Goal: Task Accomplishment & Management: Manage account settings

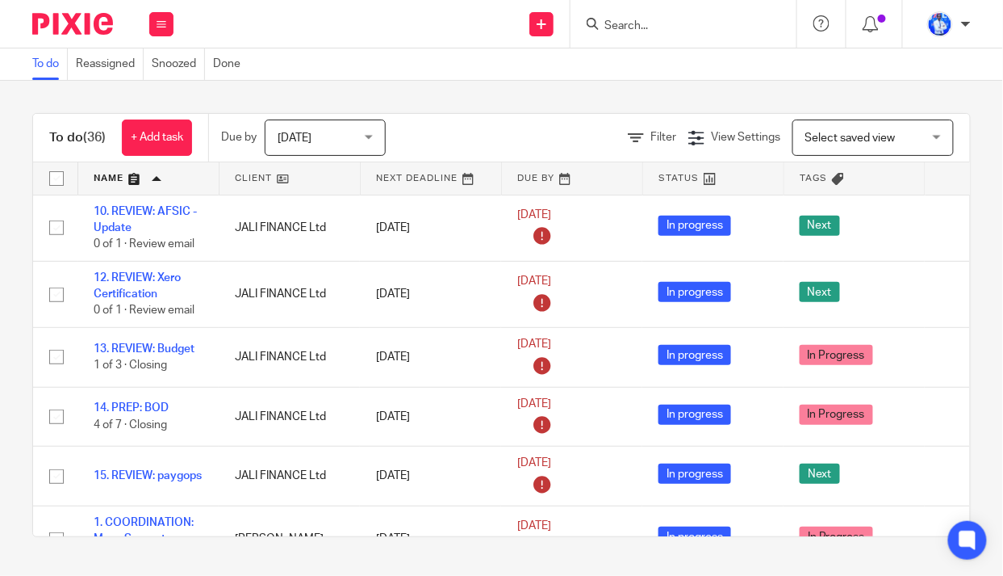
scroll to position [1760, 0]
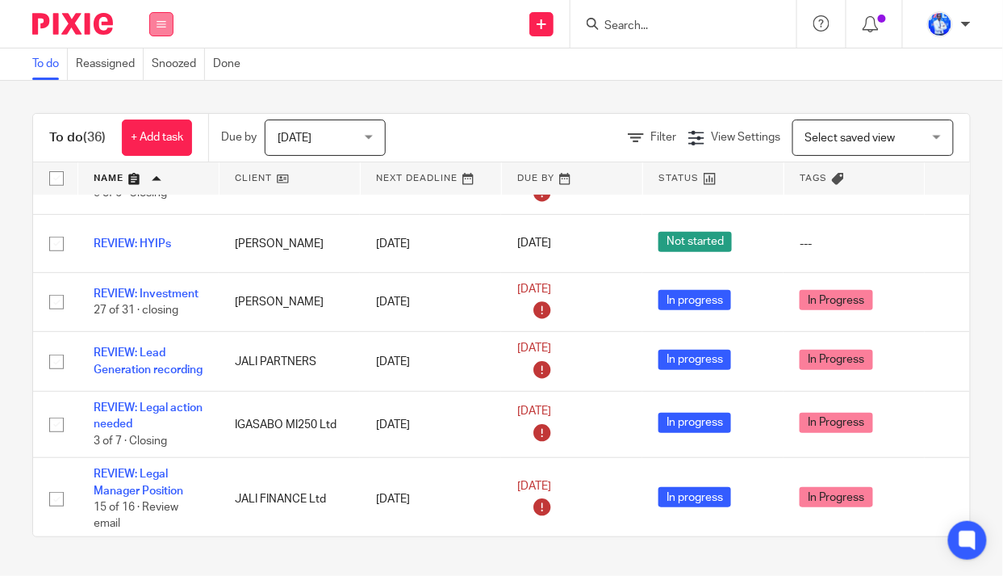
click at [158, 16] on button at bounding box center [161, 24] width 24 height 24
click at [154, 100] on link "Email" at bounding box center [153, 98] width 27 height 11
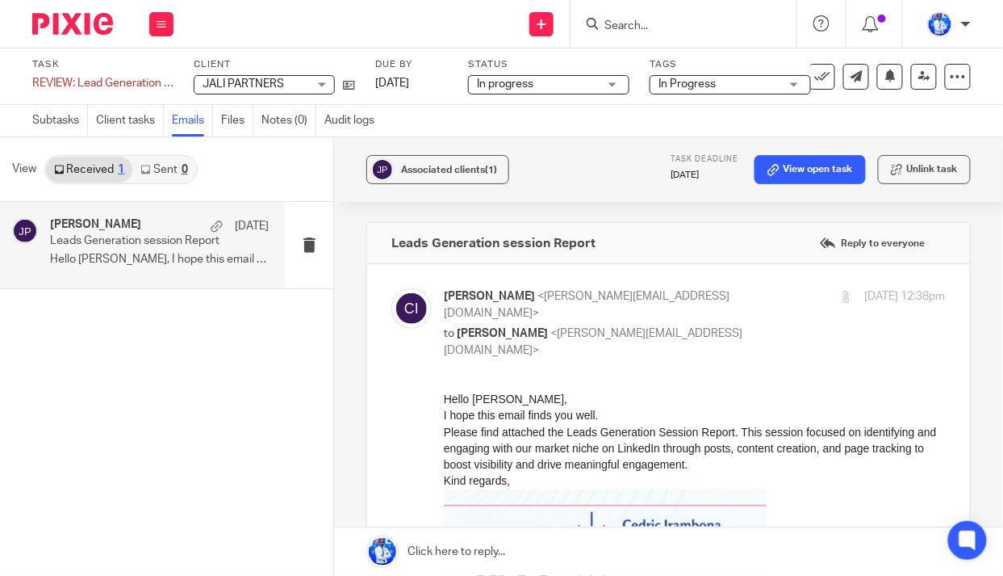
scroll to position [433, 0]
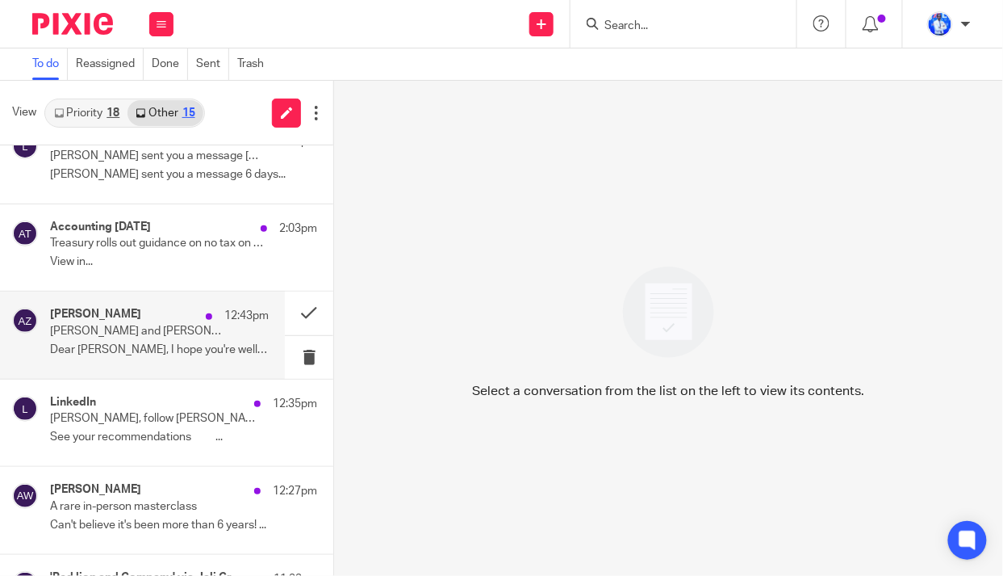
scroll to position [220, 0]
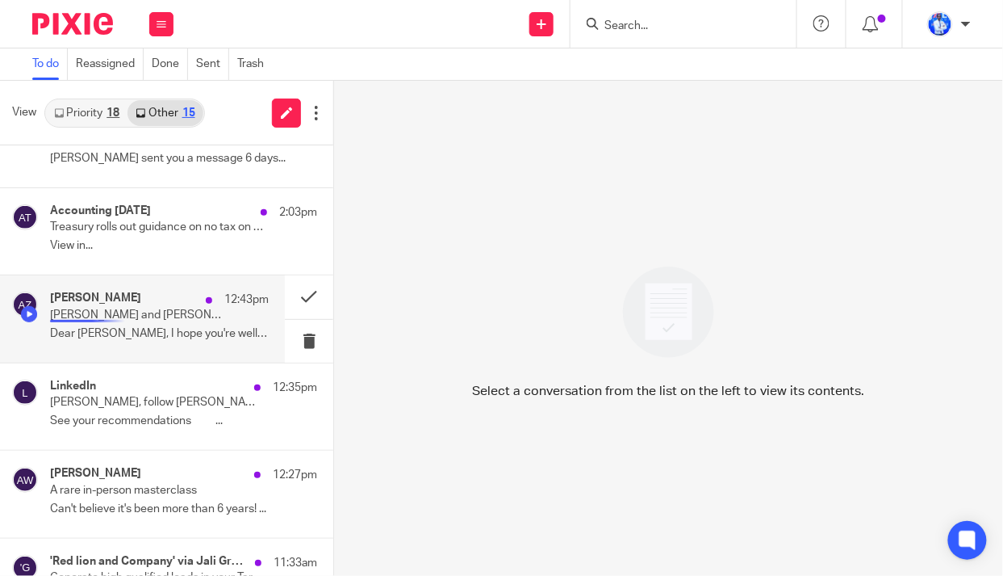
click at [128, 311] on p "Aslan and Felix Nkundimana @ Mon, Sep 22, 2025 3:00pm – 4:00pm (GMT+01)" at bounding box center [137, 315] width 175 height 14
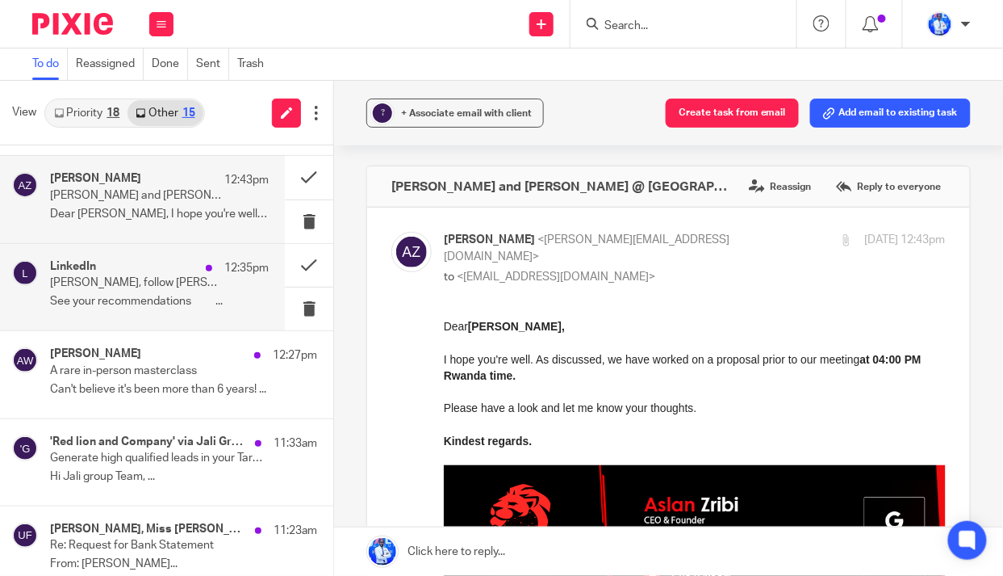
scroll to position [366, 0]
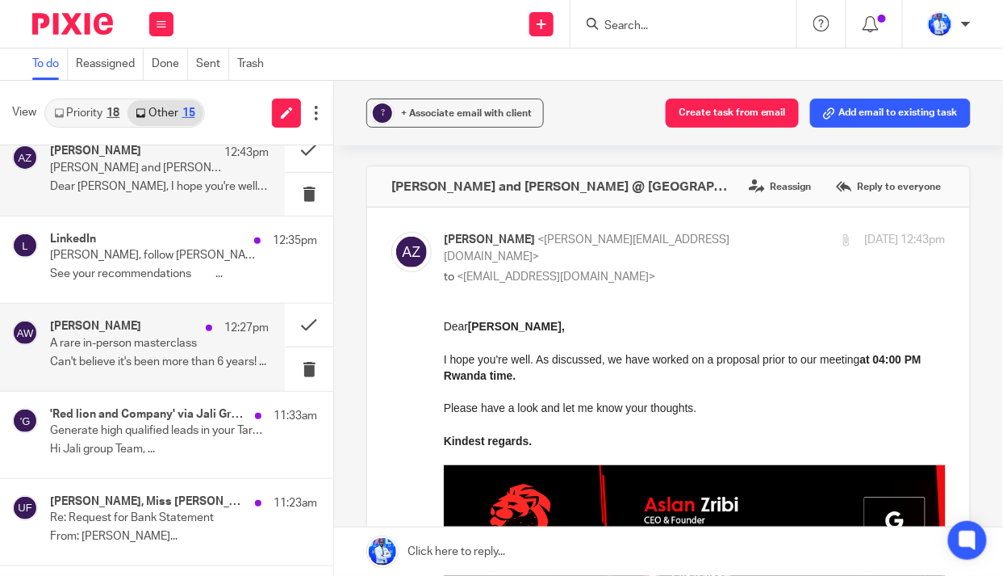
click at [123, 337] on p "A rare in-person masterclass" at bounding box center [137, 344] width 175 height 14
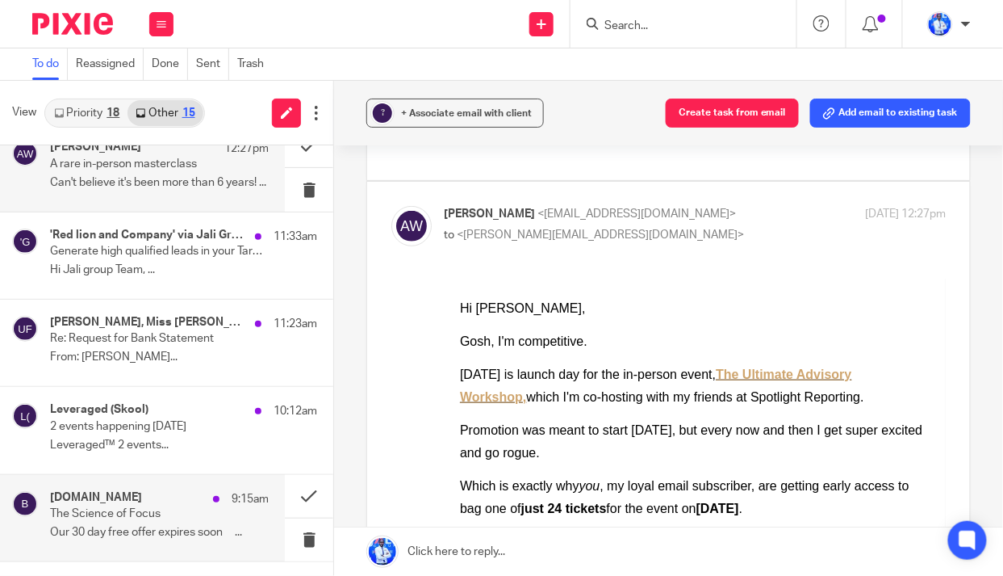
scroll to position [587, 0]
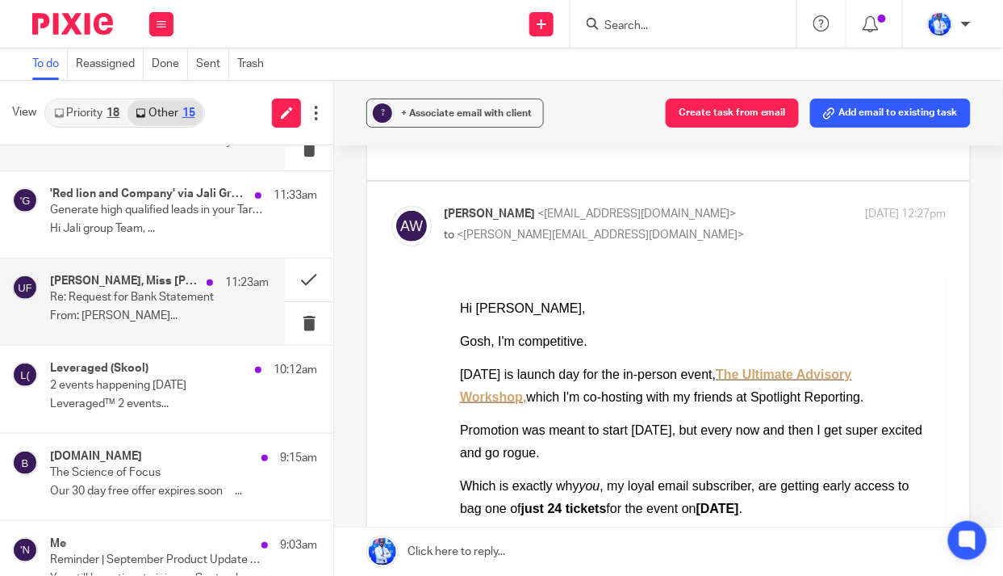
click at [125, 295] on p "Re: Request for Bank Statement" at bounding box center [137, 298] width 175 height 14
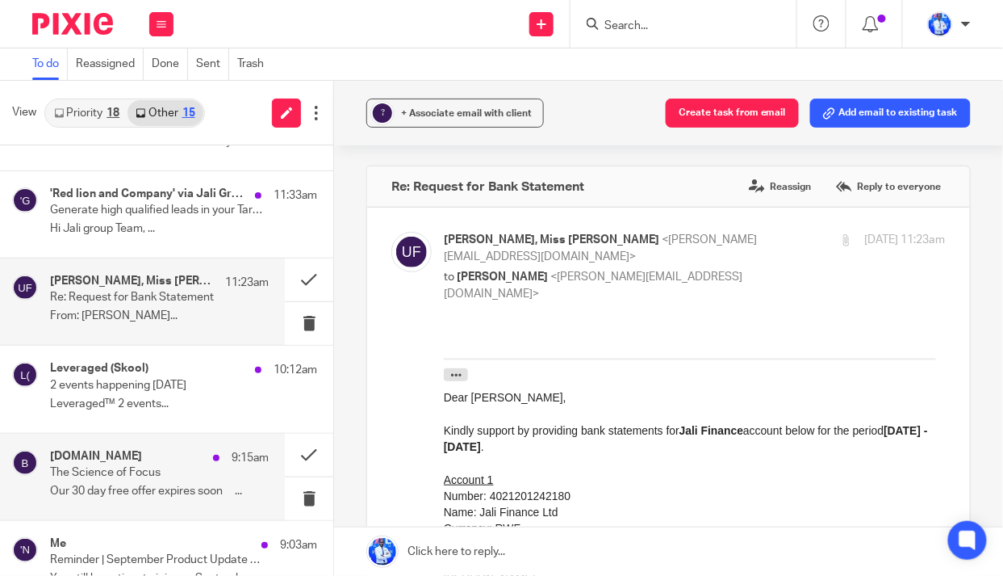
scroll to position [734, 0]
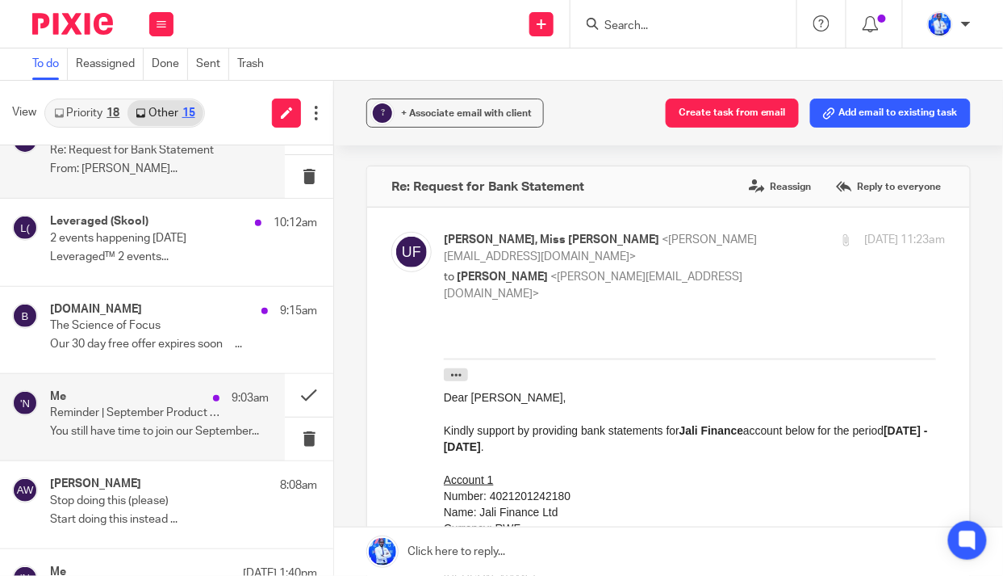
click at [156, 411] on p "Reminder | September Product Update Webinar" at bounding box center [137, 413] width 175 height 14
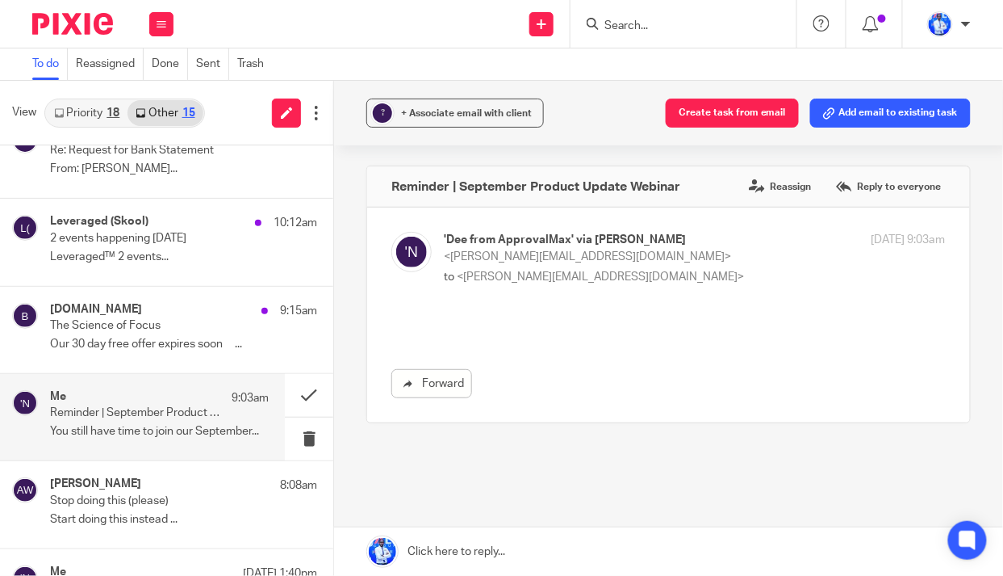
scroll to position [0, 0]
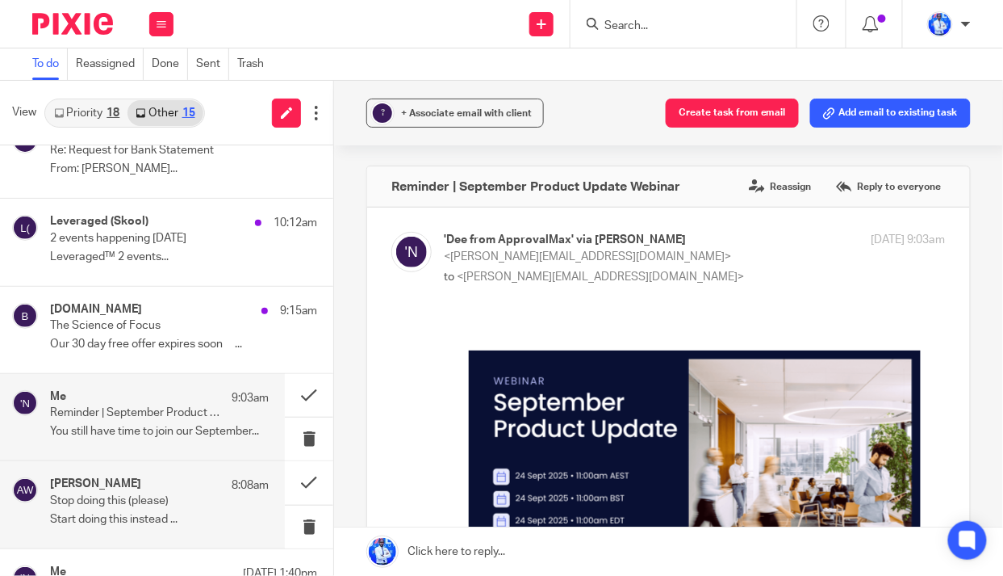
click at [83, 483] on h4 "Amanda C. Watts" at bounding box center [95, 484] width 91 height 14
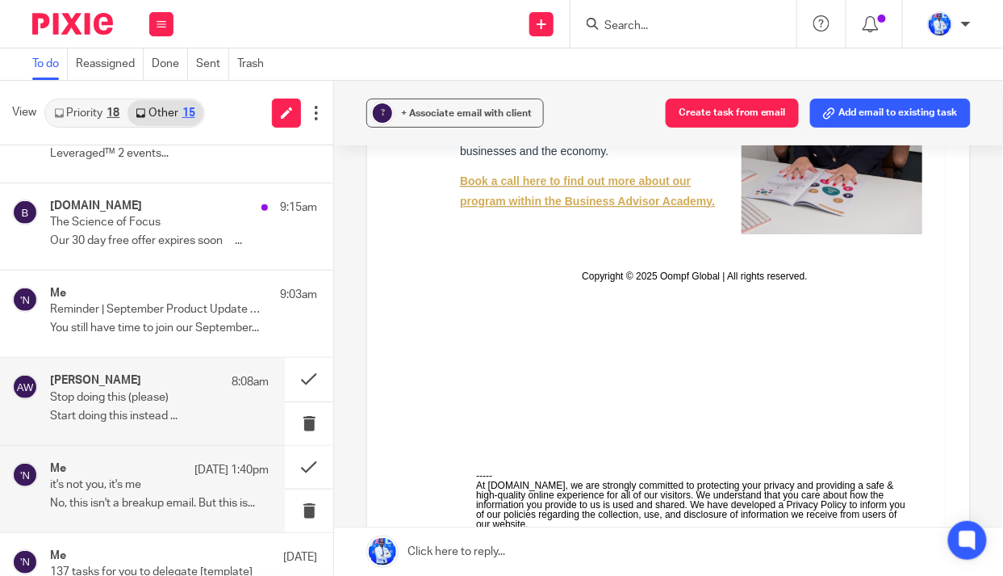
scroll to position [880, 0]
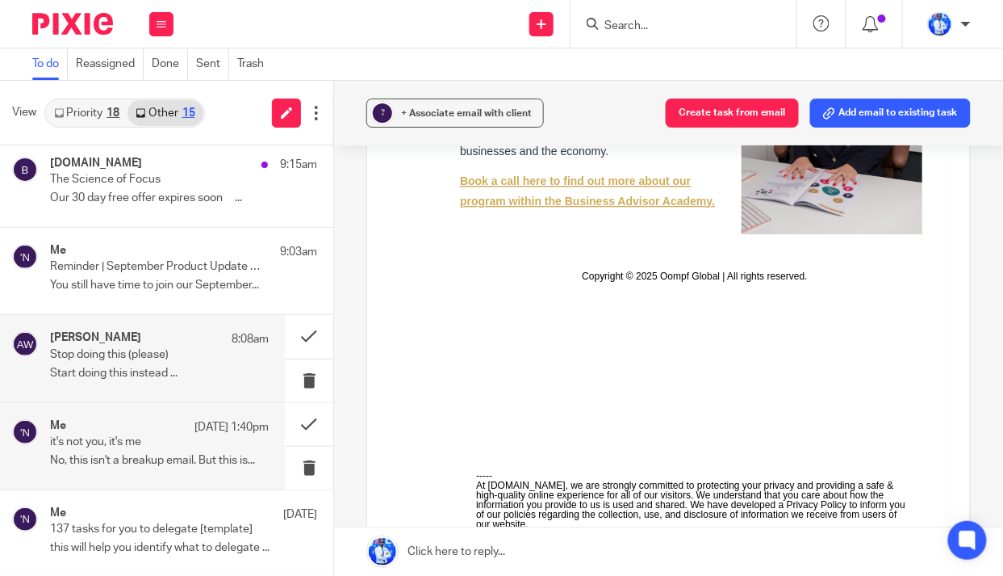
click at [123, 435] on p "it's not you, it's me" at bounding box center [137, 442] width 175 height 14
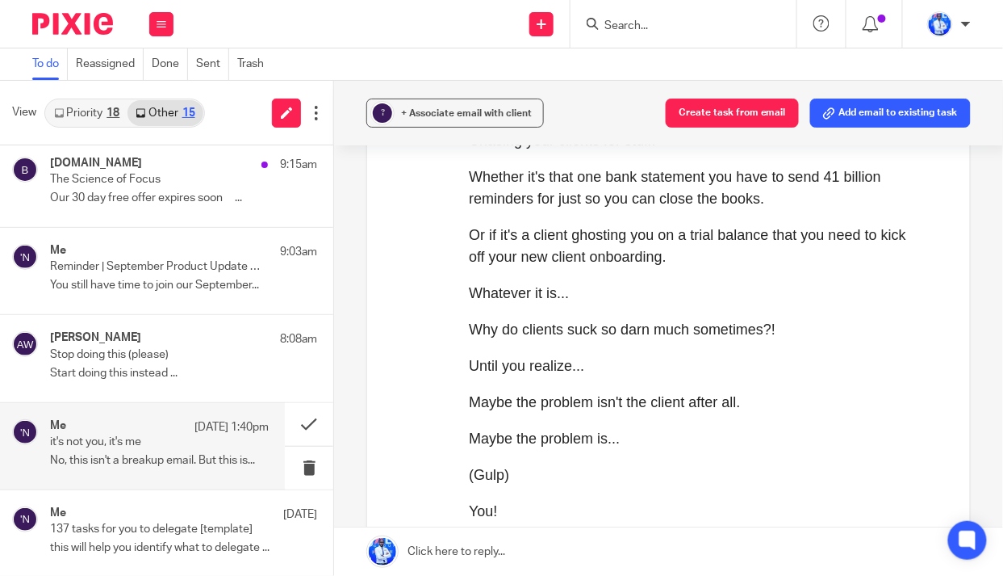
scroll to position [440, 0]
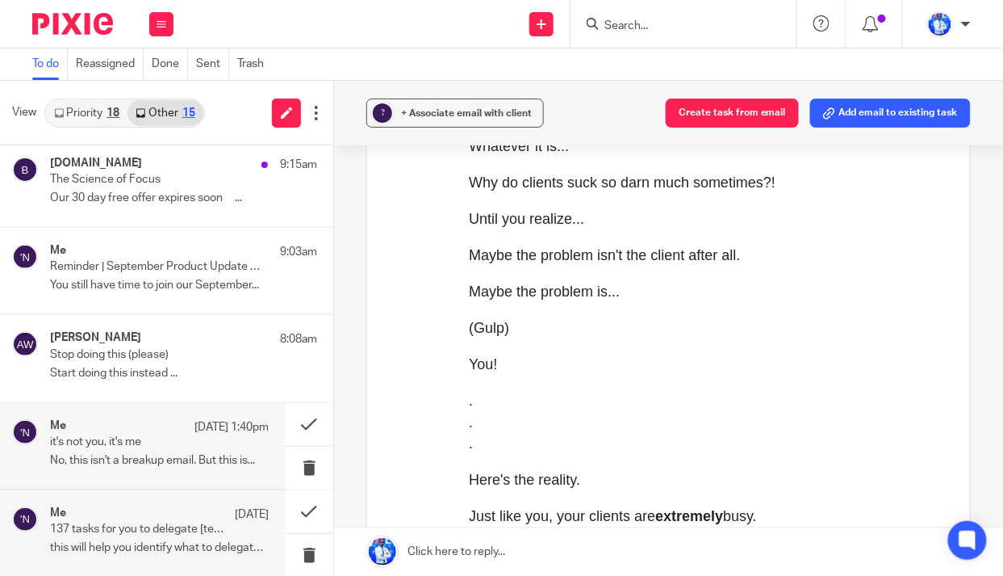
click at [101, 538] on div "Me 19 Sep 137 tasks for you to delegate [template] this will help you identify …" at bounding box center [159, 533] width 219 height 54
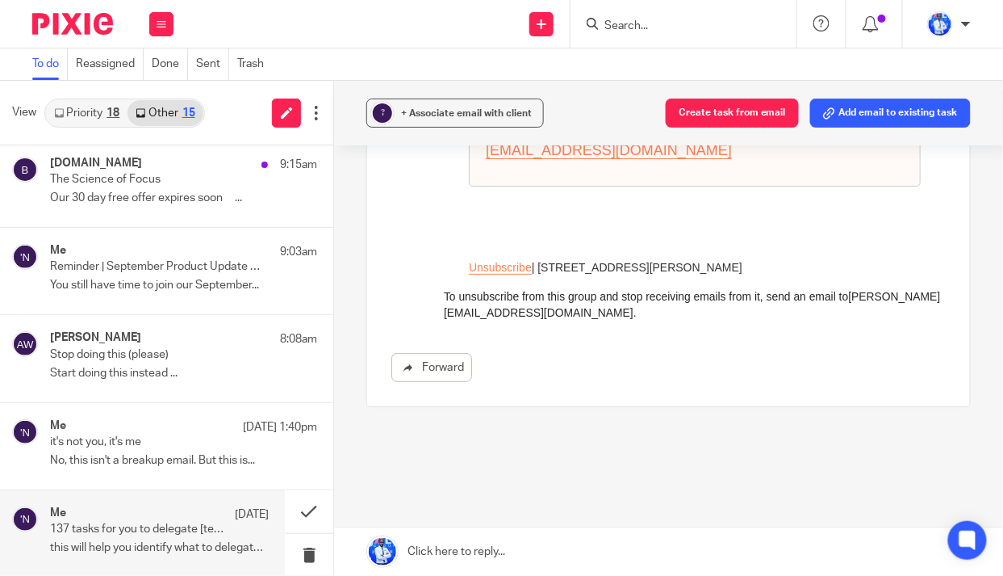
scroll to position [1639, 0]
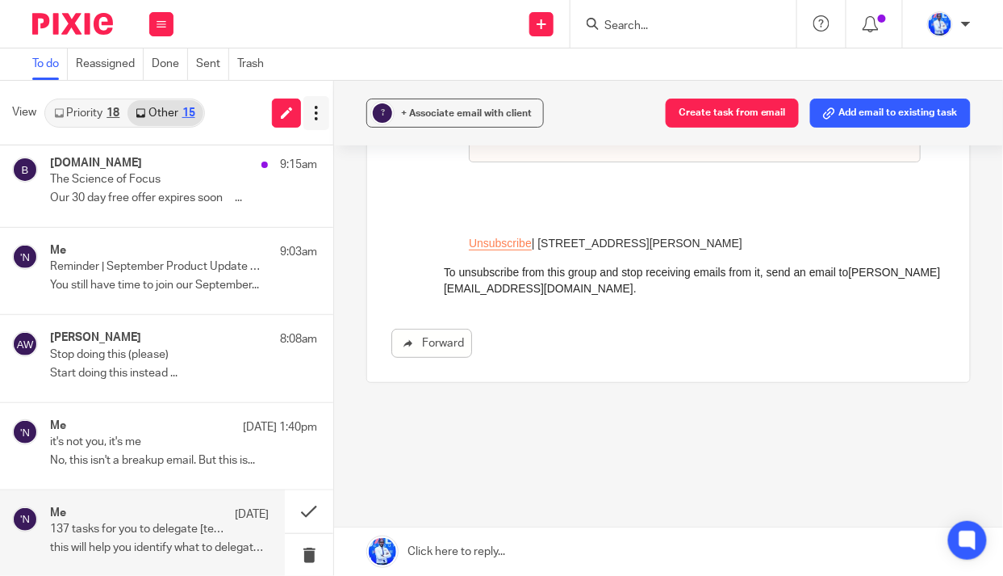
click at [317, 109] on icon at bounding box center [316, 113] width 16 height 16
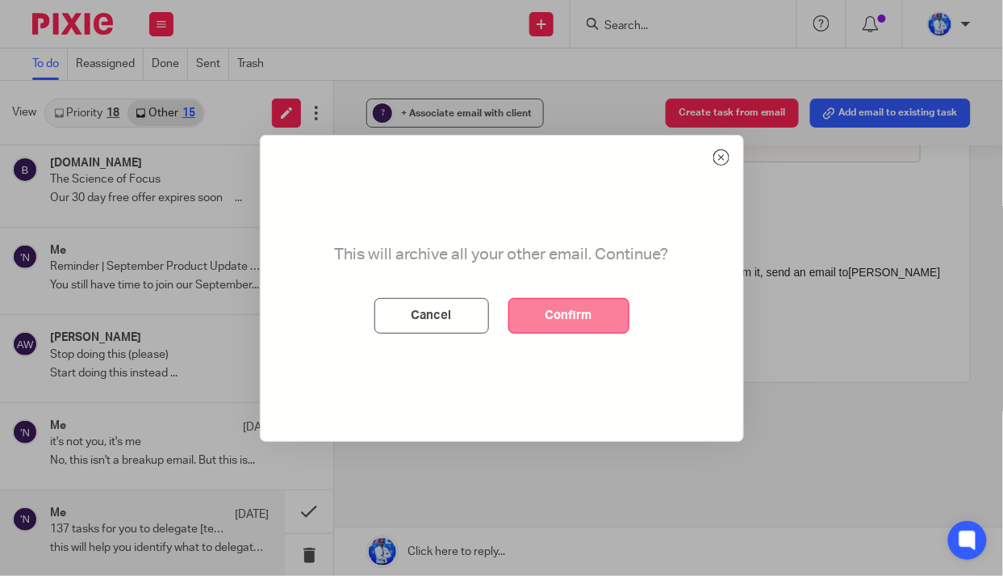
click at [576, 318] on button "Confirm" at bounding box center [569, 316] width 121 height 36
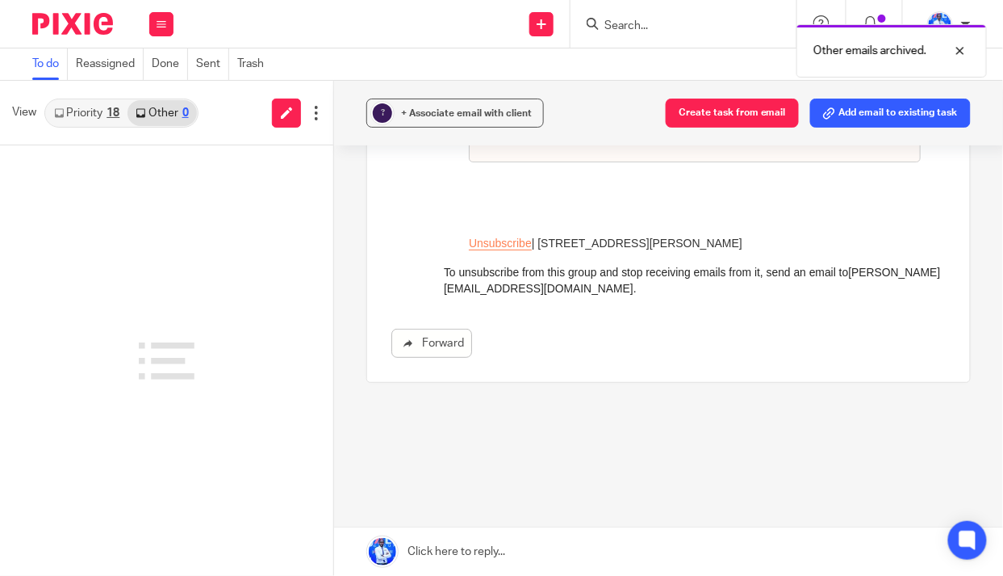
click at [98, 110] on link "Priority 18" at bounding box center [87, 113] width 82 height 26
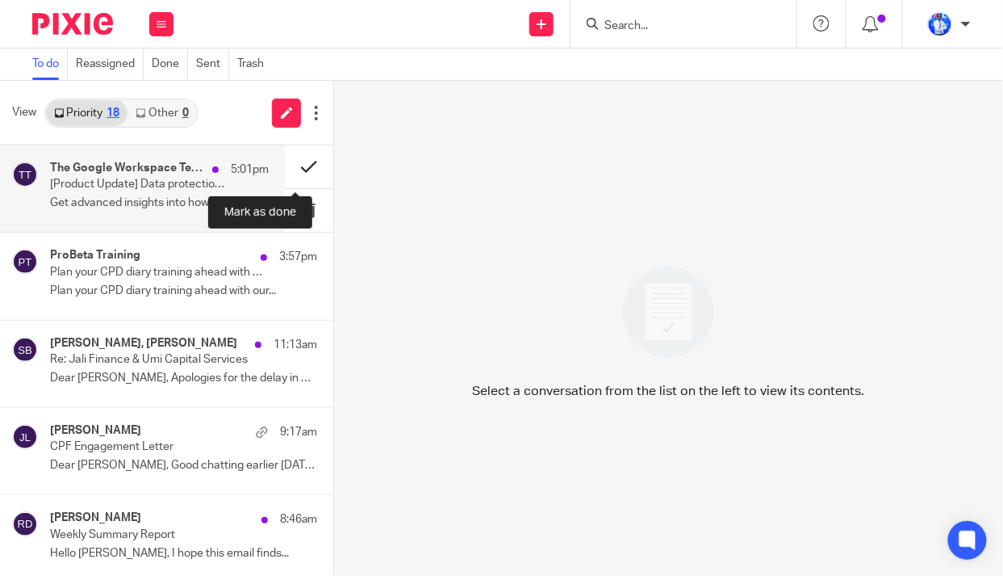
click at [290, 166] on button at bounding box center [309, 166] width 48 height 43
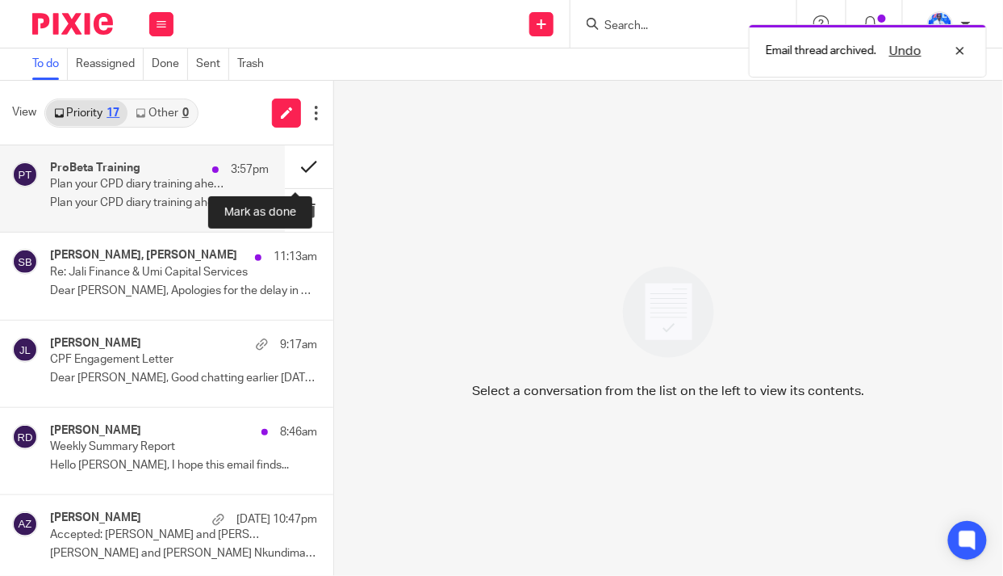
click at [296, 165] on button at bounding box center [309, 166] width 48 height 43
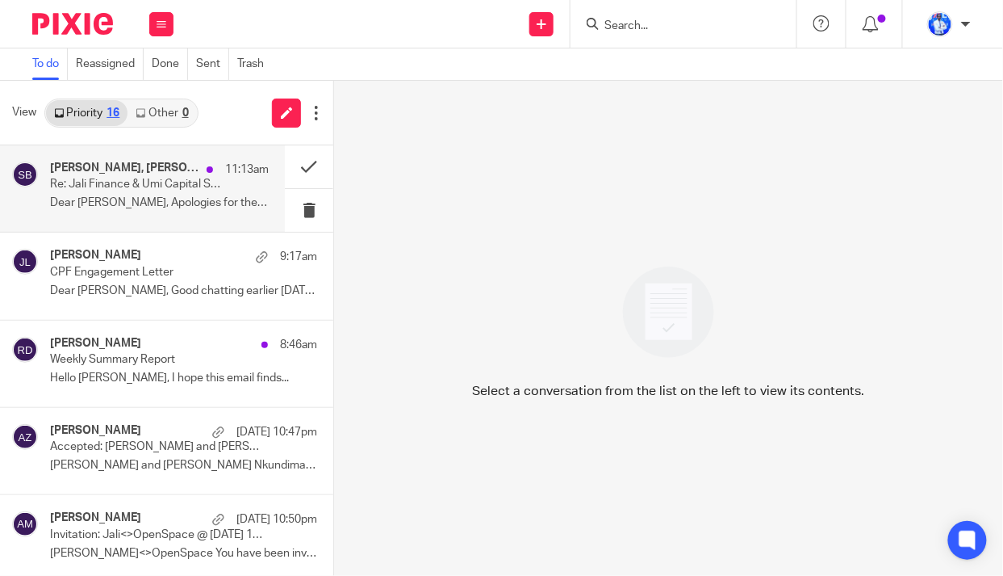
click at [177, 200] on p "Dear [PERSON_NAME], Apologies for the delay in my..." at bounding box center [159, 203] width 219 height 14
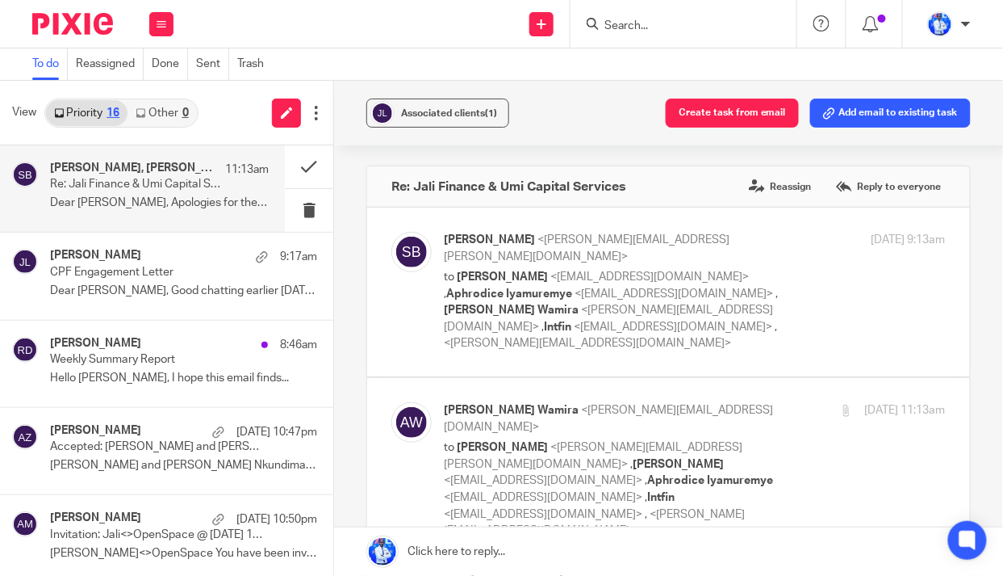
scroll to position [146, 0]
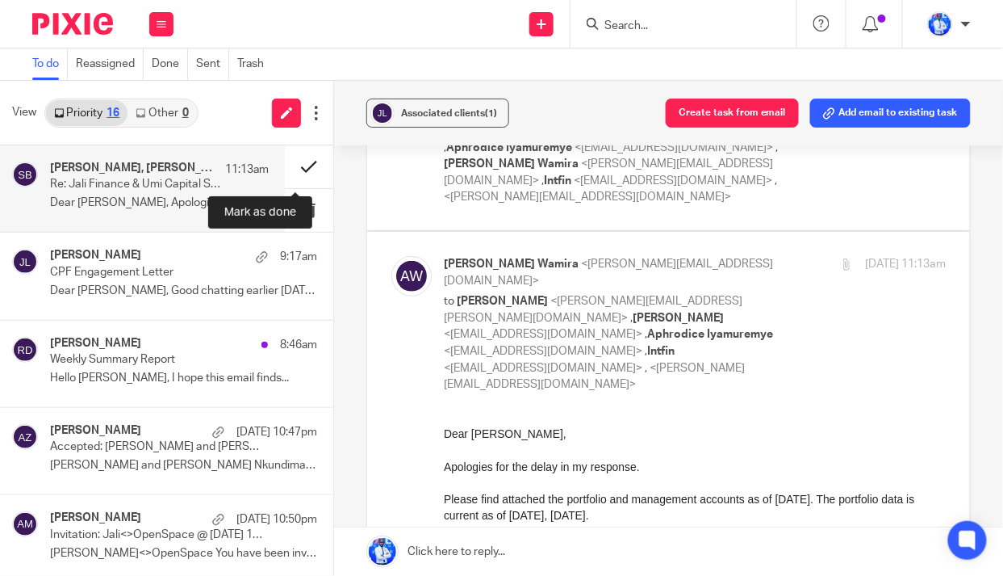
click at [291, 165] on button at bounding box center [309, 166] width 48 height 43
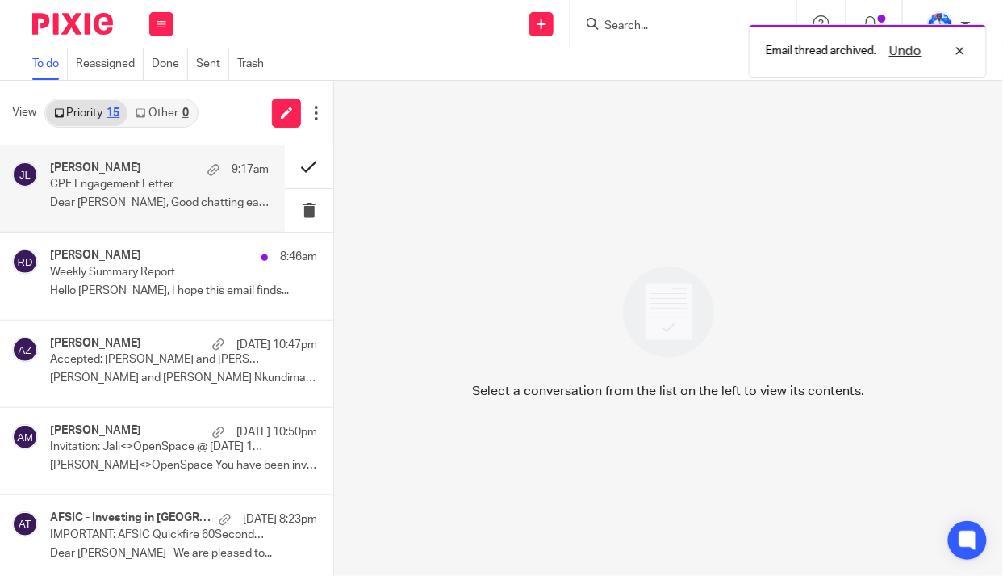
click at [295, 165] on button at bounding box center [309, 166] width 48 height 43
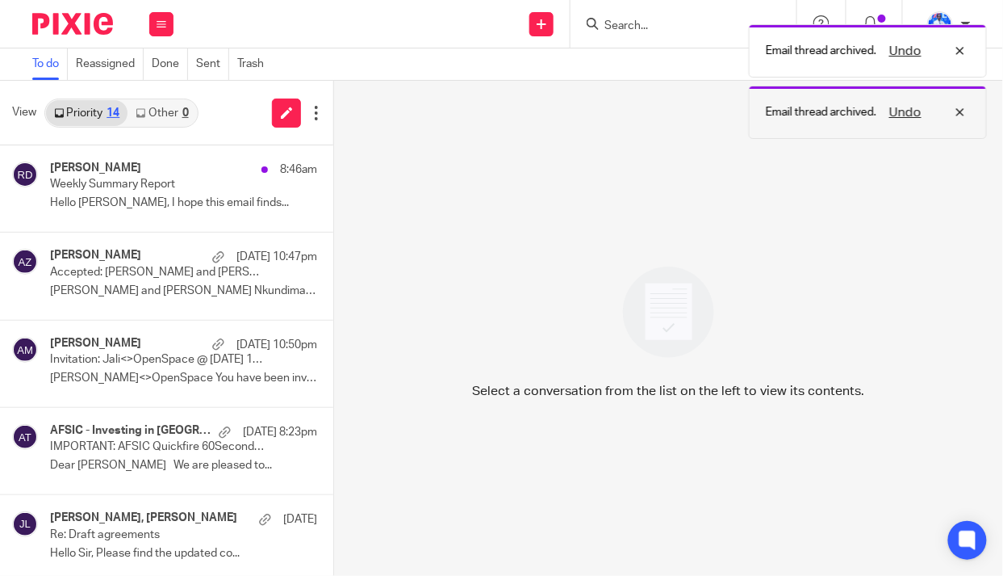
click at [915, 111] on button "Undo" at bounding box center [906, 112] width 42 height 19
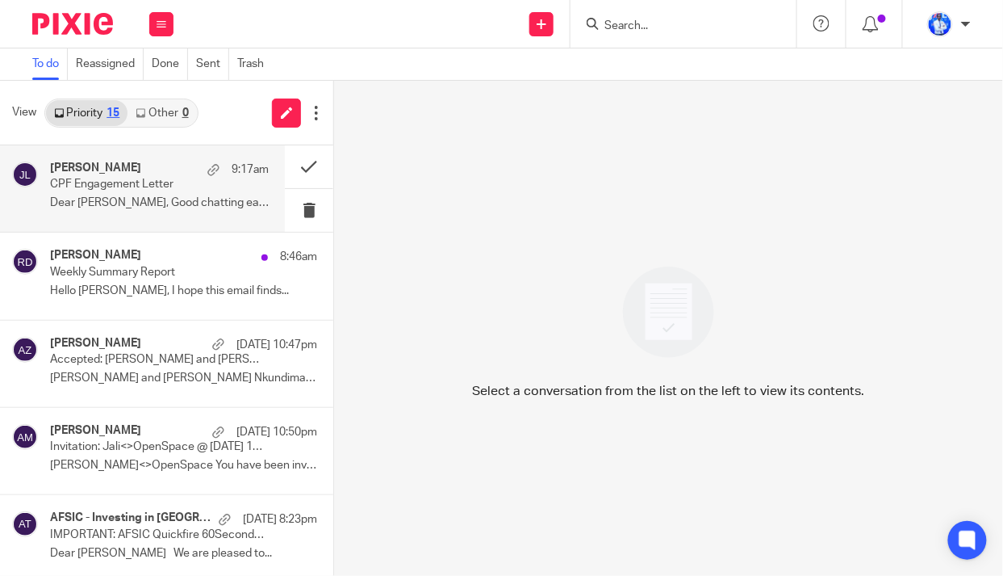
click at [170, 190] on p "CPF Engagement Letter" at bounding box center [137, 185] width 175 height 14
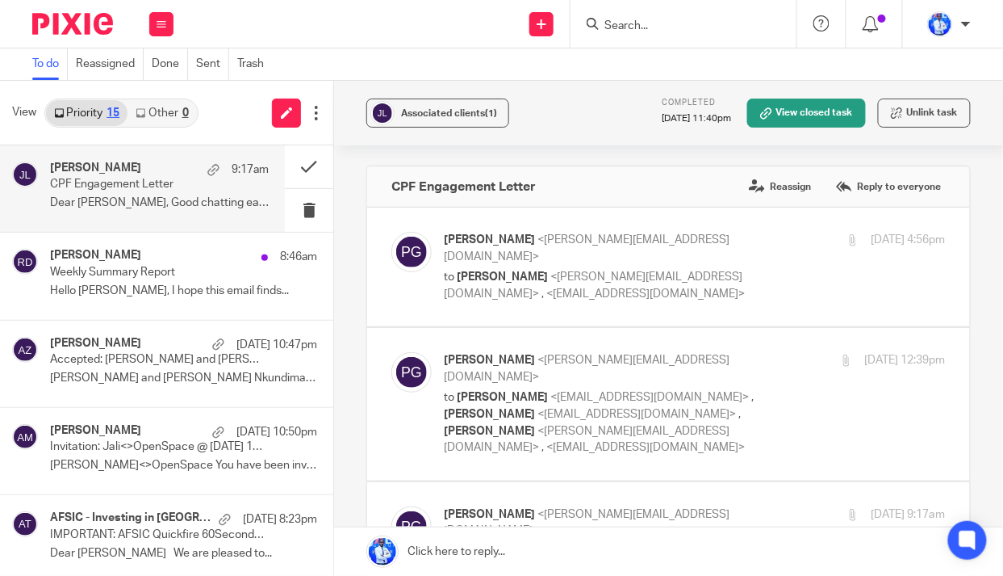
scroll to position [0, 0]
click at [291, 165] on button at bounding box center [309, 166] width 48 height 43
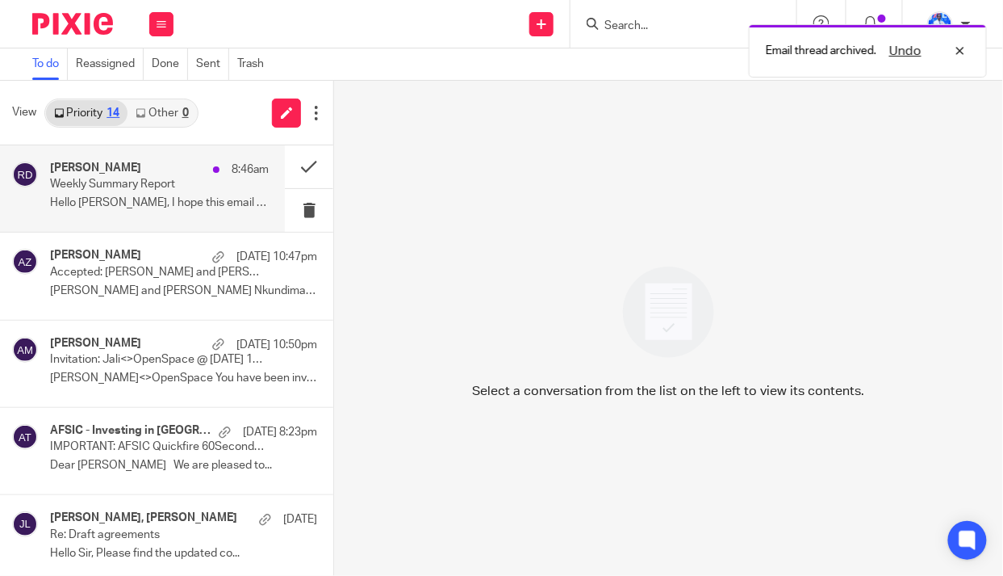
click at [189, 182] on p "Weekly Summary Report" at bounding box center [137, 185] width 175 height 14
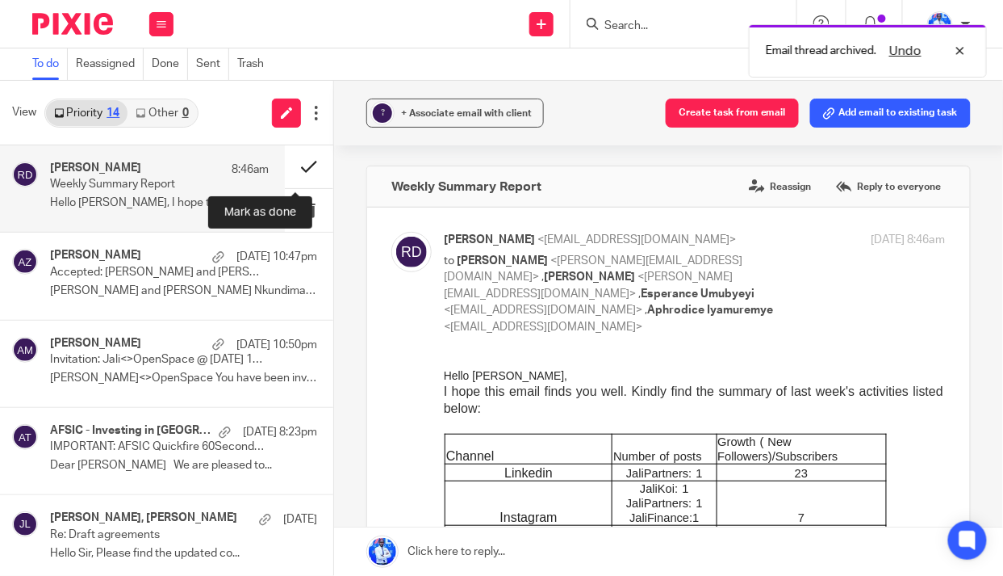
click at [290, 165] on button at bounding box center [309, 166] width 48 height 43
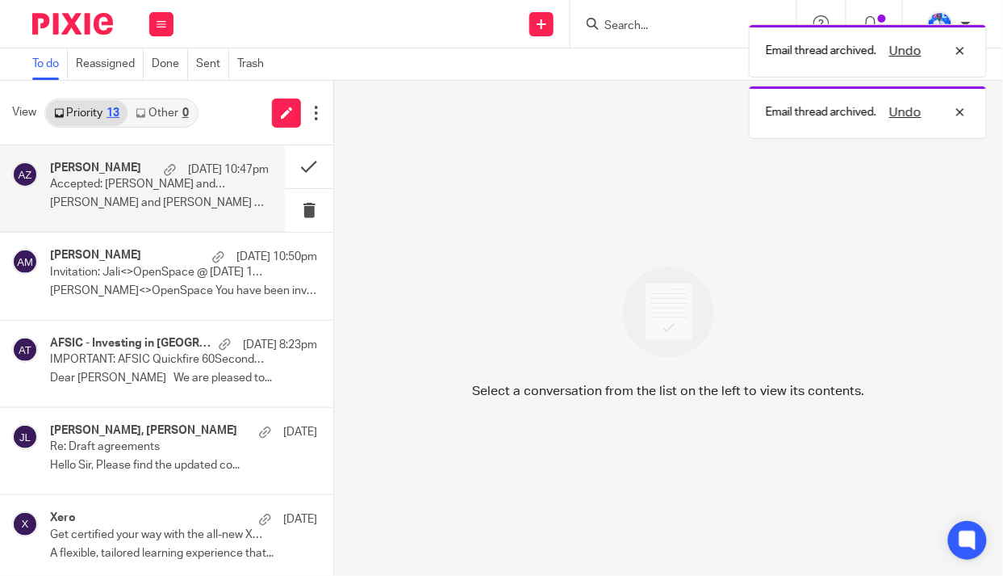
click at [211, 180] on p "Accepted: Aslan and Felix Nkundimana @ Mon Sep 22, 2025 4pm - 5pm (CAT) (jalipa…" at bounding box center [137, 185] width 175 height 14
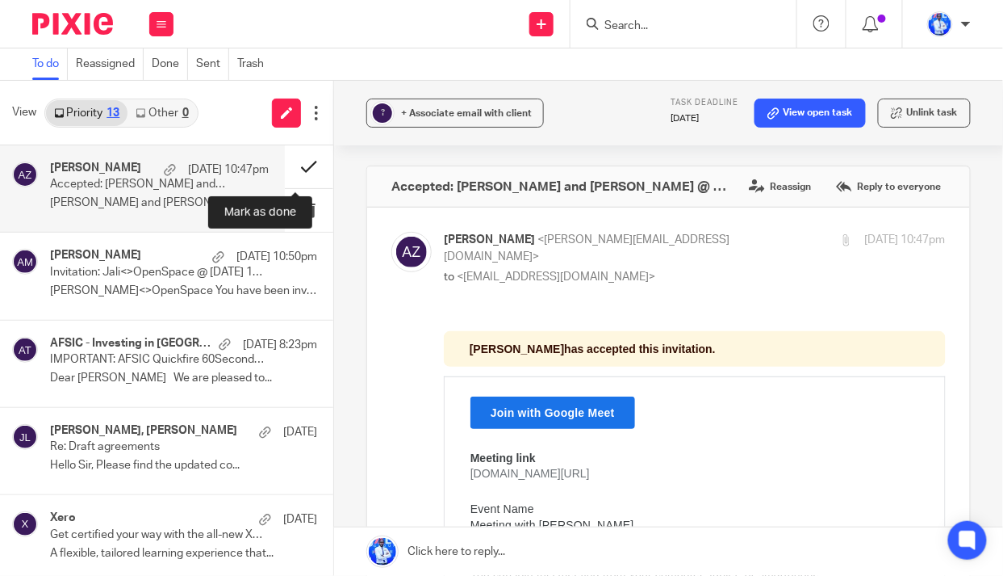
click at [291, 165] on button at bounding box center [309, 166] width 48 height 43
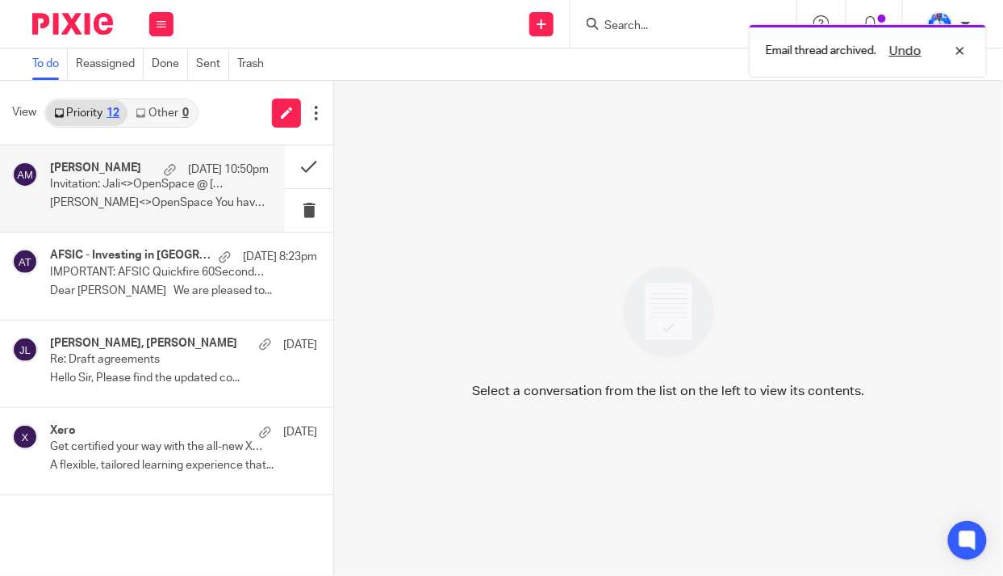
click at [215, 185] on p "Invitation: Jali<>OpenSpace @ Mon Sep 22, 2025 1pm - 3pm (CAT) (felix@jaligroup…" at bounding box center [137, 185] width 175 height 14
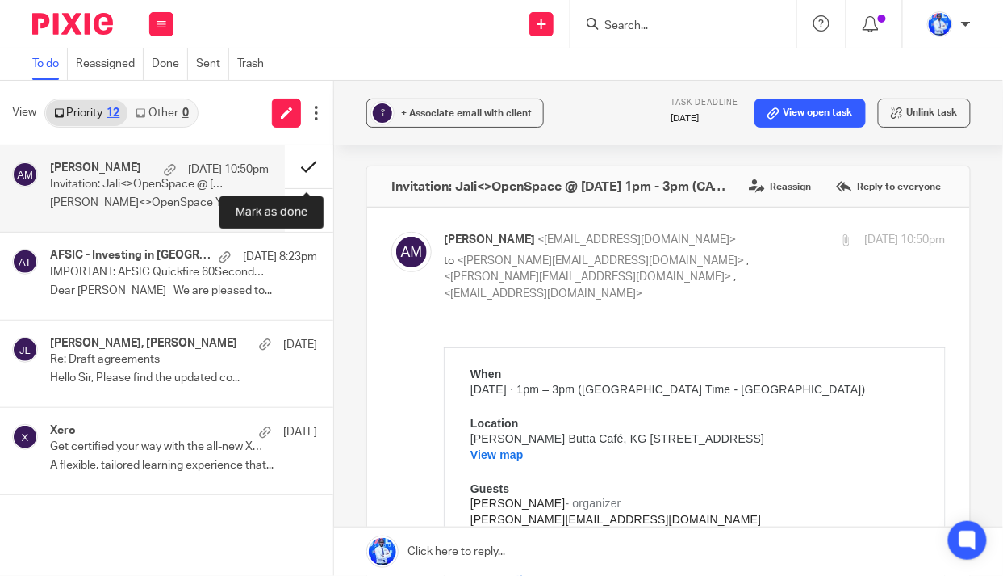
click at [299, 166] on button at bounding box center [309, 166] width 48 height 43
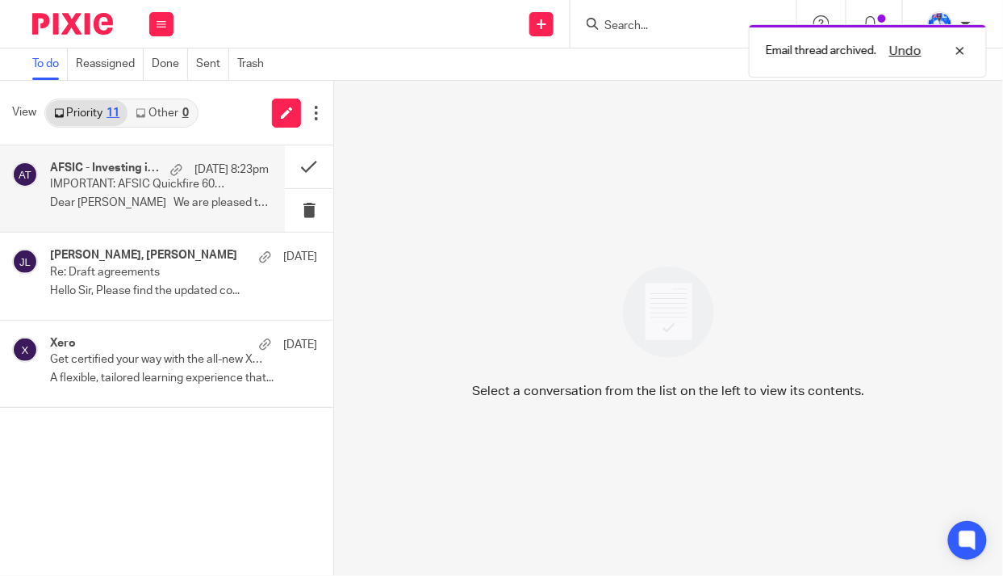
click at [259, 178] on div "AFSIC - Investing in Africa Speaker Team 19 Sep 8:23pm IMPORTANT: AFSIC Quickfi…" at bounding box center [159, 188] width 219 height 54
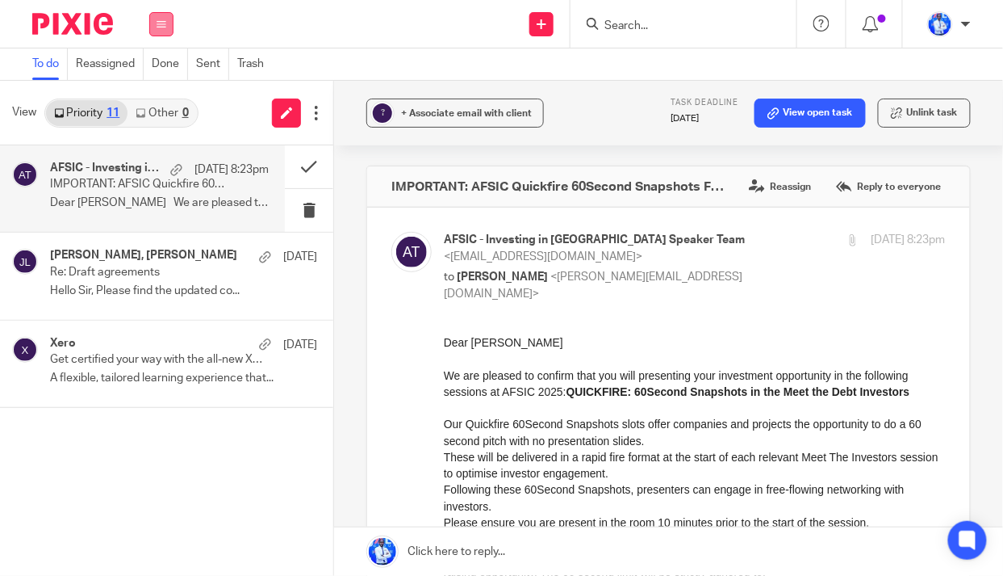
click at [155, 24] on button at bounding box center [161, 24] width 24 height 24
click at [135, 529] on div "AFSIC - Investing in Africa Speaker Team 19 Sep 8:23pm IMPORTANT: AFSIC Quickfi…" at bounding box center [166, 360] width 333 height 430
click at [308, 168] on button at bounding box center [309, 166] width 48 height 43
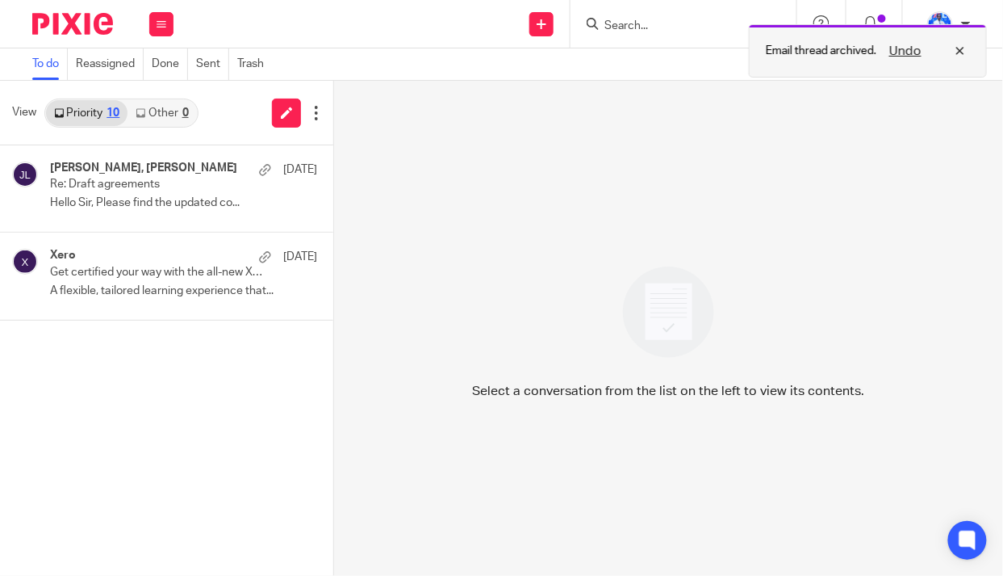
click at [912, 47] on button "Undo" at bounding box center [906, 50] width 42 height 19
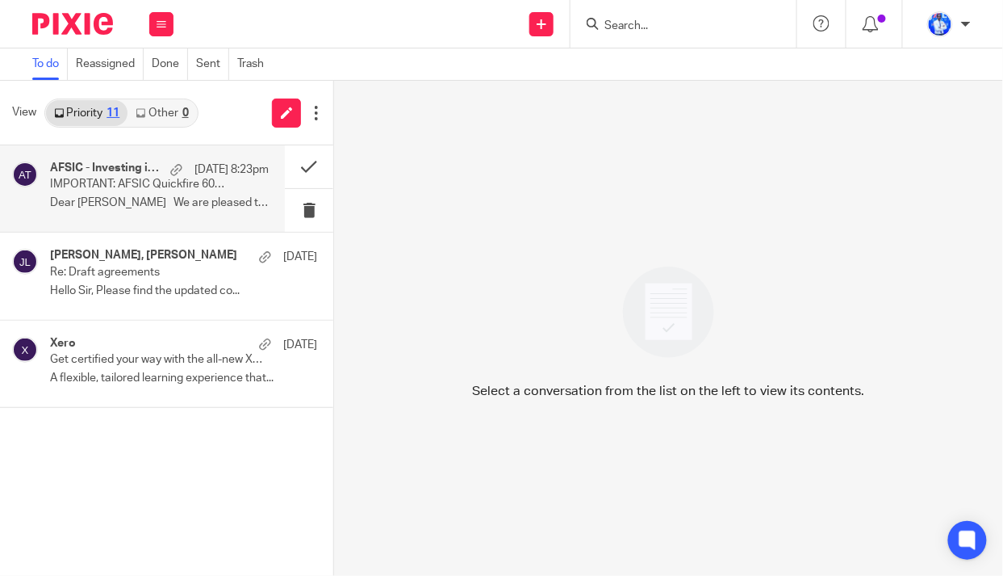
click at [192, 185] on p "IMPORTANT: AFSIC Quickfire 60Second Snapshots Format" at bounding box center [137, 185] width 175 height 14
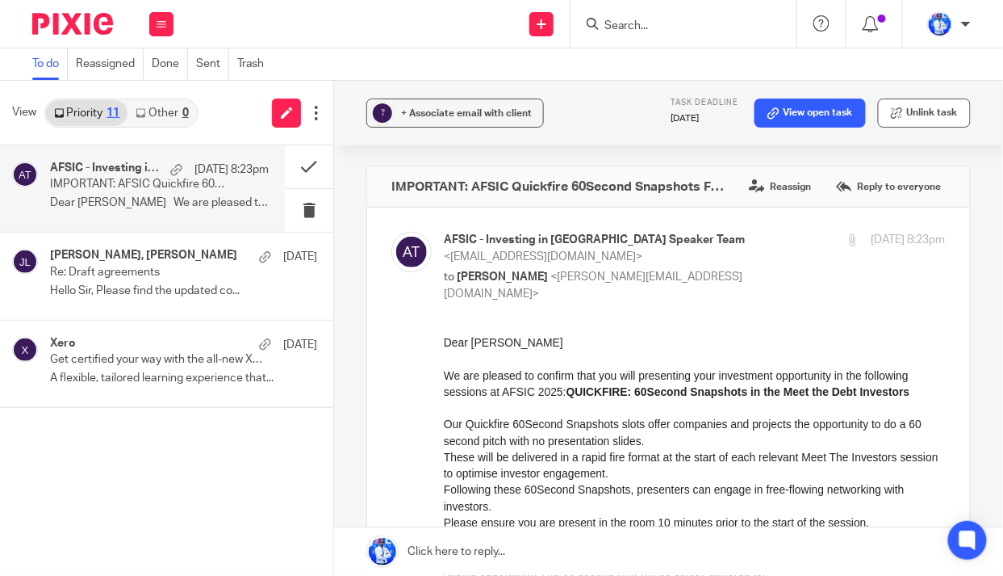
click at [920, 115] on button "Unlink task" at bounding box center [924, 112] width 93 height 29
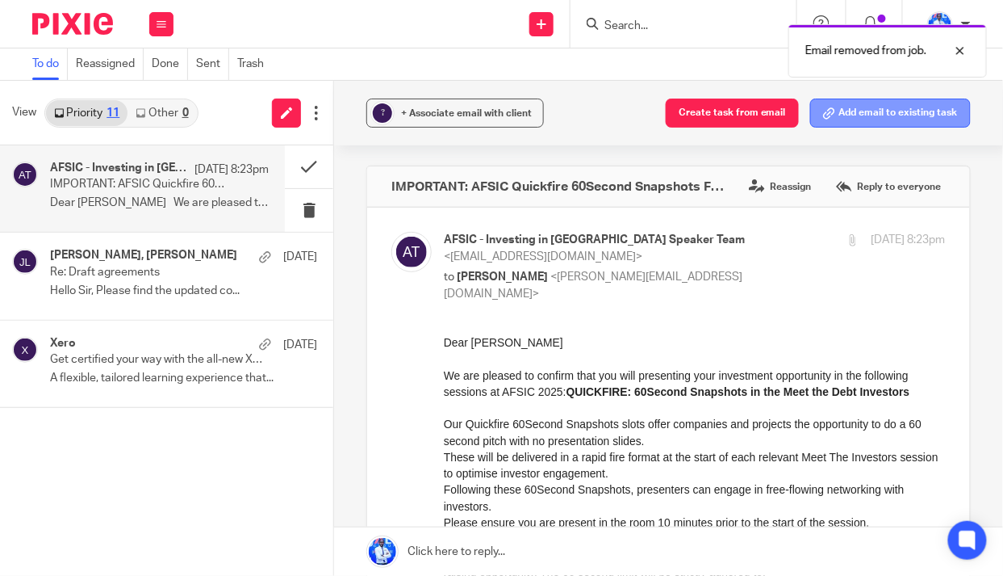
click at [857, 116] on button "Add email to existing task" at bounding box center [890, 112] width 161 height 29
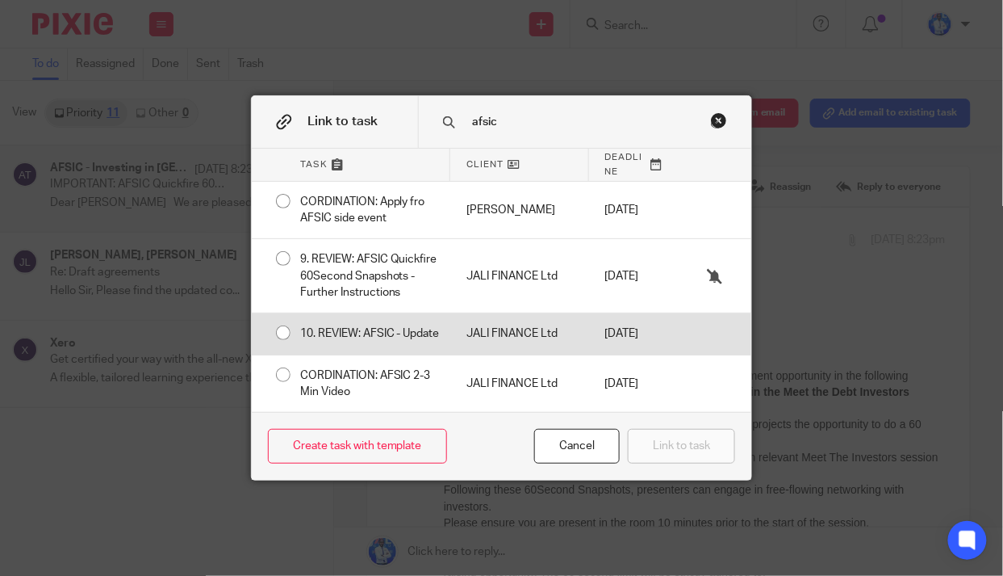
type input "afsic"
click at [492, 340] on div "JALI FINANCE Ltd" at bounding box center [519, 333] width 138 height 40
radio input "true"
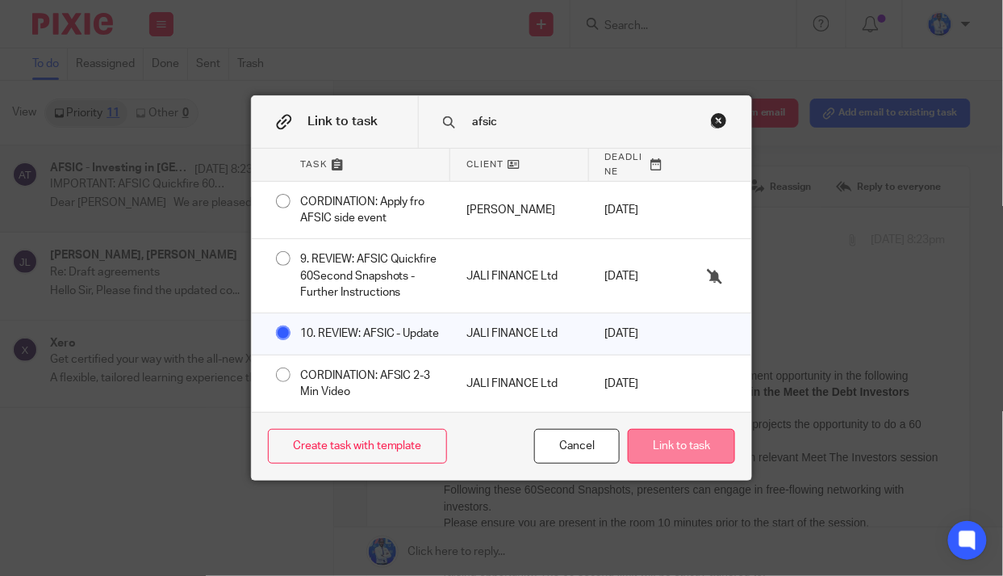
click at [669, 457] on button "Link to task" at bounding box center [681, 446] width 107 height 35
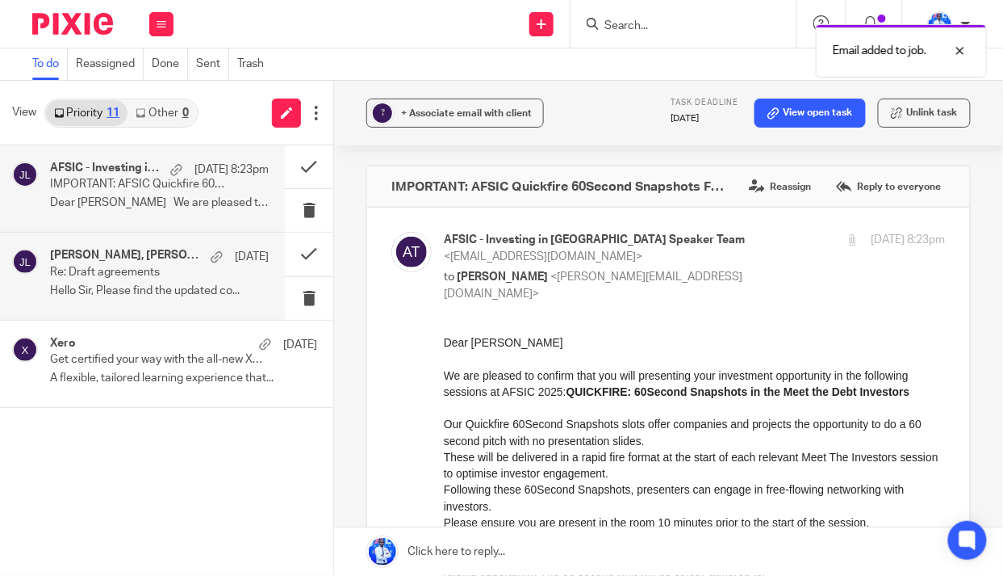
click at [158, 271] on p "Re: Draft agreements" at bounding box center [137, 273] width 175 height 14
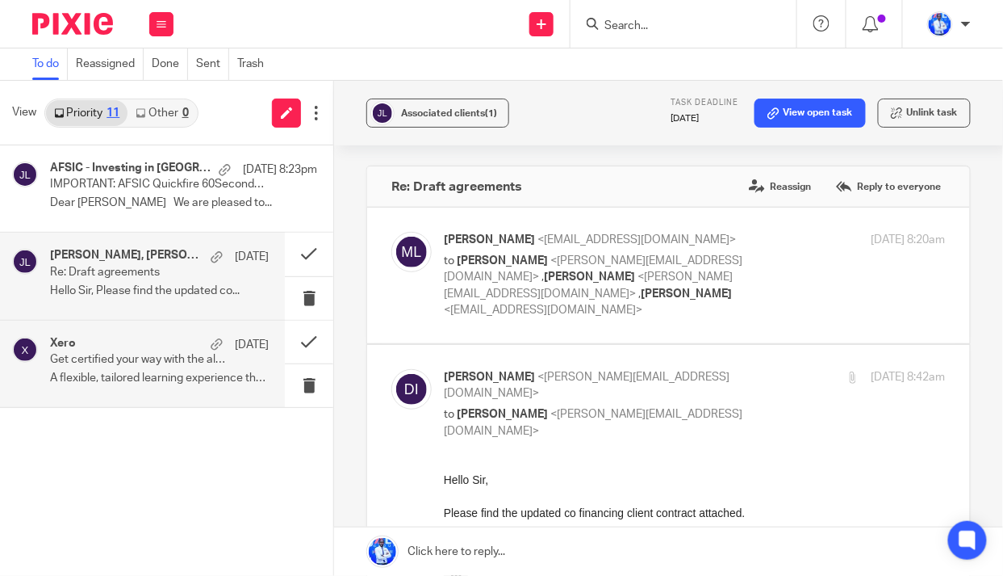
click at [101, 366] on p "Get certified your way with the all-new Xero certification" at bounding box center [137, 360] width 175 height 14
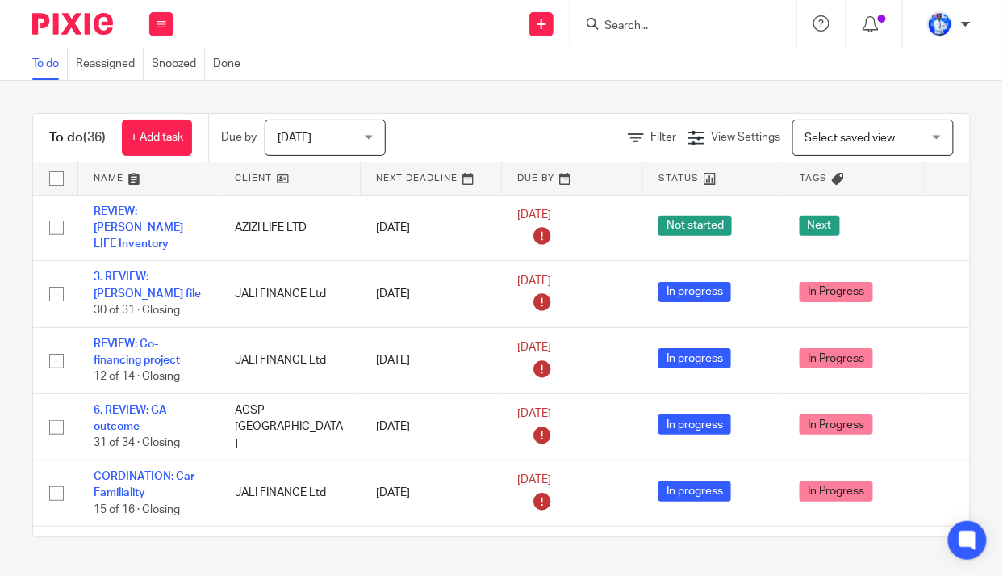
click at [118, 177] on link at bounding box center [148, 178] width 140 height 32
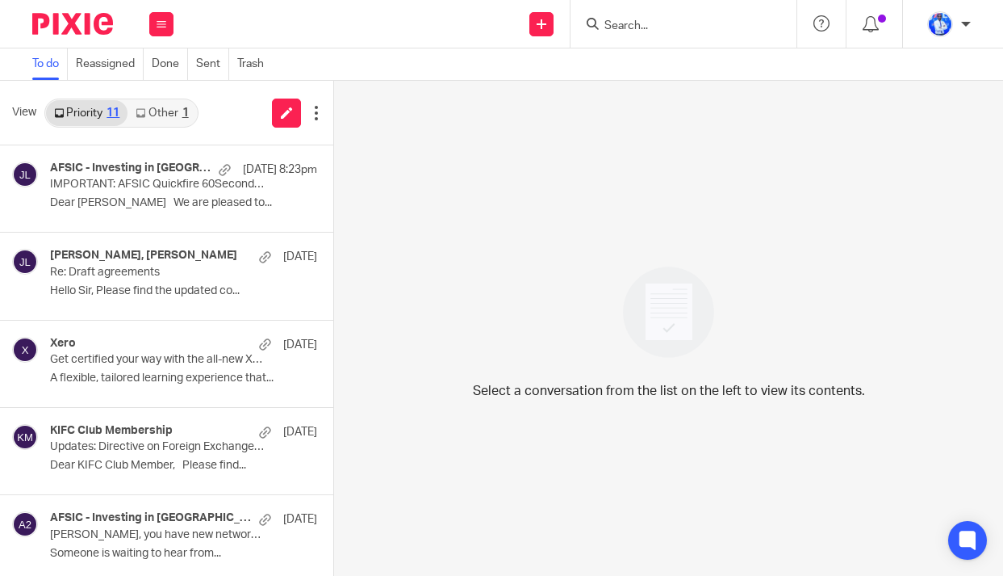
click at [165, 109] on link "Other 1" at bounding box center [162, 113] width 69 height 26
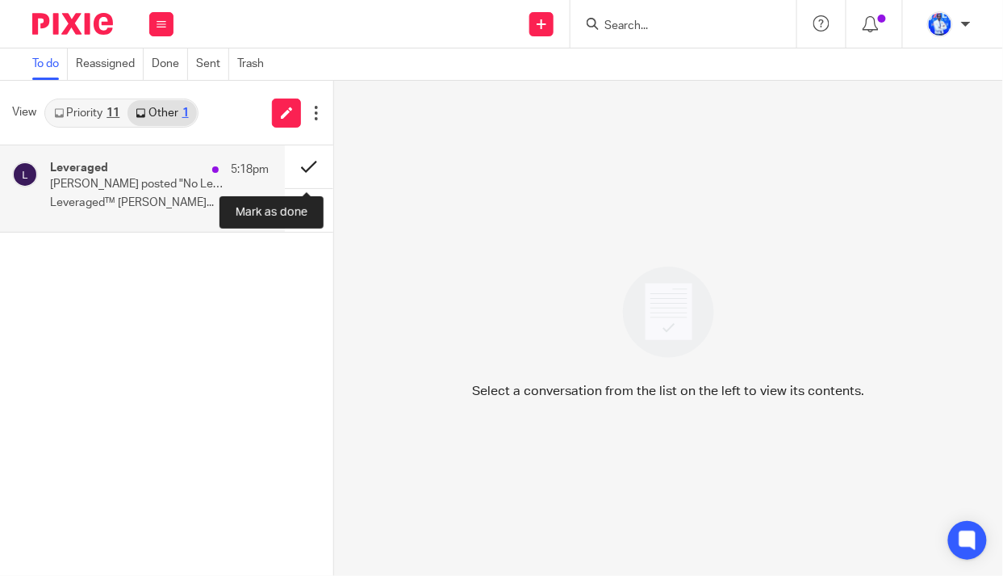
click at [304, 163] on button at bounding box center [309, 166] width 48 height 43
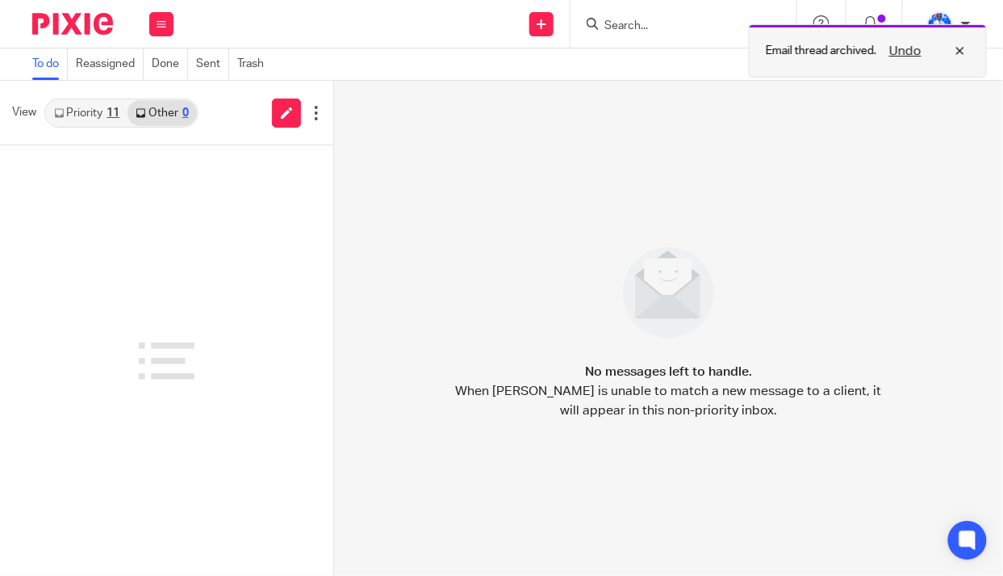
click at [906, 42] on button "Undo" at bounding box center [906, 50] width 42 height 19
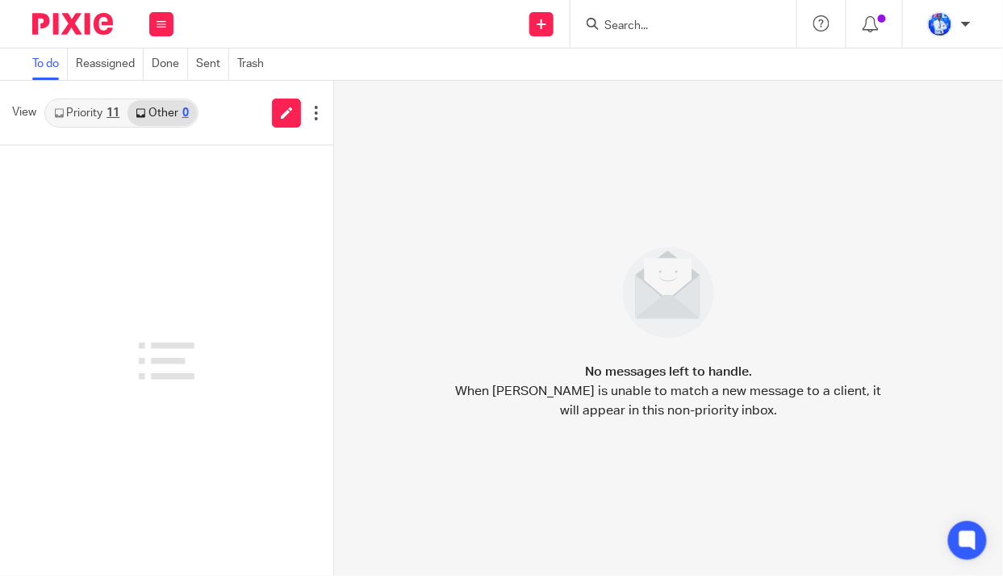
click at [906, 52] on p "Email thread archived." at bounding box center [940, 51] width 111 height 16
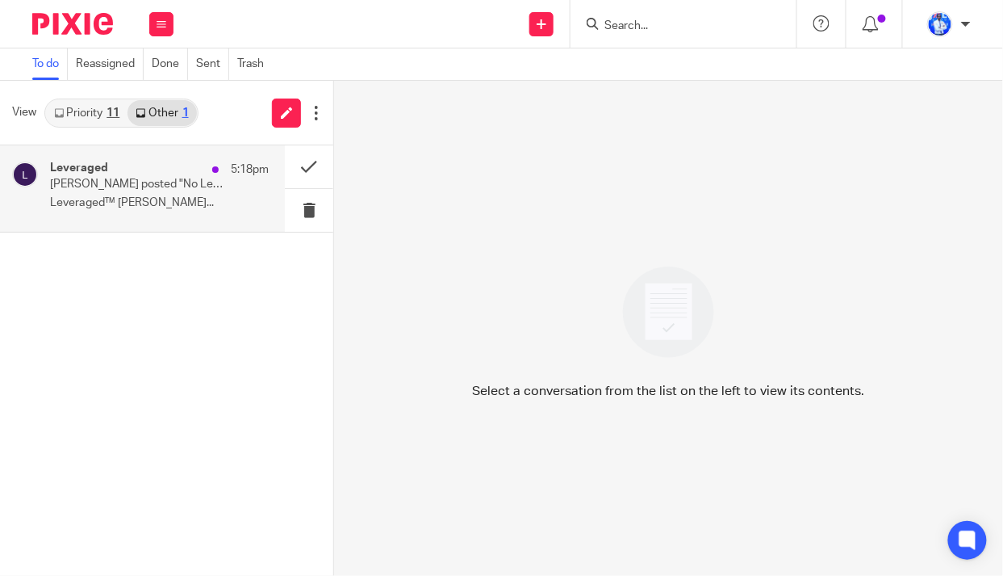
click at [140, 182] on p "[PERSON_NAME] posted "No Leveraged Call Next Week ([DATE])"" at bounding box center [137, 185] width 175 height 14
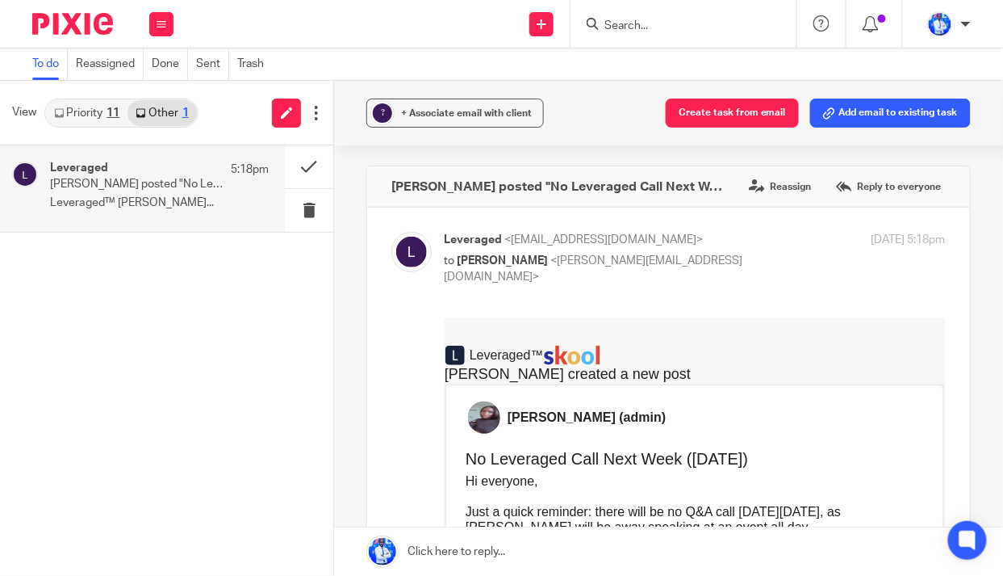
scroll to position [220, 0]
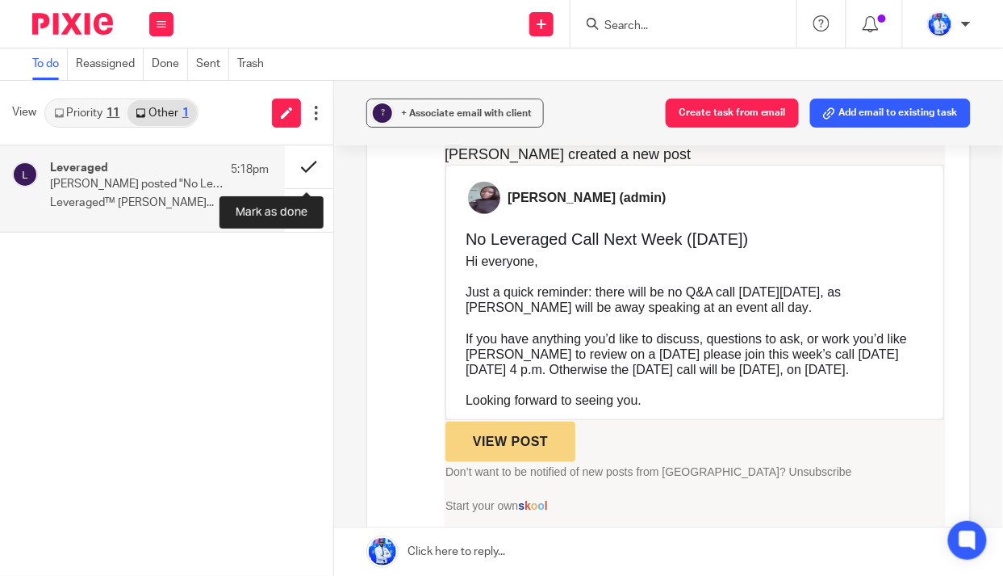
click at [308, 163] on button at bounding box center [309, 166] width 48 height 43
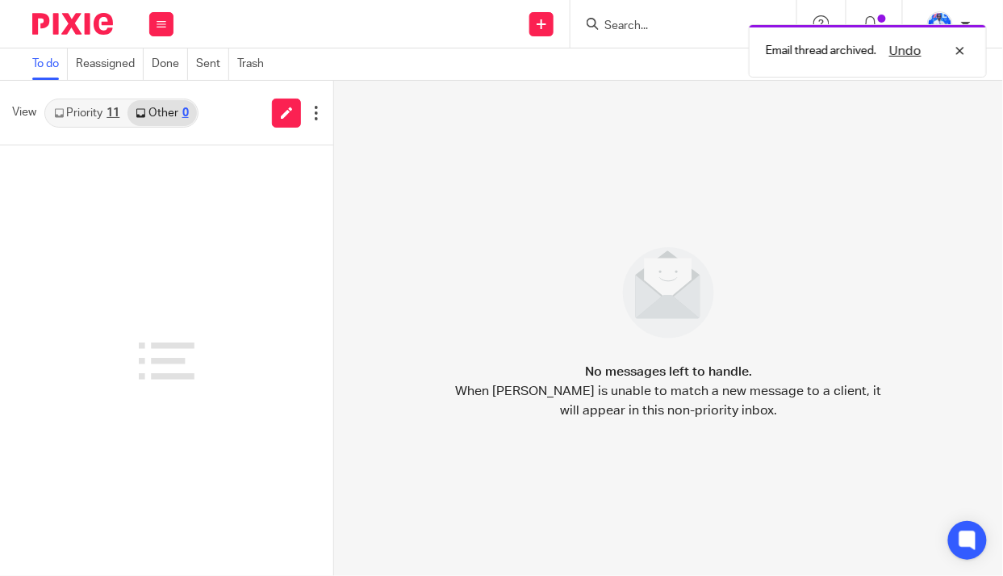
click at [90, 109] on link "Priority 11" at bounding box center [87, 113] width 82 height 26
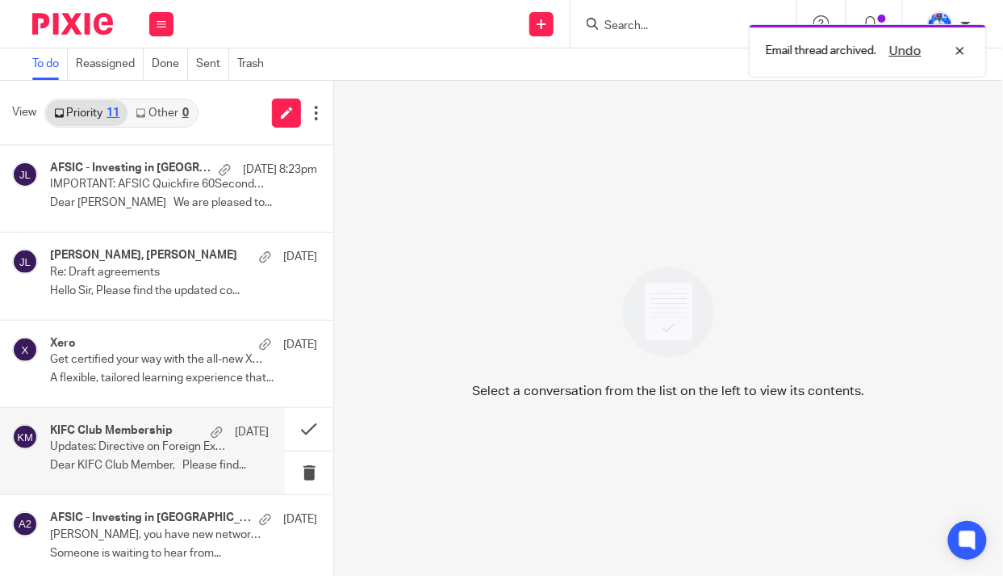
scroll to position [146, 0]
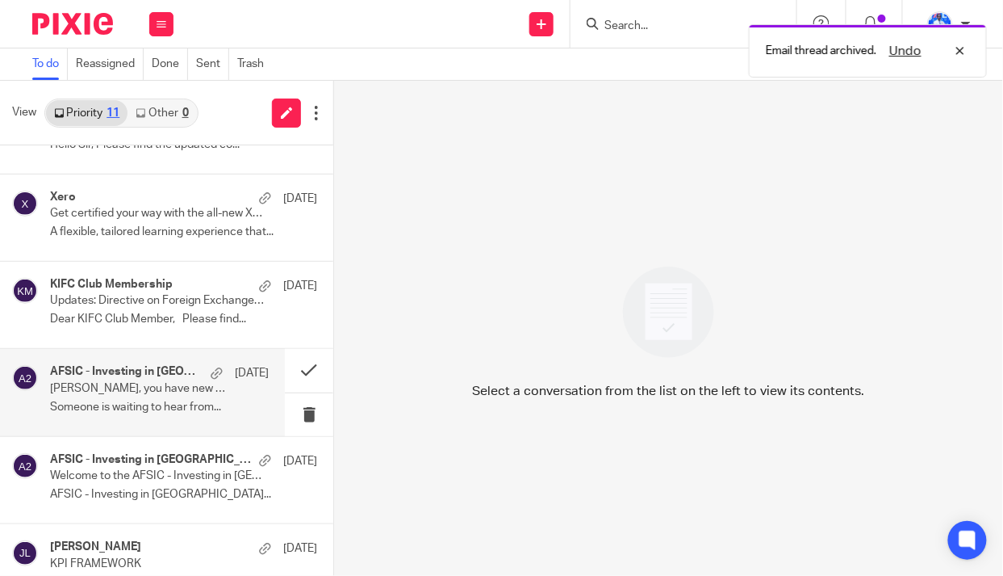
click at [114, 395] on div "AFSIC - Investing in Africa 2025 18 Sep Jean Felix, you have new networking req…" at bounding box center [159, 392] width 219 height 54
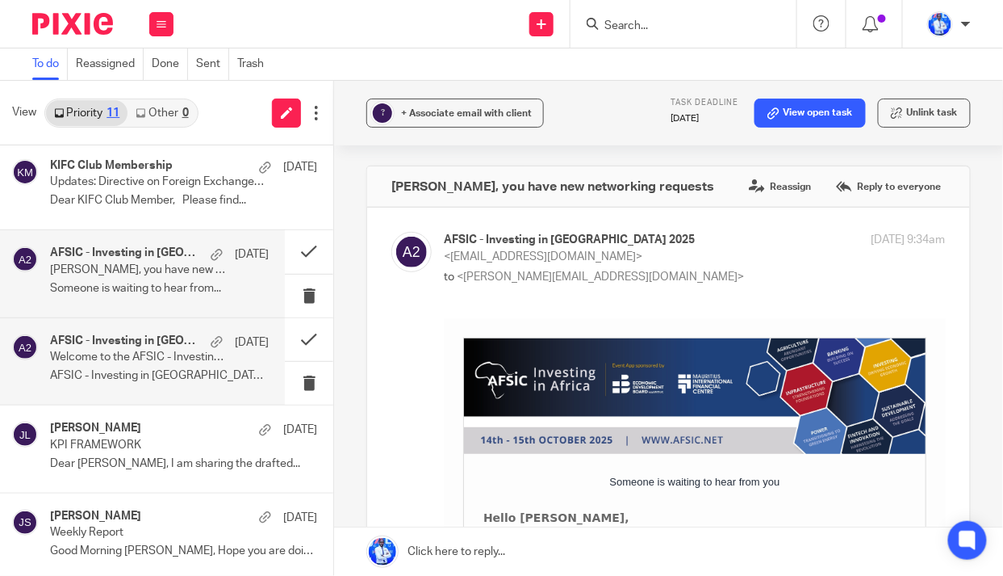
scroll to position [293, 0]
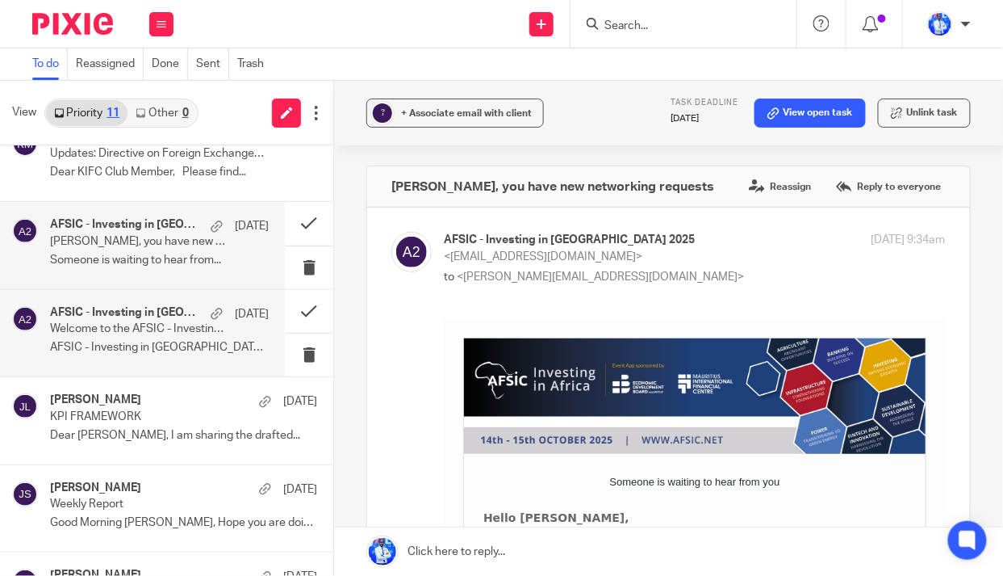
click at [135, 341] on p "AFSIC - Investing in Africa..." at bounding box center [159, 348] width 219 height 14
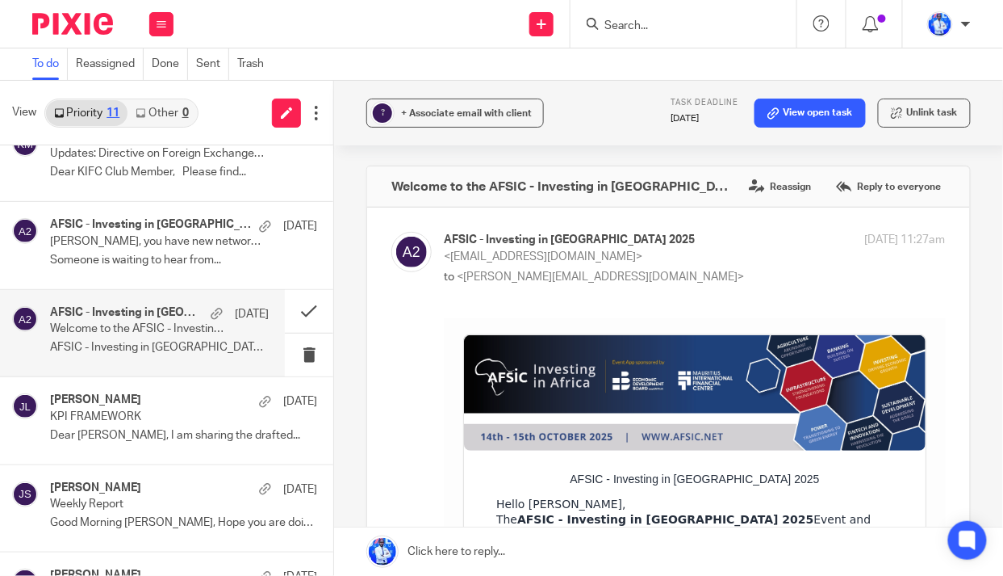
scroll to position [0, 0]
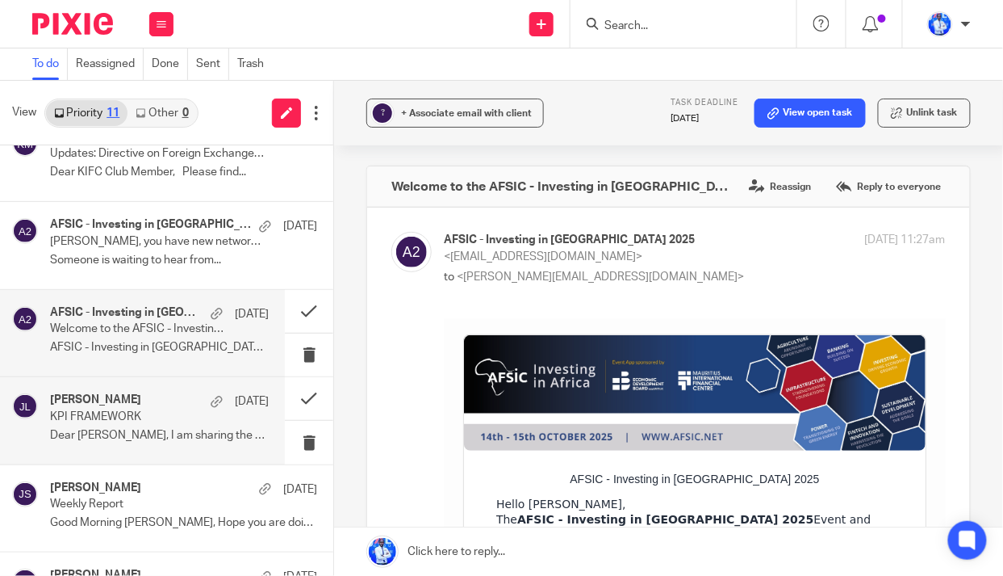
click at [119, 423] on div "Frank Mugisha 16 Sep KPI FRAMEWORK Dear Felix, I am sharing the drafted..." at bounding box center [159, 420] width 219 height 54
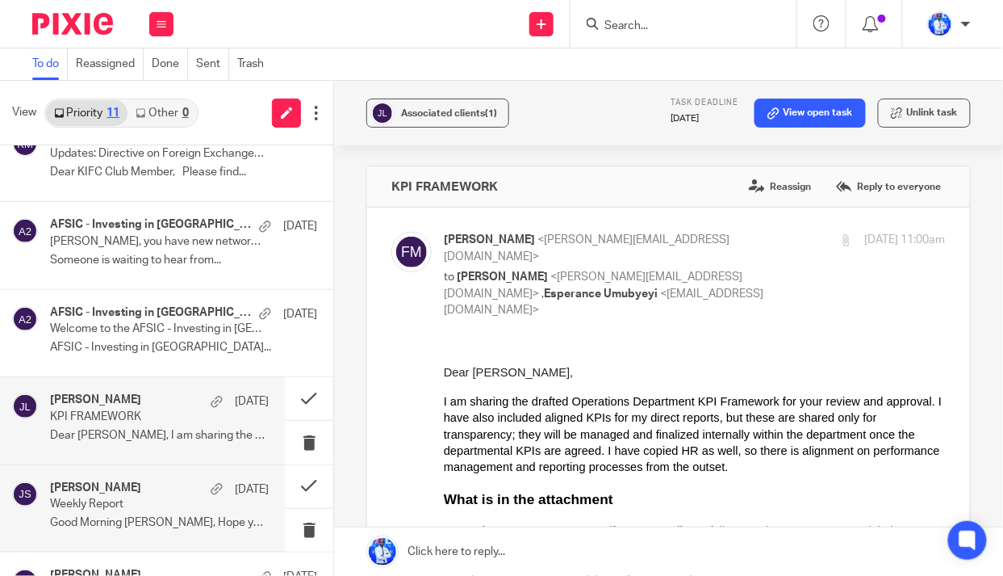
scroll to position [440, 0]
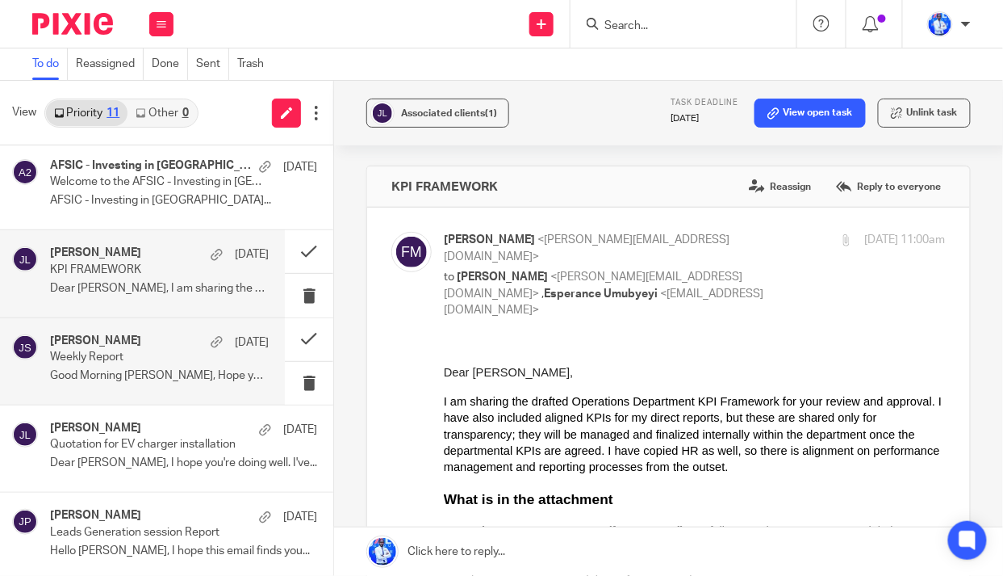
click at [143, 361] on p "Weekly Report" at bounding box center [137, 357] width 175 height 14
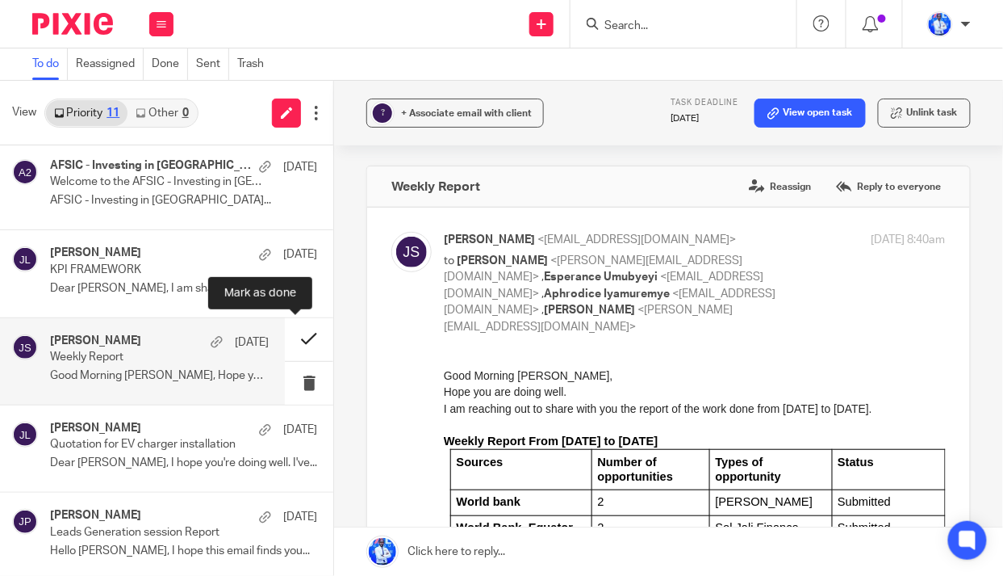
scroll to position [0, 0]
click at [294, 334] on button at bounding box center [309, 339] width 48 height 43
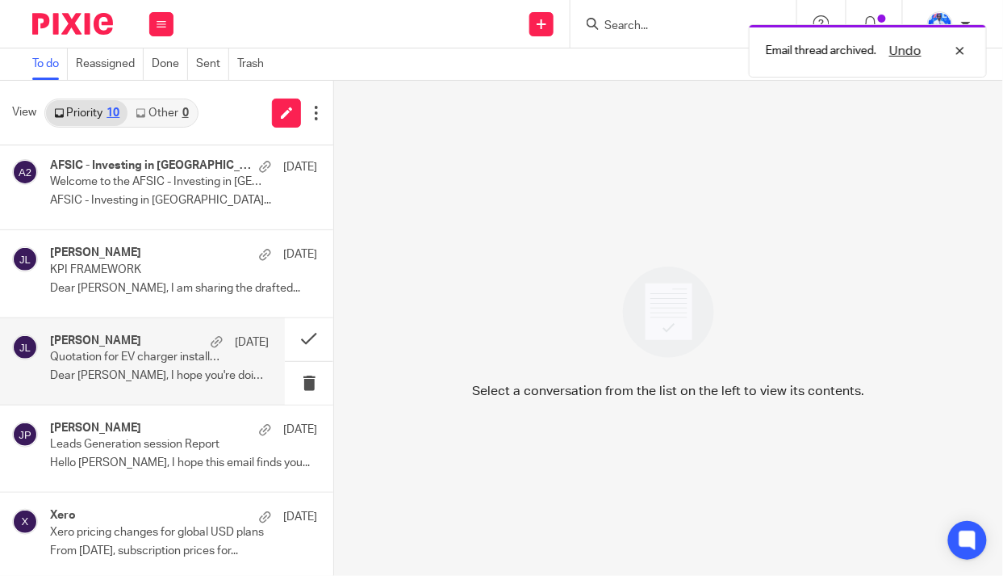
click at [141, 358] on p "Quotation for EV charger installation" at bounding box center [137, 357] width 175 height 14
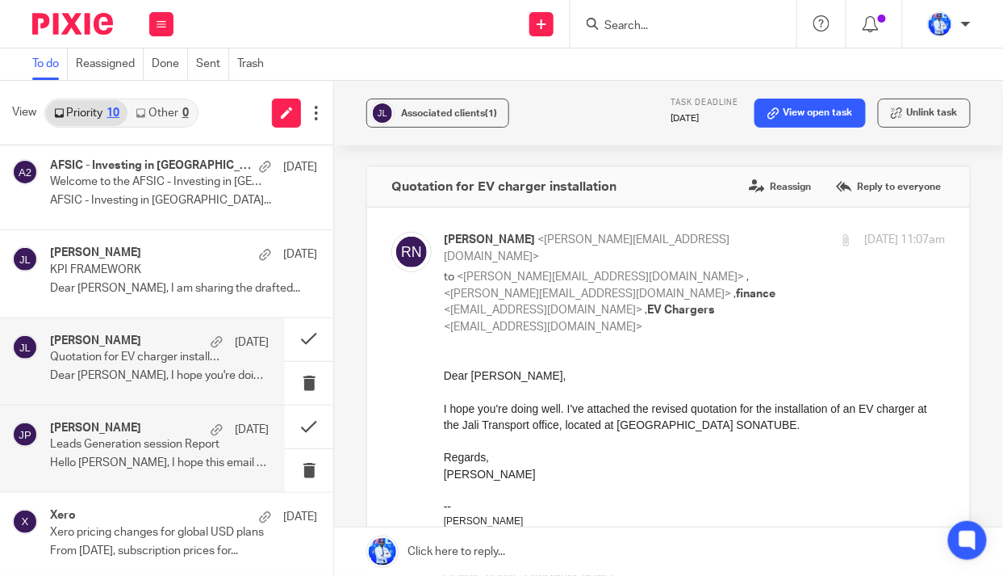
click at [144, 440] on p "Leads Generation session Report" at bounding box center [137, 444] width 175 height 14
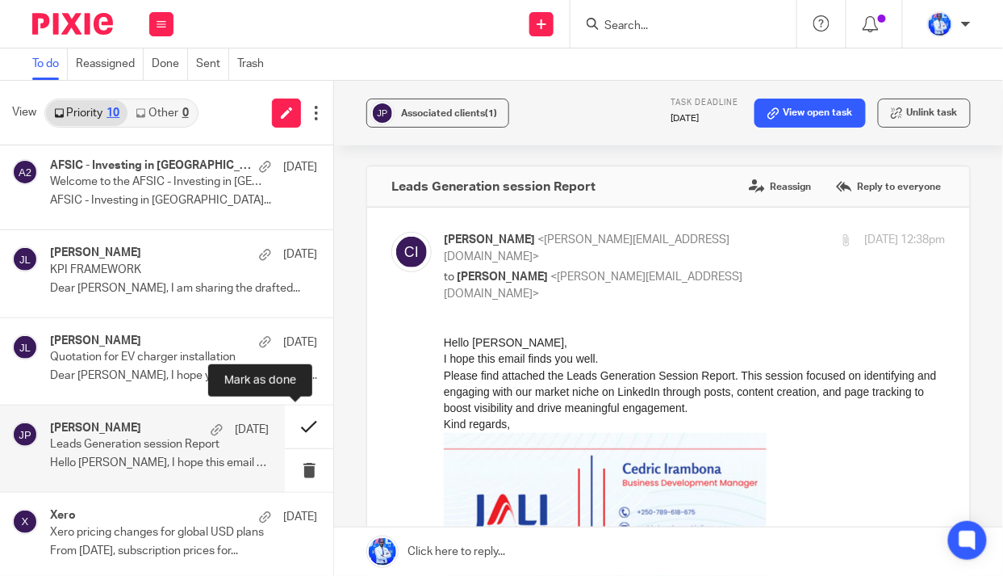
click at [296, 421] on button at bounding box center [309, 426] width 48 height 43
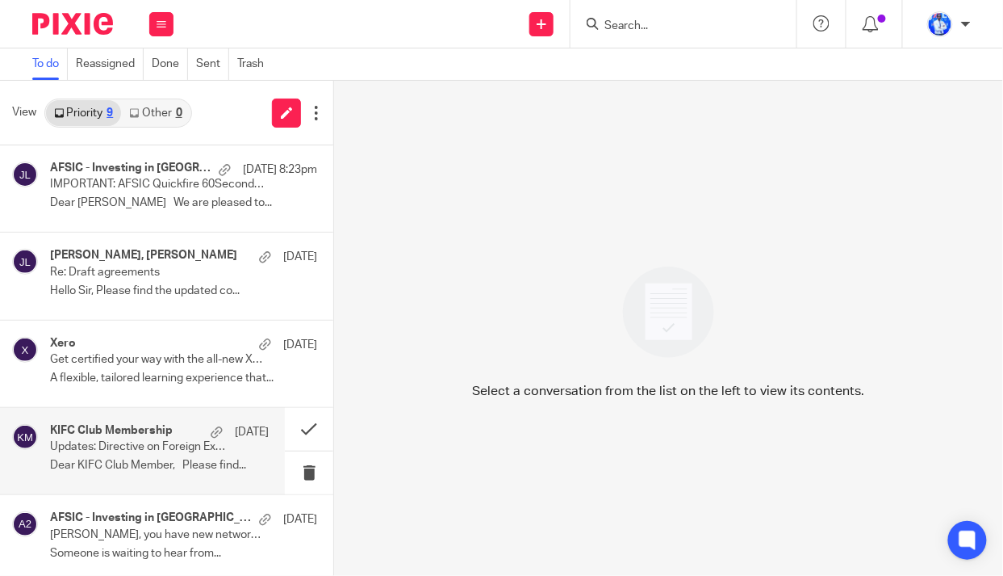
scroll to position [355, 0]
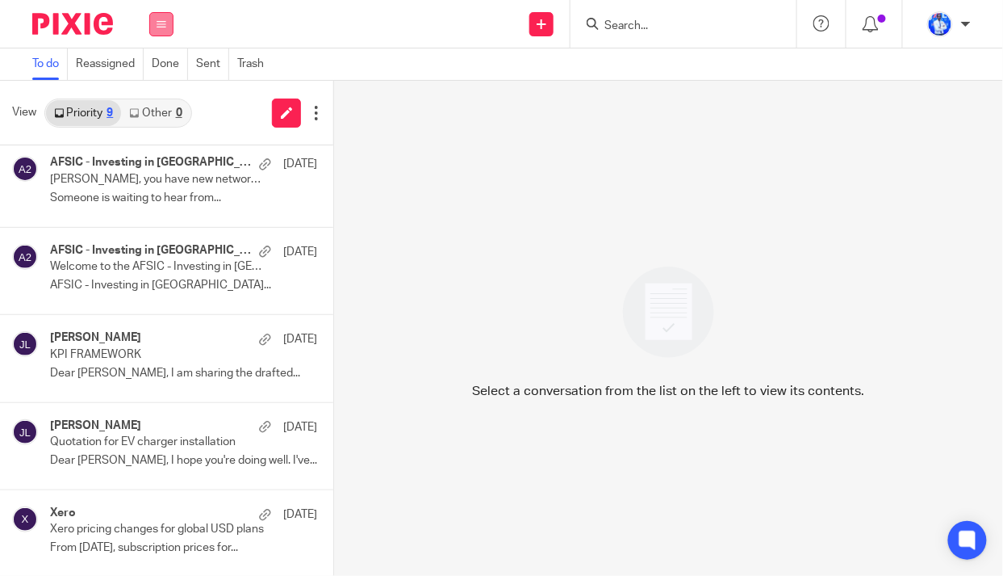
click at [161, 22] on icon at bounding box center [162, 24] width 10 height 10
click at [149, 70] on link "Work" at bounding box center [153, 74] width 26 height 11
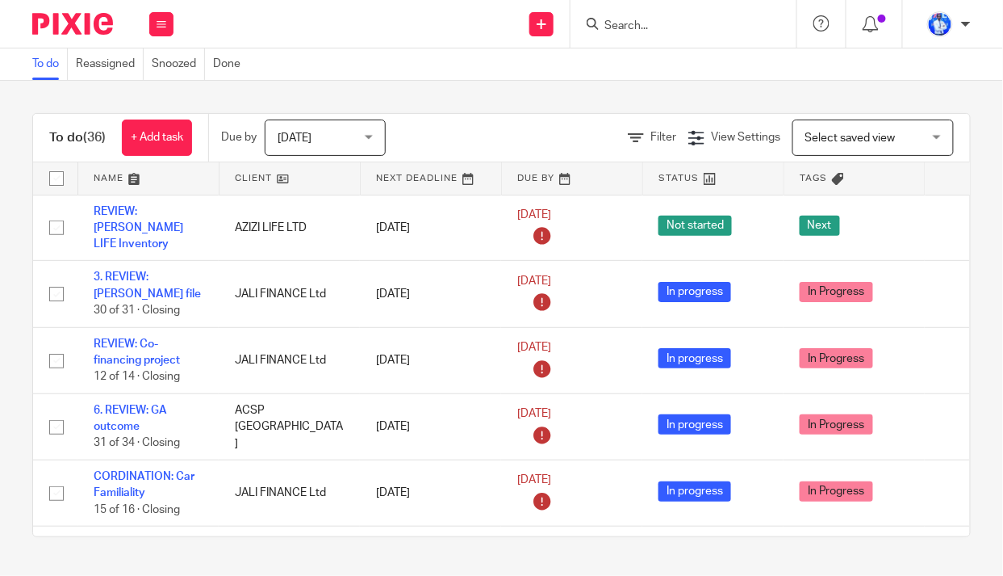
click at [121, 171] on link at bounding box center [148, 178] width 140 height 32
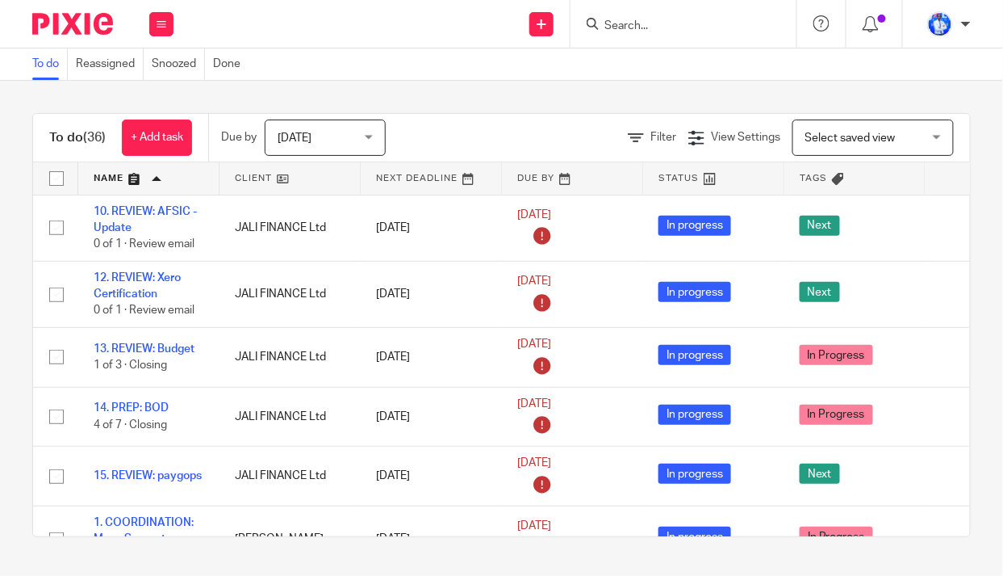
drag, startPoint x: 120, startPoint y: 216, endPoint x: 0, endPoint y: 253, distance: 125.9
click at [0, 253] on div "To do (36) + Add task Due by Today Today Today Tomorrow This week Next week Thi…" at bounding box center [501, 325] width 1003 height 488
drag, startPoint x: 166, startPoint y: 348, endPoint x: 0, endPoint y: 379, distance: 169.2
click at [0, 379] on div "To do (36) + Add task Due by Today Today Today Tomorrow This week Next week Thi…" at bounding box center [501, 325] width 1003 height 488
drag, startPoint x: 124, startPoint y: 405, endPoint x: 0, endPoint y: 360, distance: 132.3
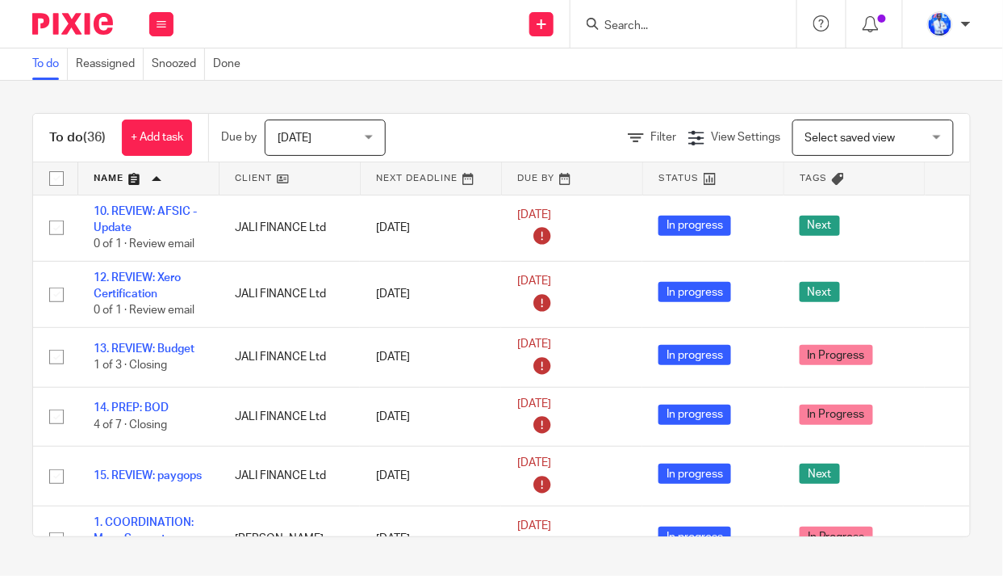
click at [0, 360] on div "To do (36) + Add task Due by Today Today Today Tomorrow This week Next week Thi…" at bounding box center [501, 325] width 1003 height 488
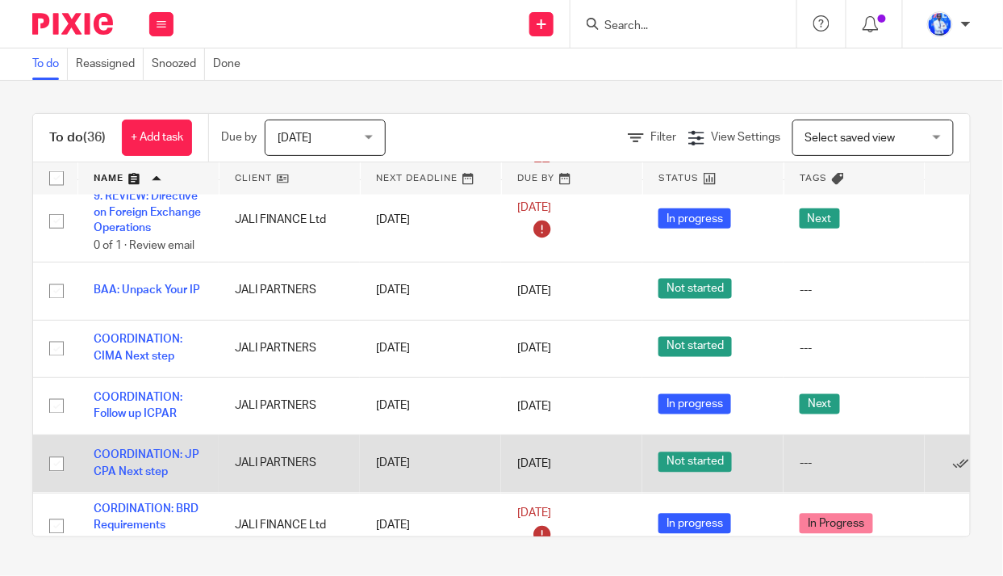
scroll to position [880, 0]
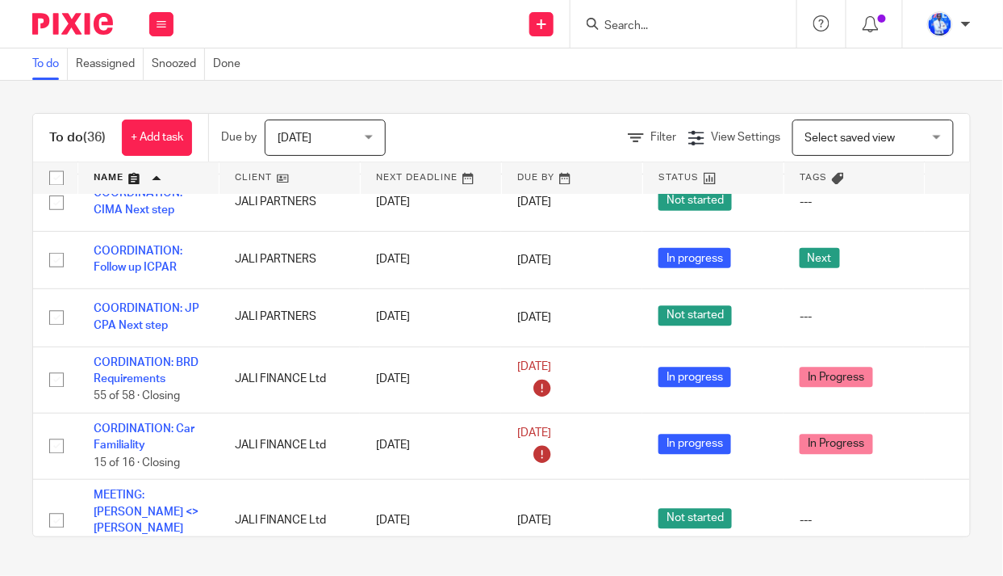
drag, startPoint x: 134, startPoint y: 338, endPoint x: 0, endPoint y: 358, distance: 135.5
click at [0, 358] on div "To do (36) + Add task Due by Today Today Today Tomorrow This week Next week Thi…" at bounding box center [501, 325] width 1003 height 488
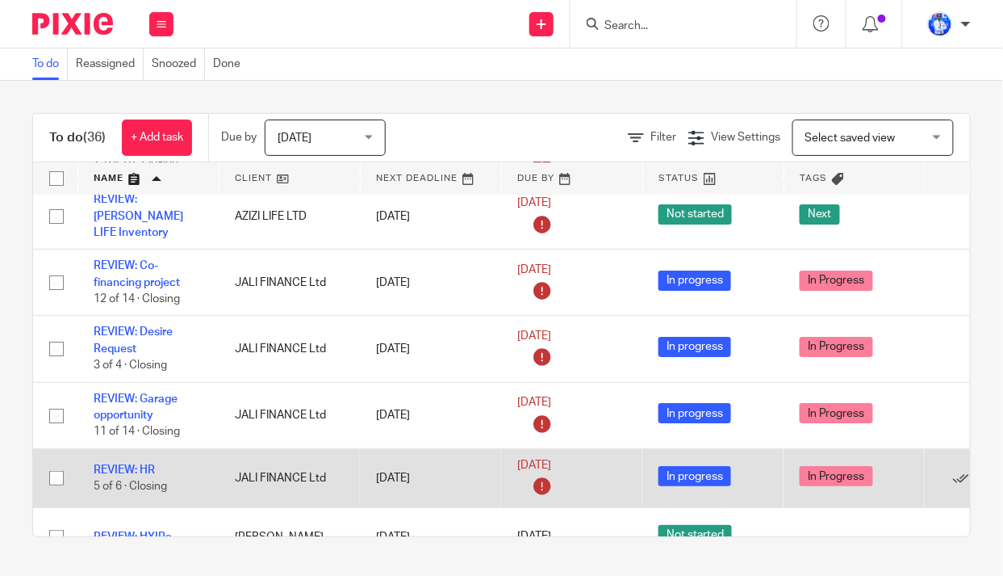
scroll to position [1614, 0]
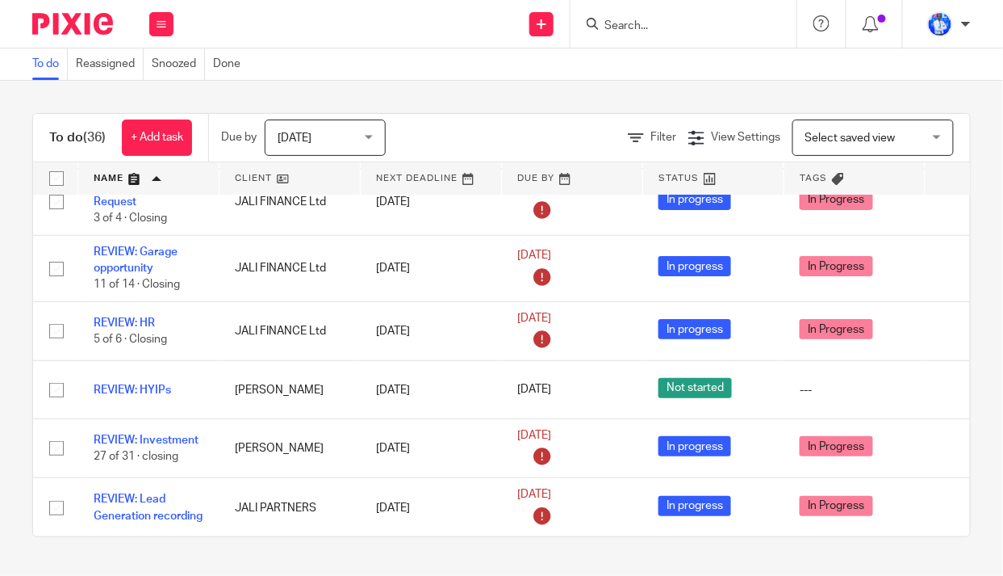
drag, startPoint x: 134, startPoint y: 416, endPoint x: 0, endPoint y: 391, distance: 136.5
click at [0, 391] on div "To do (36) + Add task Due by Today Today Today Tomorrow This week Next week Thi…" at bounding box center [501, 325] width 1003 height 488
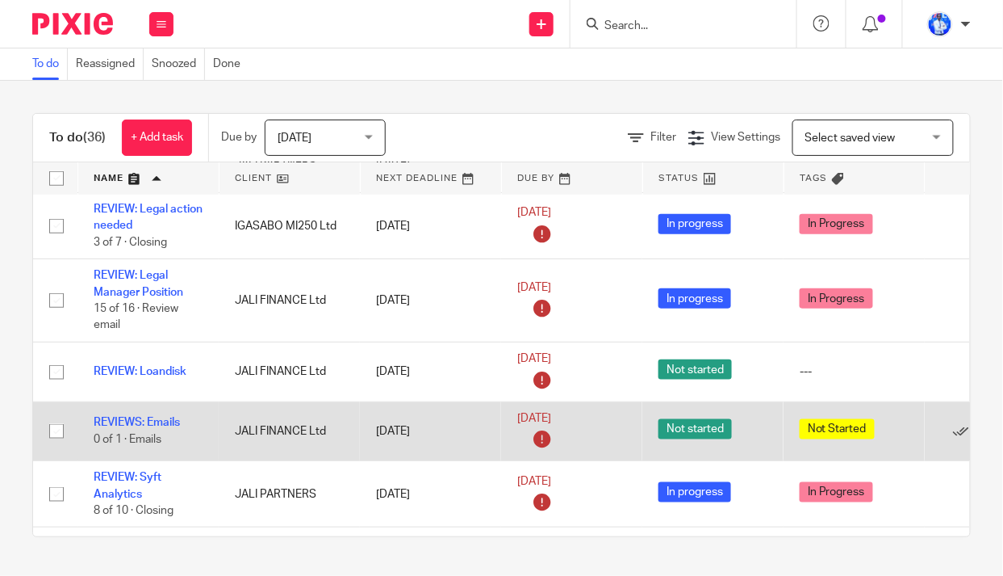
scroll to position [2026, 0]
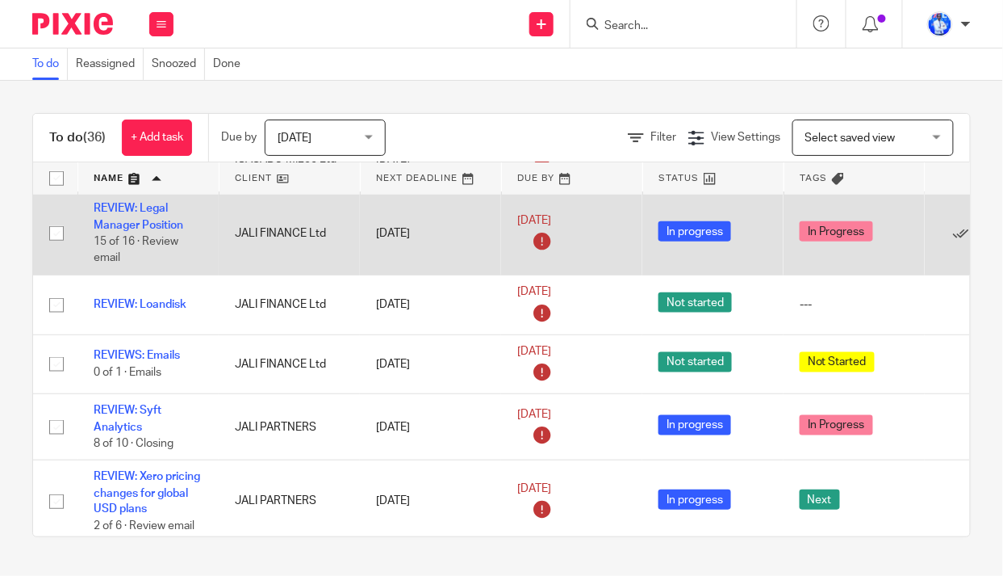
drag, startPoint x: 121, startPoint y: 407, endPoint x: 224, endPoint y: 228, distance: 206.1
click at [224, 228] on td "JALI FINANCE Ltd" at bounding box center [289, 233] width 141 height 83
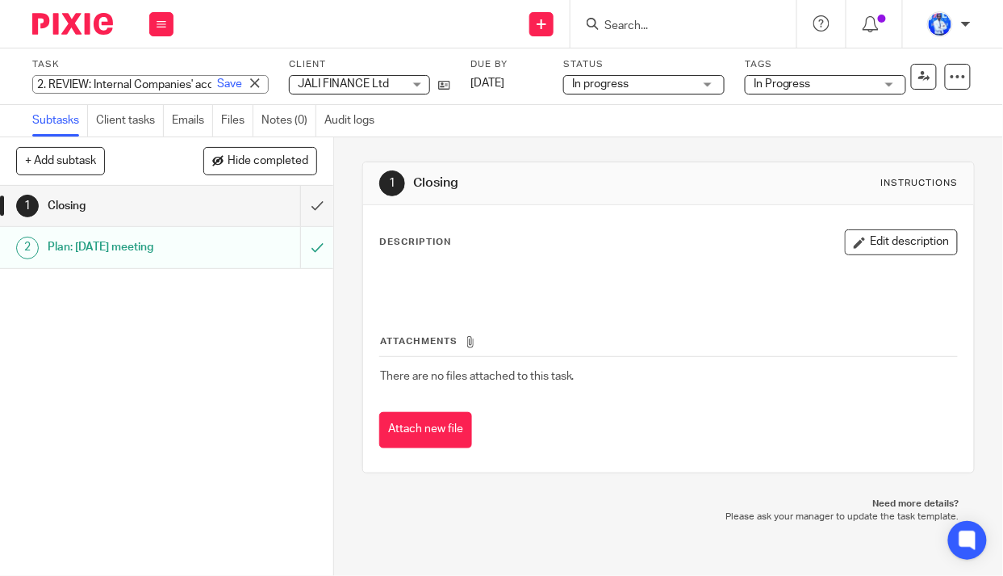
click at [38, 82] on div "2. REVIEW: Internal Companies' accounting Save 2. REVIEW: Internal Companies' a…" at bounding box center [150, 84] width 236 height 19
click at [42, 85] on input "2. REVIEW: Internal Companies' accounting" at bounding box center [150, 84] width 236 height 19
type input "5. REVIEW: Internal Companies' accounting"
click at [217, 86] on link "Save" at bounding box center [229, 84] width 25 height 16
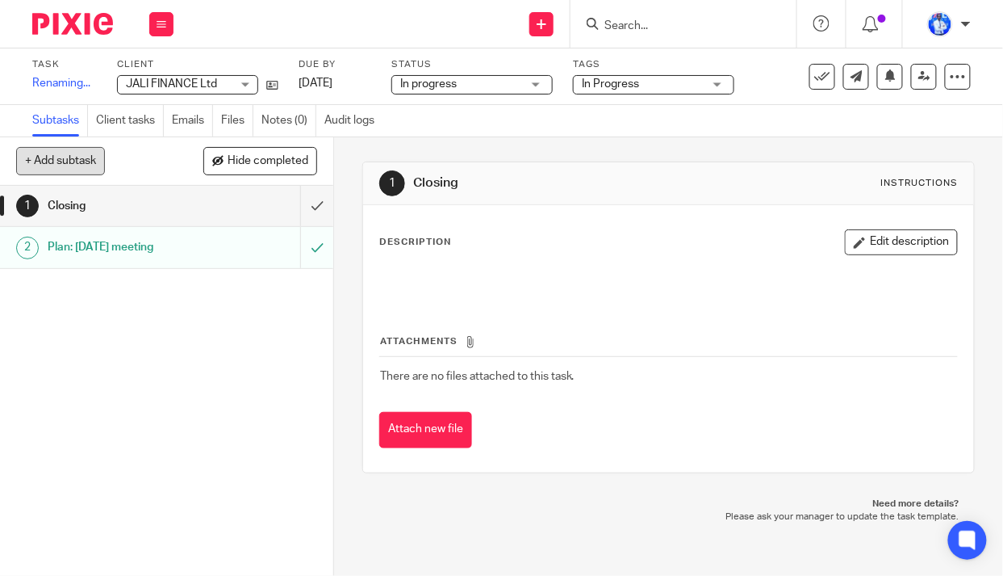
click at [67, 159] on button "+ Add subtask" at bounding box center [60, 160] width 89 height 27
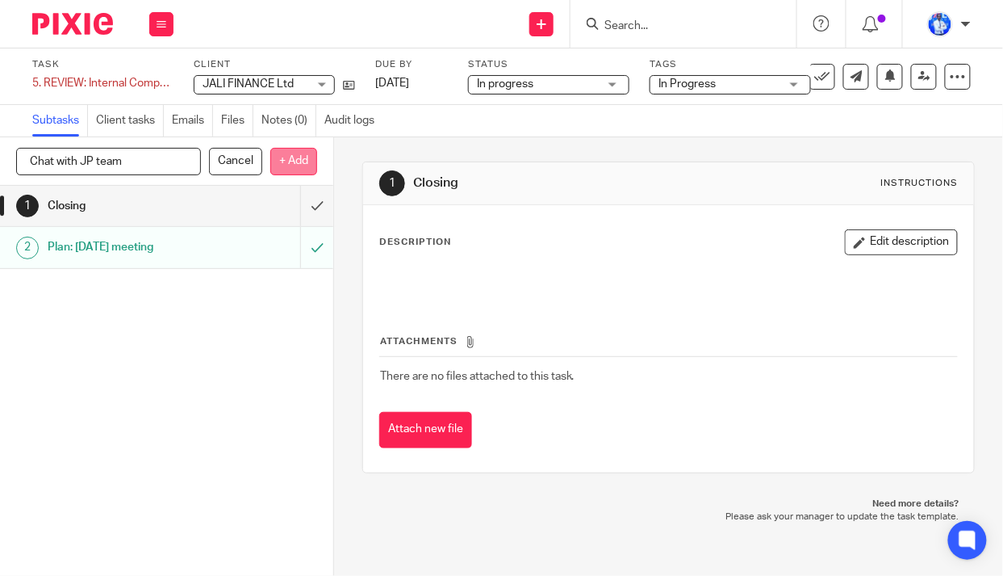
type input "Chat with JP team"
click at [289, 155] on p "+ Add" at bounding box center [293, 161] width 47 height 27
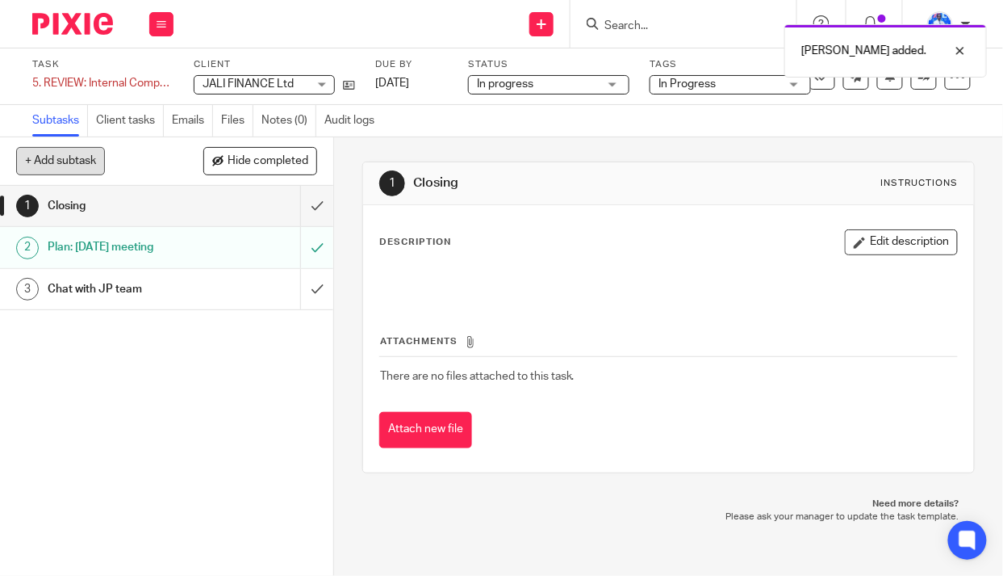
click at [70, 165] on button "+ Add subtask" at bounding box center [60, 160] width 89 height 27
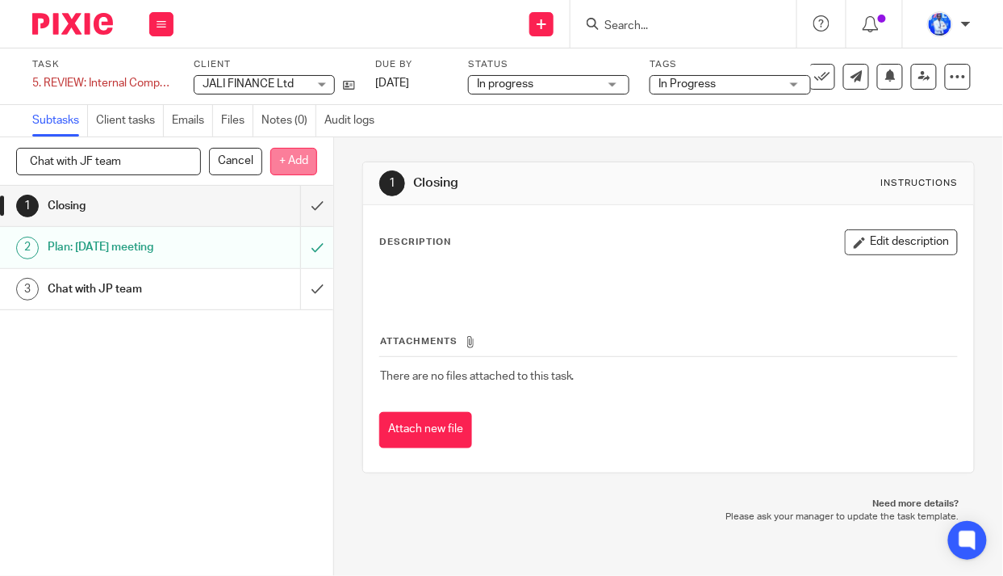
type input "Chat with JF team"
click at [287, 161] on p "+ Add" at bounding box center [293, 161] width 47 height 27
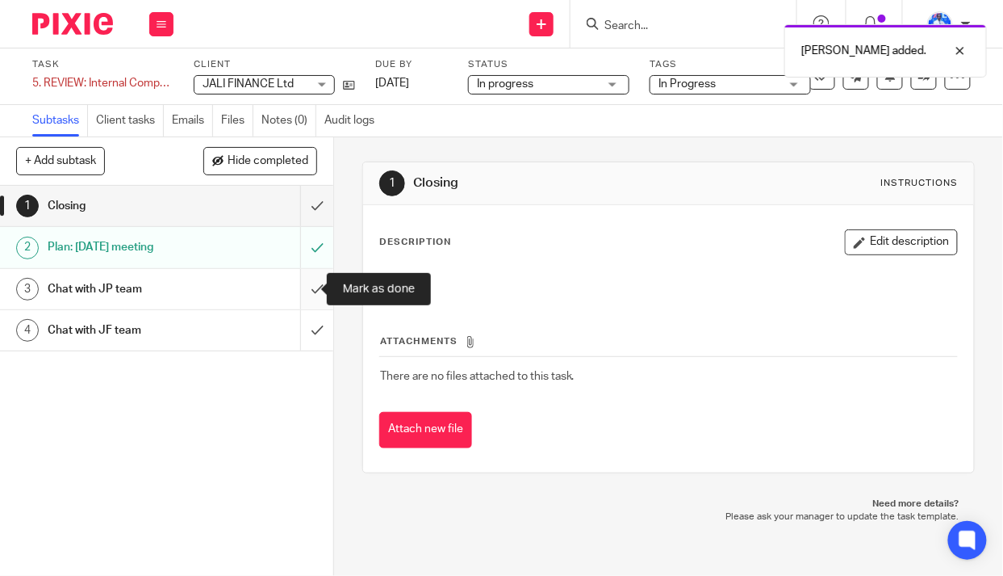
click at [303, 285] on input "submit" at bounding box center [166, 289] width 333 height 40
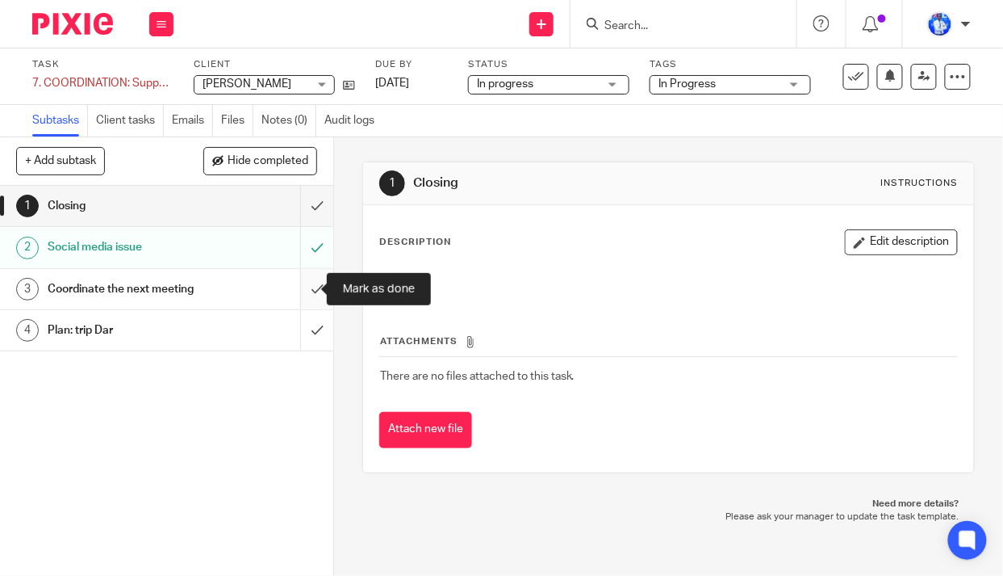
click at [303, 287] on input "submit" at bounding box center [166, 289] width 333 height 40
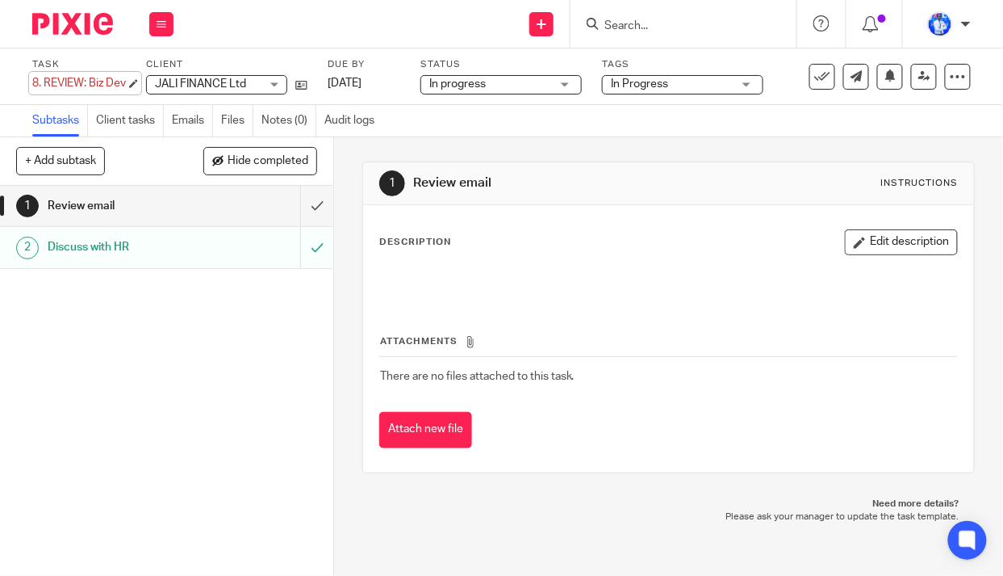
click at [38, 82] on div "8. REVIEW: Biz Dev Save 8. REVIEW: Biz Dev" at bounding box center [79, 83] width 94 height 16
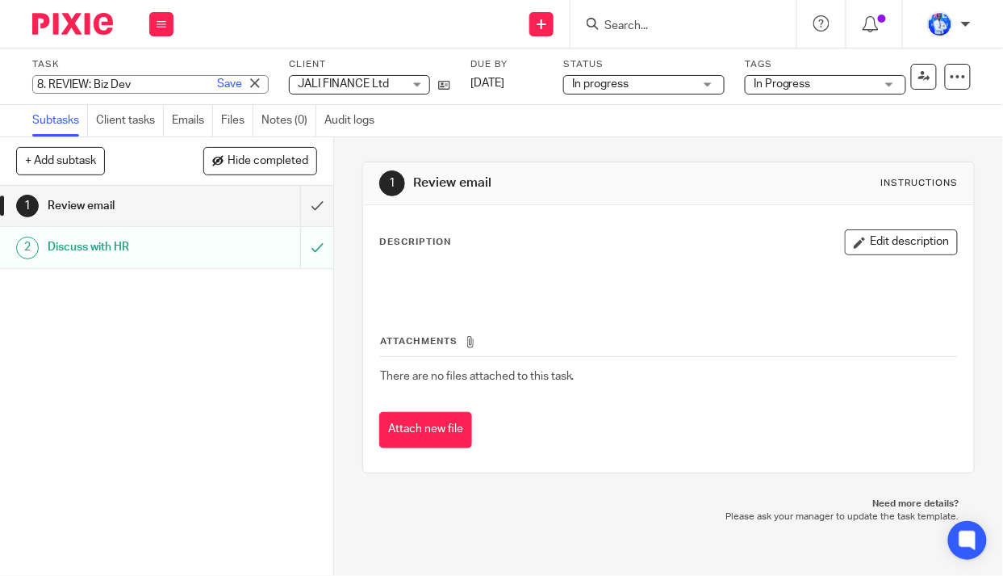
click at [43, 81] on input "8. REVIEW: Biz Dev" at bounding box center [150, 84] width 236 height 19
type input "4. REVIEW: Biz Dev"
click at [217, 86] on link "Save" at bounding box center [229, 84] width 25 height 16
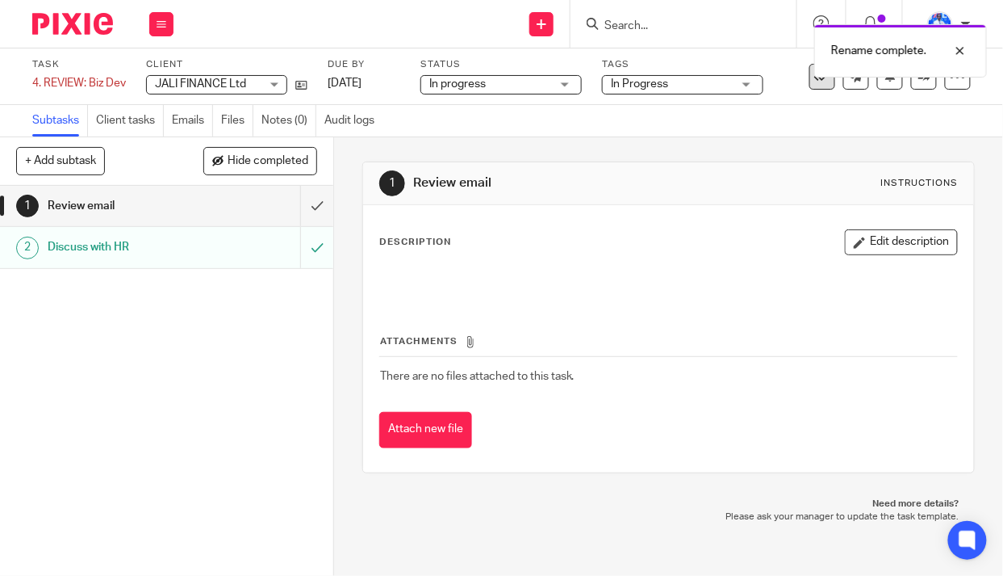
click at [814, 78] on icon at bounding box center [822, 77] width 16 height 16
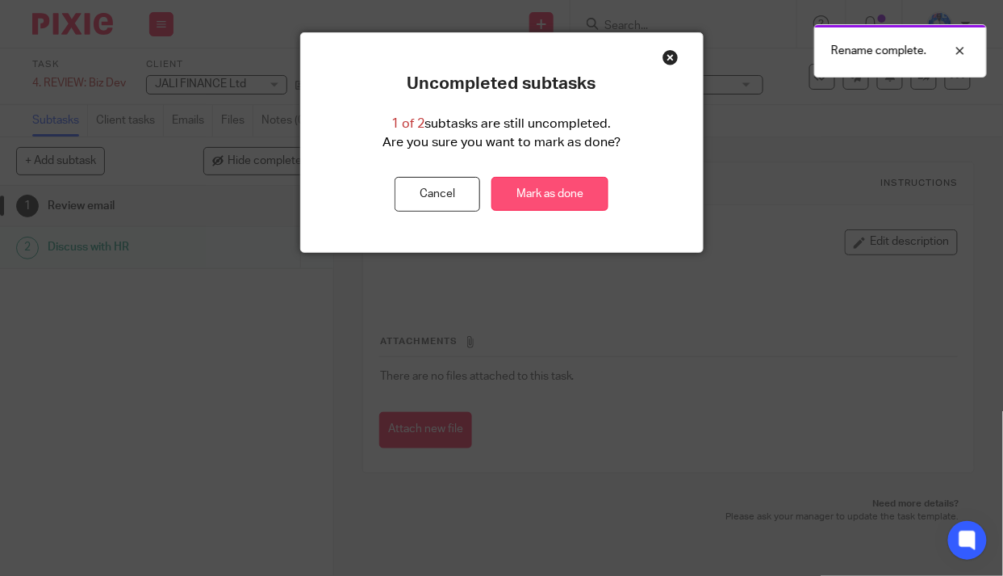
click at [541, 201] on link "Mark as done" at bounding box center [550, 194] width 117 height 35
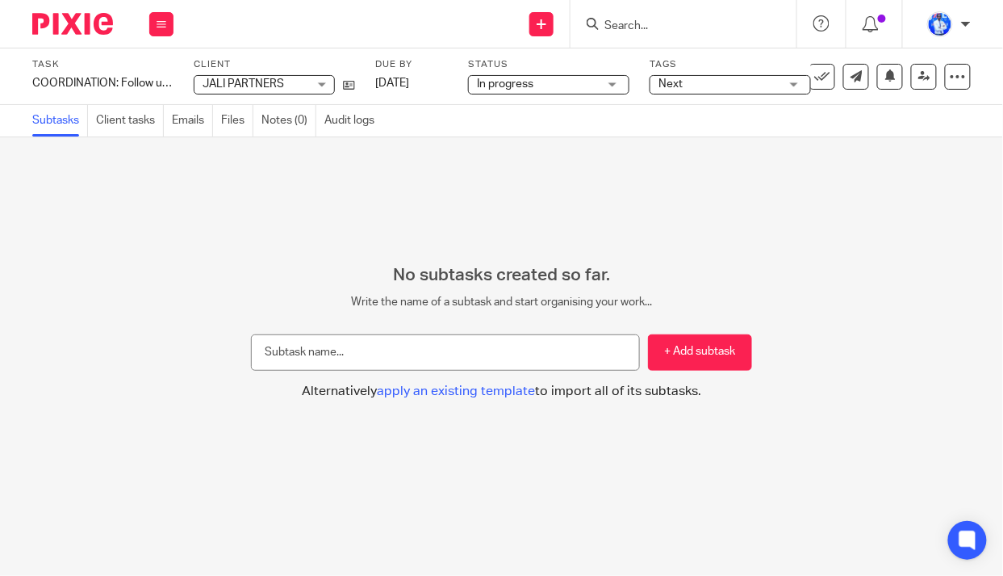
click at [31, 82] on div "Task COORDINATION: Follow up ICPAR Save COORDINATION: Follow up ICPAR 0 /0 Clie…" at bounding box center [501, 76] width 1003 height 57
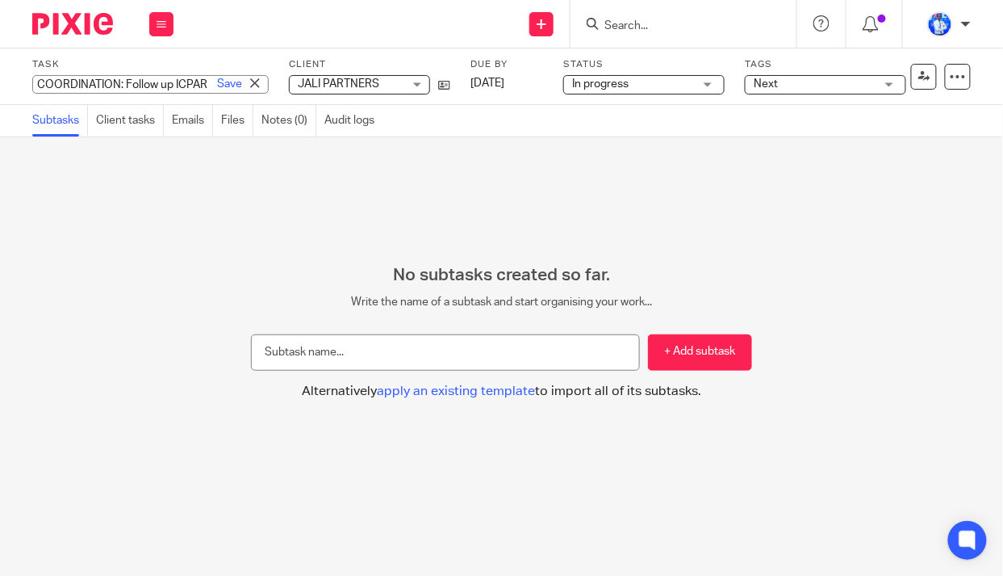
click at [34, 83] on input "COORDINATION: Follow up ICPAR" at bounding box center [150, 84] width 236 height 19
type input "6. COORDINATION: Follow up ICPAR"
click at [217, 86] on link "Save" at bounding box center [229, 84] width 25 height 16
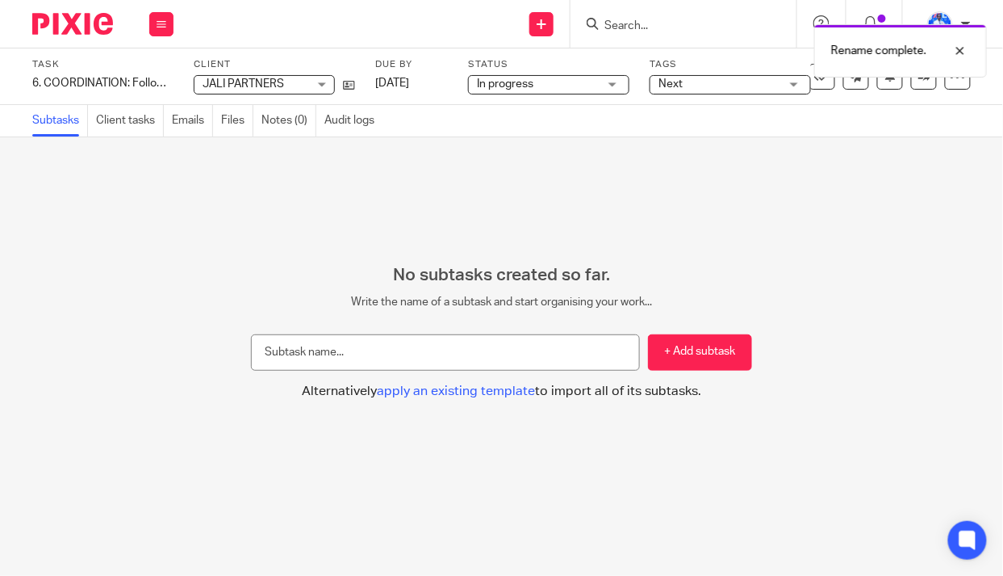
click at [691, 83] on span "Next" at bounding box center [719, 84] width 121 height 17
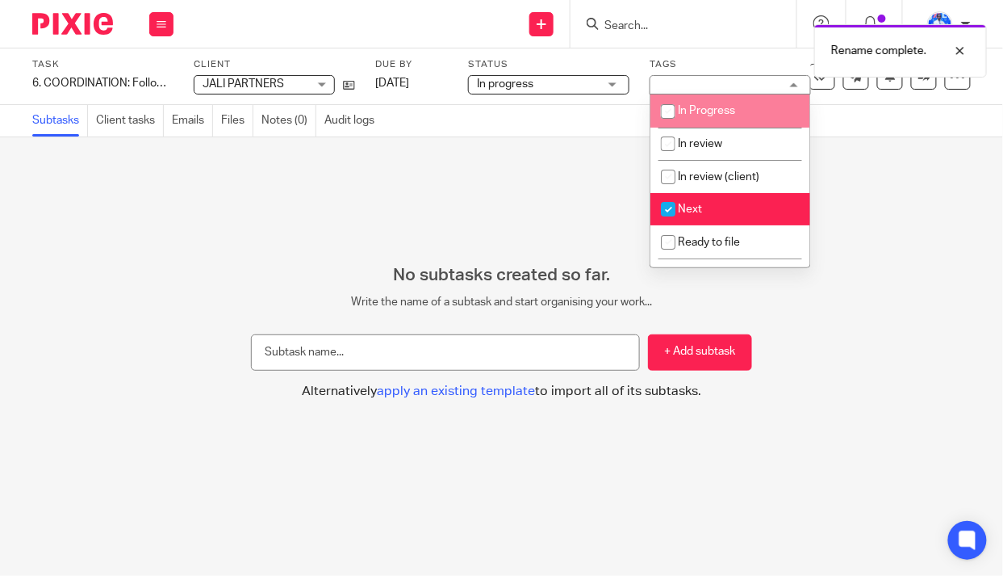
click at [709, 108] on span "In Progress" at bounding box center [706, 110] width 57 height 11
checkbox input "true"
click at [697, 209] on span "Next" at bounding box center [690, 208] width 24 height 11
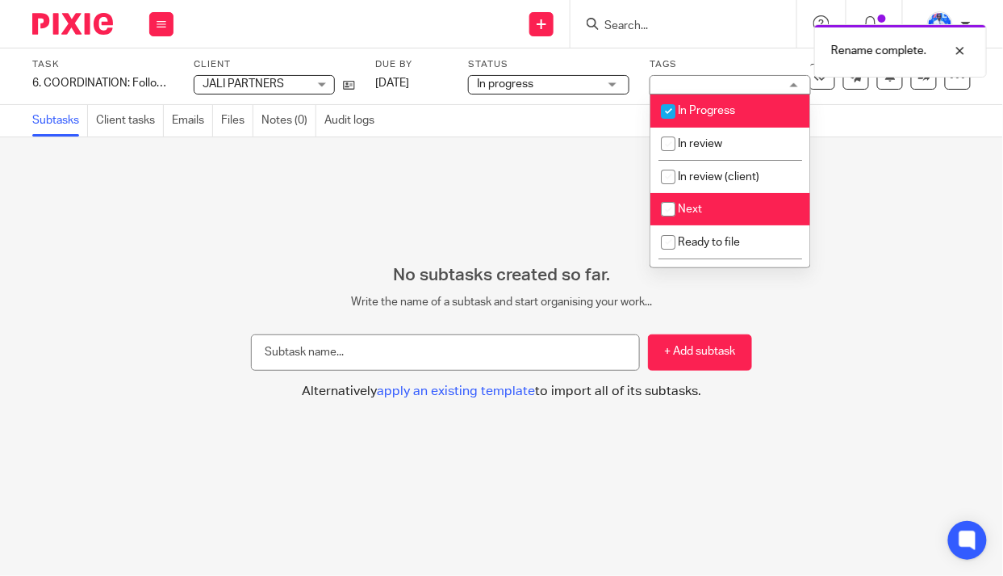
checkbox input "false"
click at [343, 354] on input "text" at bounding box center [445, 352] width 389 height 36
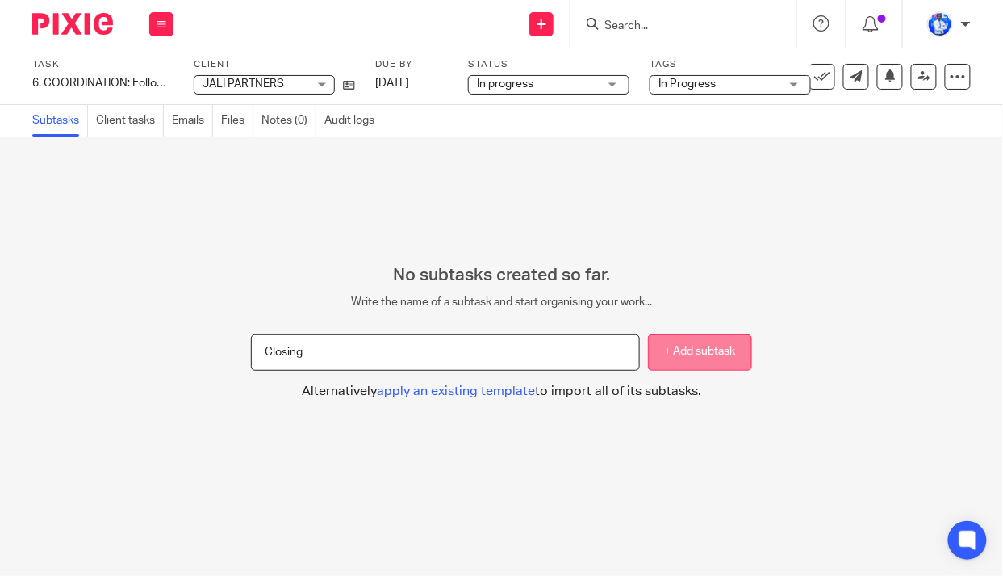
type input "Closing"
click at [686, 347] on button "+ Add subtask" at bounding box center [700, 352] width 104 height 36
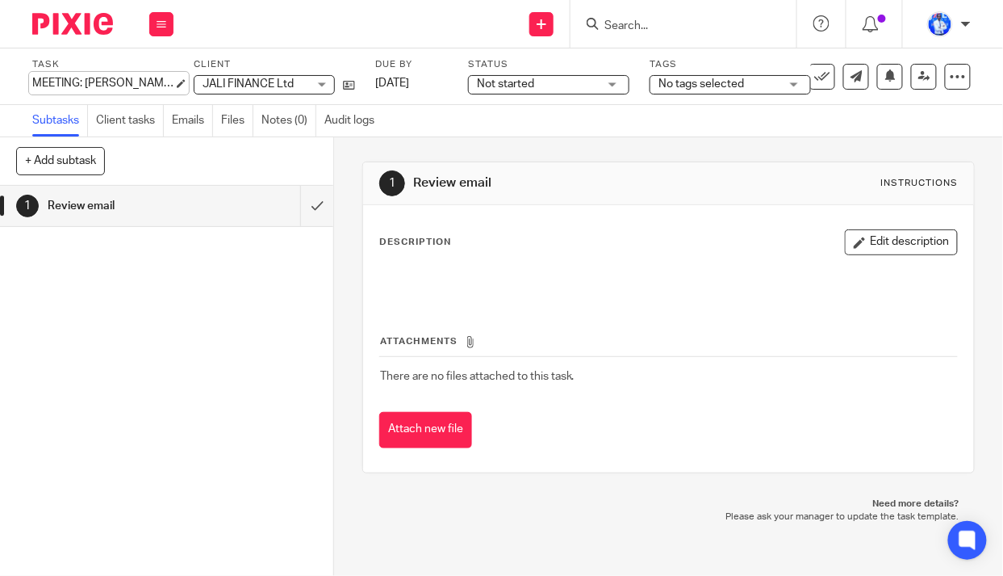
click at [32, 80] on div "MEETING: [PERSON_NAME] <> Aslan Save MEETING: [PERSON_NAME] <> [PERSON_NAME]" at bounding box center [102, 83] width 141 height 16
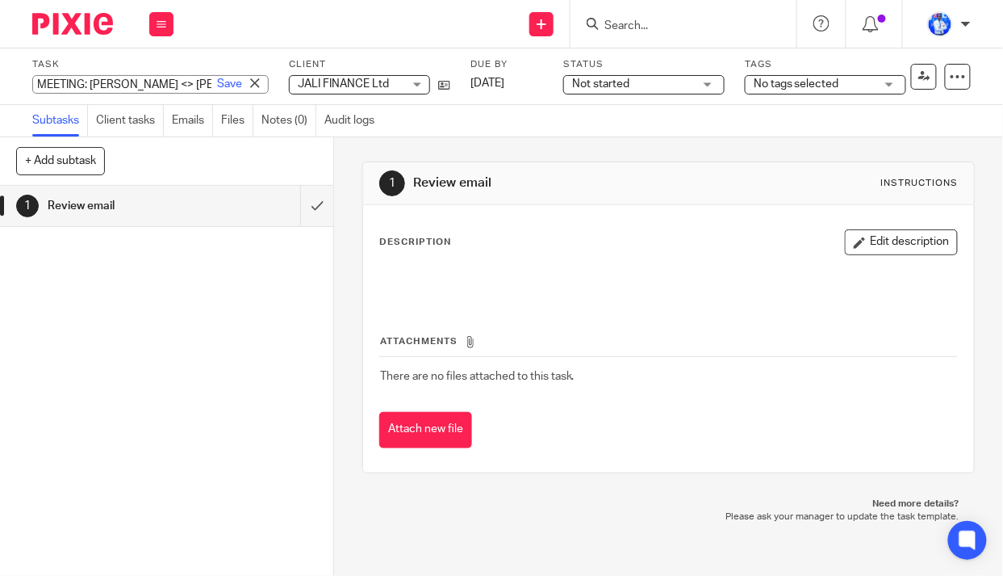
click at [32, 84] on input "MEETING: [PERSON_NAME] <> [PERSON_NAME]" at bounding box center [150, 84] width 236 height 19
drag, startPoint x: 161, startPoint y: 86, endPoint x: 29, endPoint y: 90, distance: 132.5
click at [29, 90] on div "Task MEETING: Felix <> Aslan Save MEETING: Felix <> Aslan 0 /1 Client JALI FINA…" at bounding box center [501, 76] width 1003 height 57
type input "3. REVIEW: RedLion Proposal"
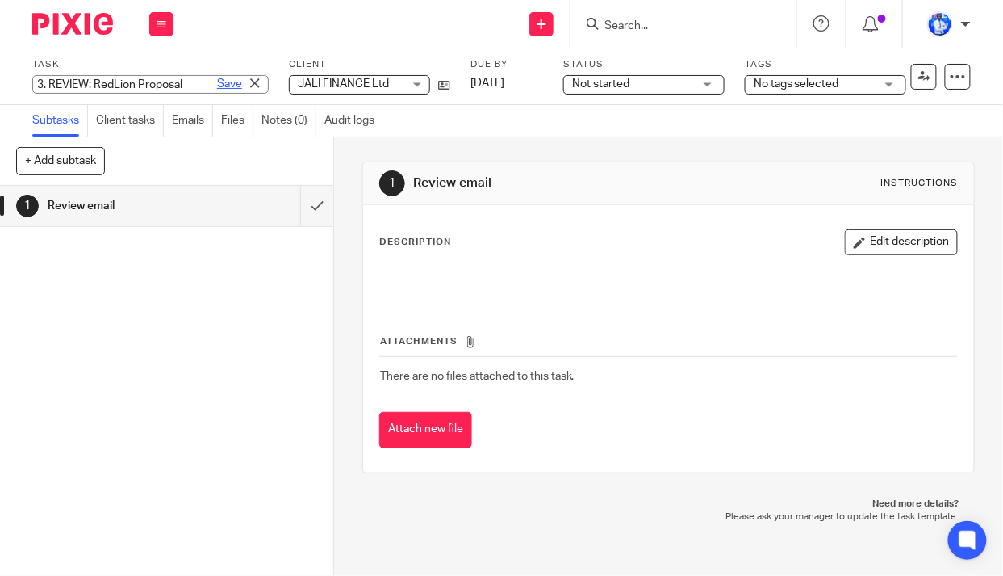
click at [217, 85] on link "Save" at bounding box center [229, 84] width 25 height 16
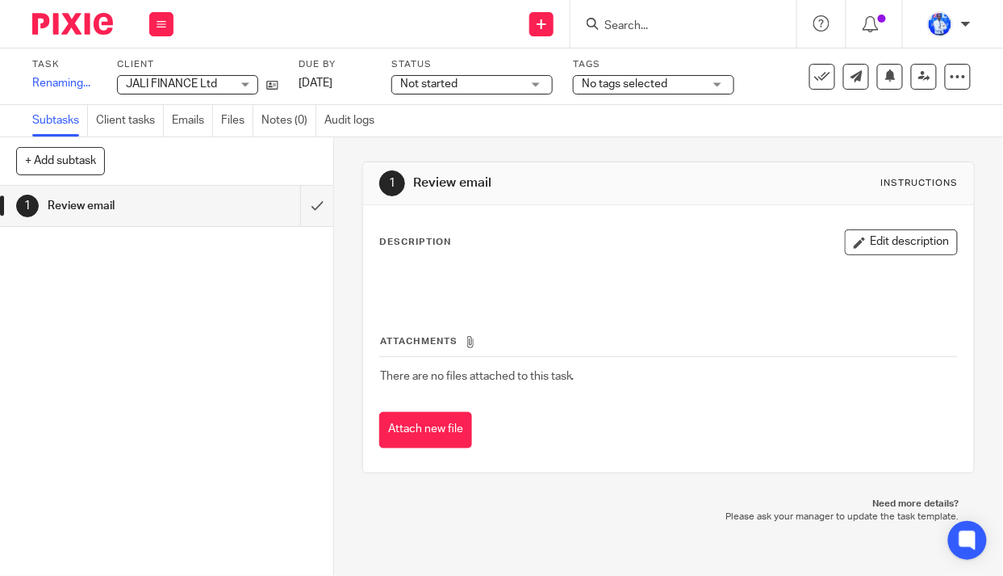
click at [467, 82] on span "Not started" at bounding box center [460, 84] width 121 height 17
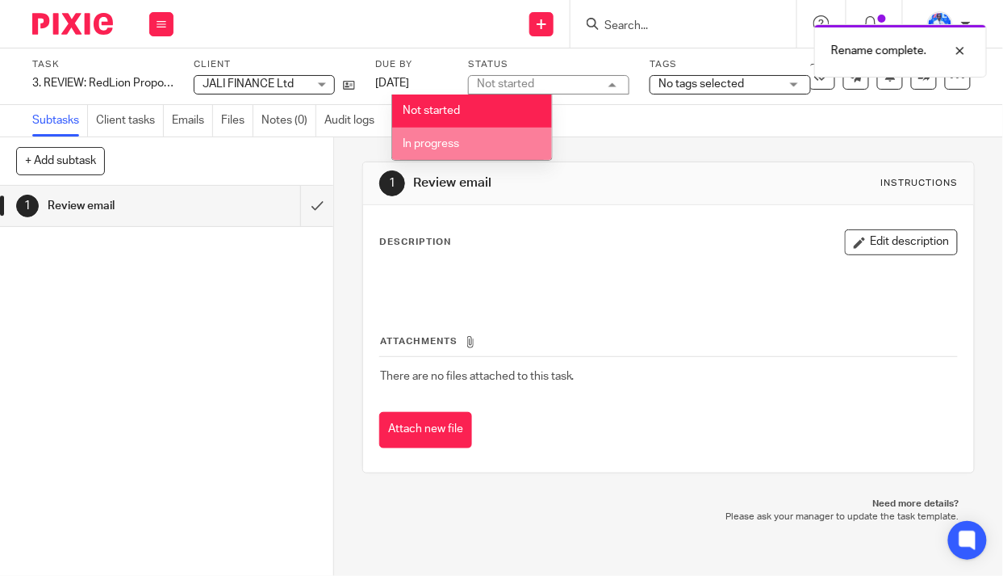
click at [469, 135] on li "In progress" at bounding box center [472, 144] width 160 height 33
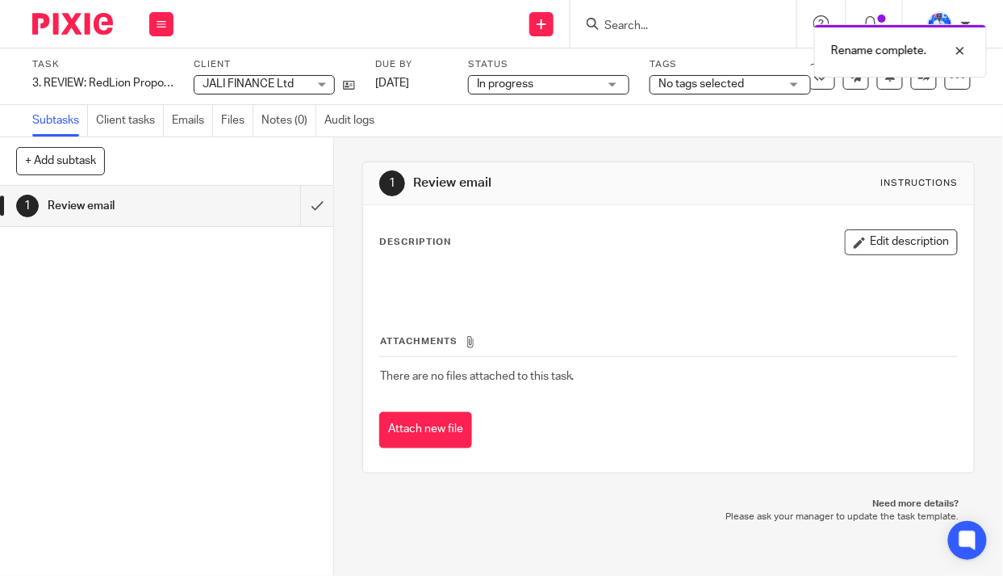
click at [712, 83] on span "No tags selected" at bounding box center [702, 83] width 86 height 11
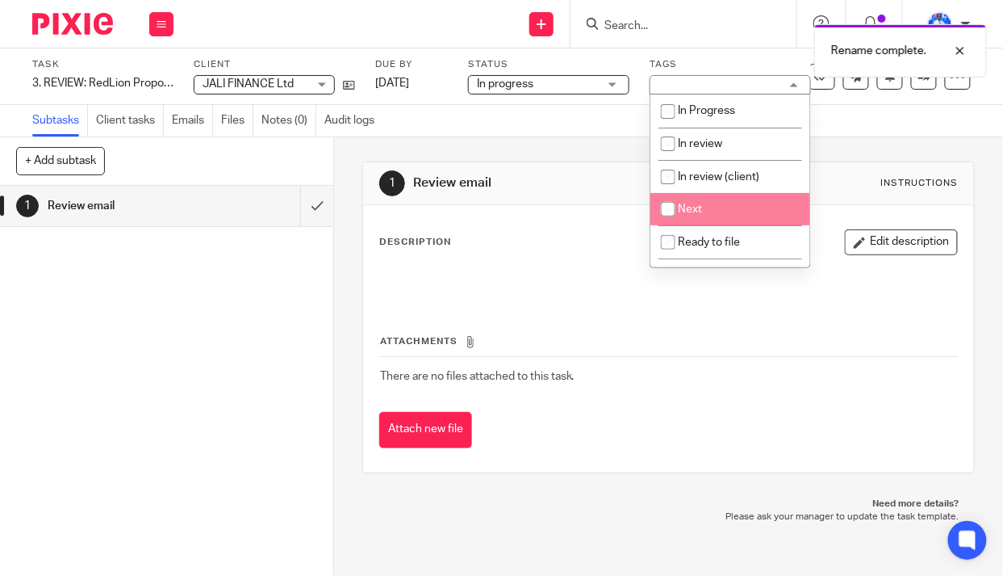
click at [706, 207] on li "Next" at bounding box center [731, 209] width 160 height 33
checkbox input "true"
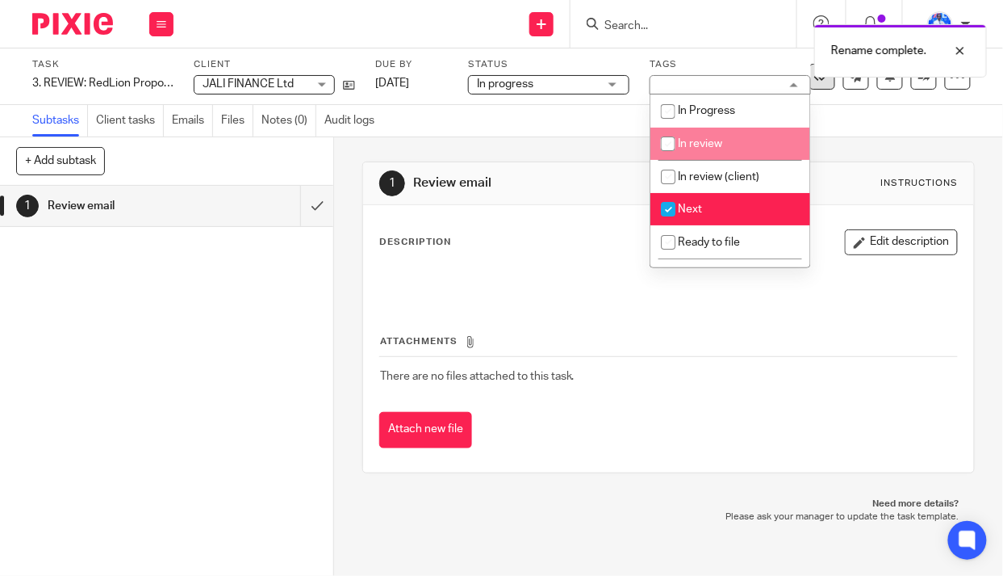
click at [815, 77] on icon at bounding box center [822, 77] width 16 height 16
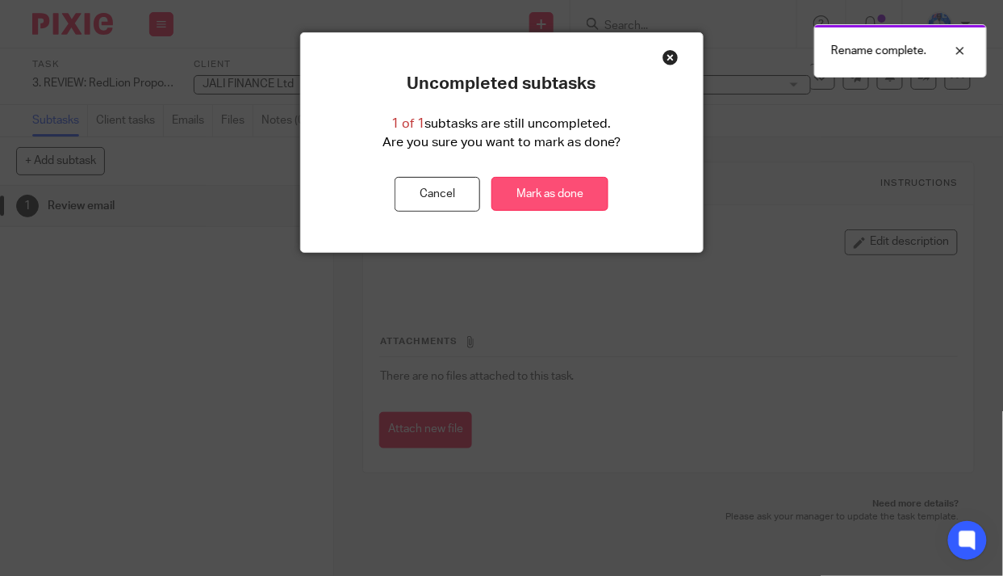
click at [556, 195] on link "Mark as done" at bounding box center [550, 194] width 117 height 35
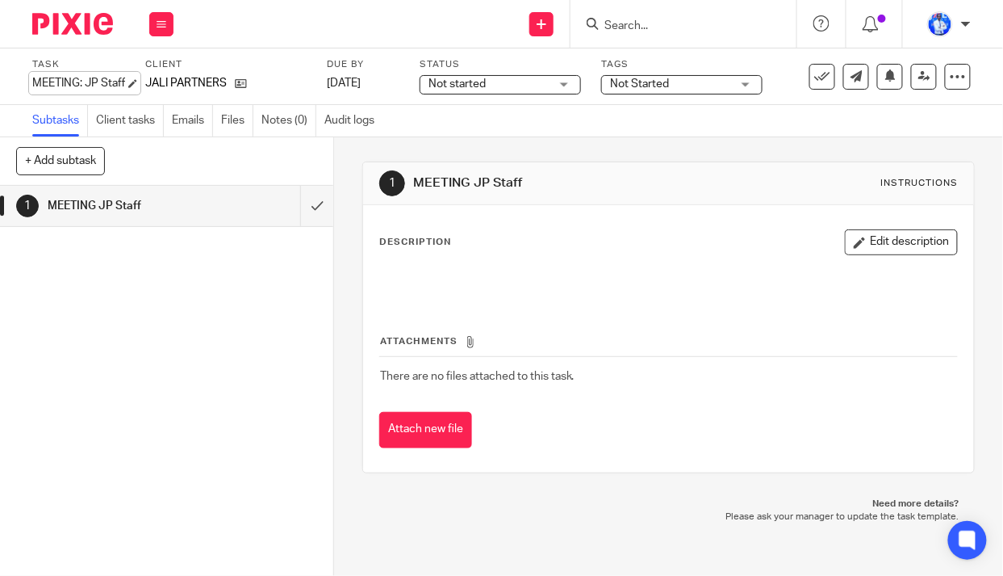
click at [33, 82] on div "MEETING: JP Staff Save MEETING: JP Staff" at bounding box center [78, 83] width 93 height 16
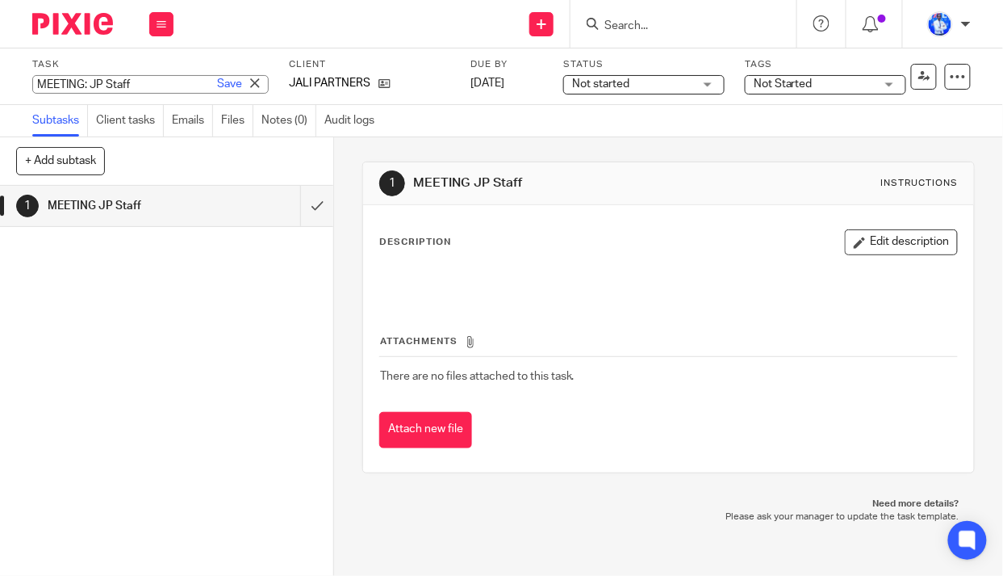
click at [33, 85] on input "MEETING: JP Staff" at bounding box center [150, 84] width 236 height 19
type input "1. MEETING: JP Staff"
click at [217, 79] on link "Save" at bounding box center [229, 84] width 25 height 16
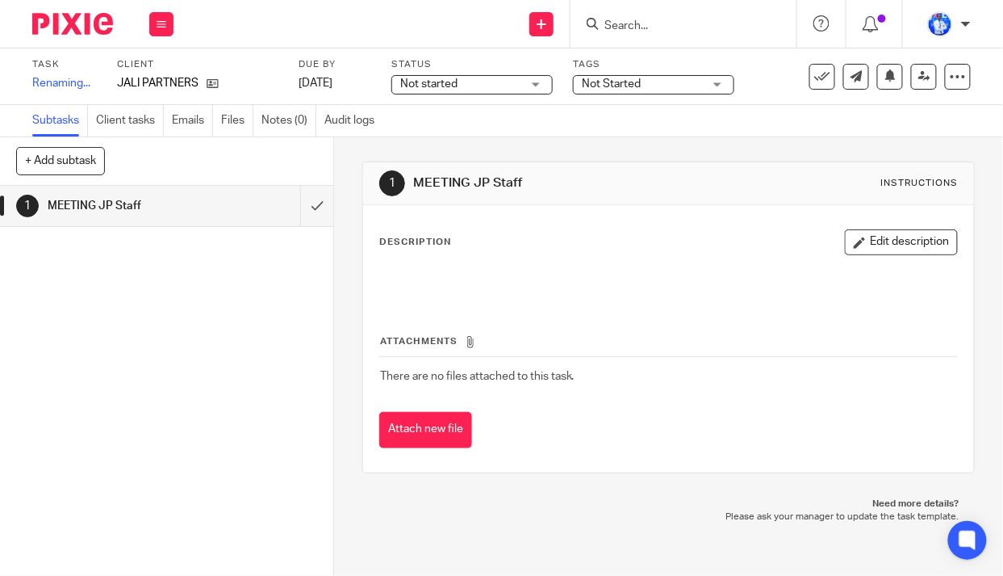
click at [496, 79] on span "Not started" at bounding box center [460, 84] width 121 height 17
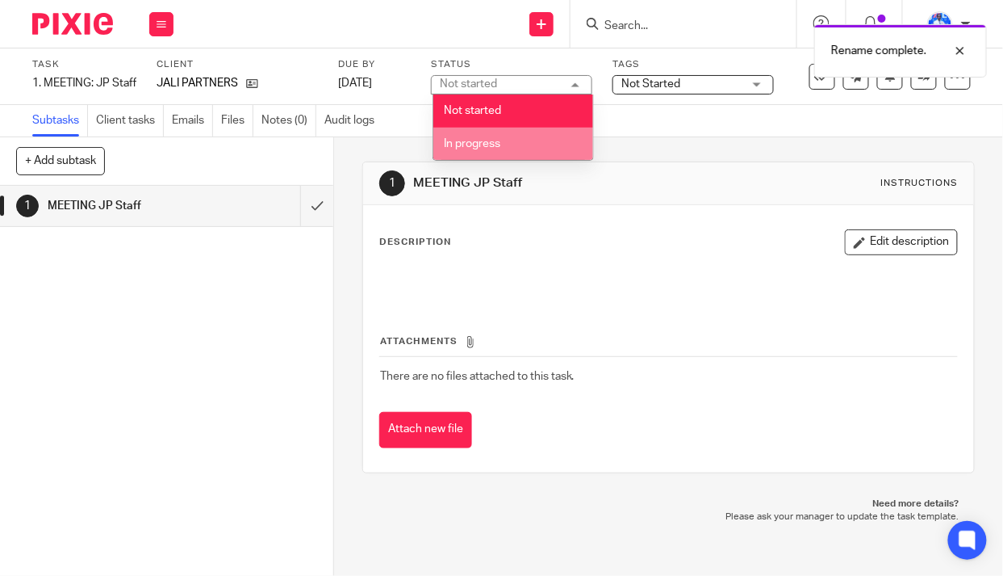
click at [501, 134] on li "In progress" at bounding box center [513, 144] width 160 height 33
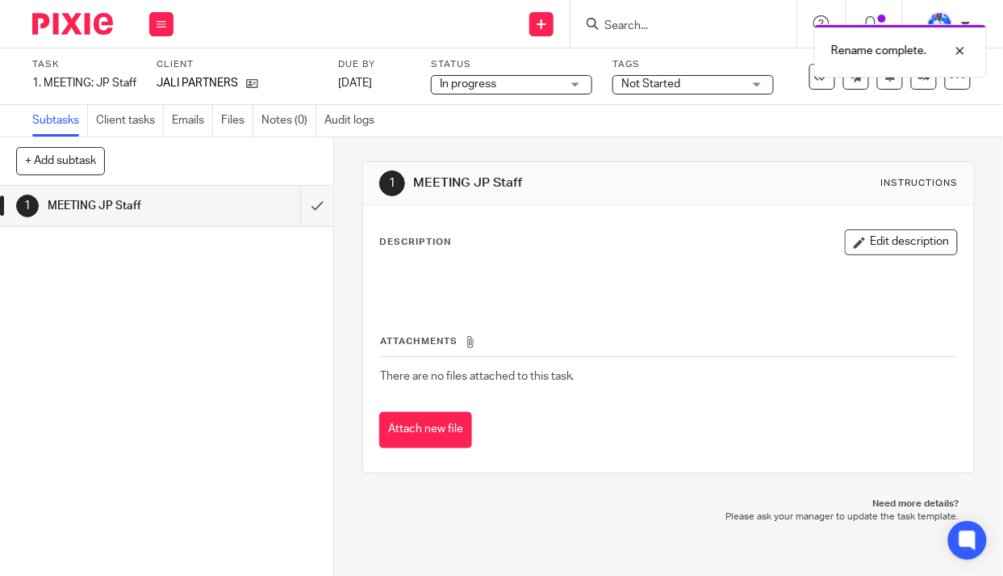
click at [714, 86] on span "Not Started" at bounding box center [682, 84] width 121 height 17
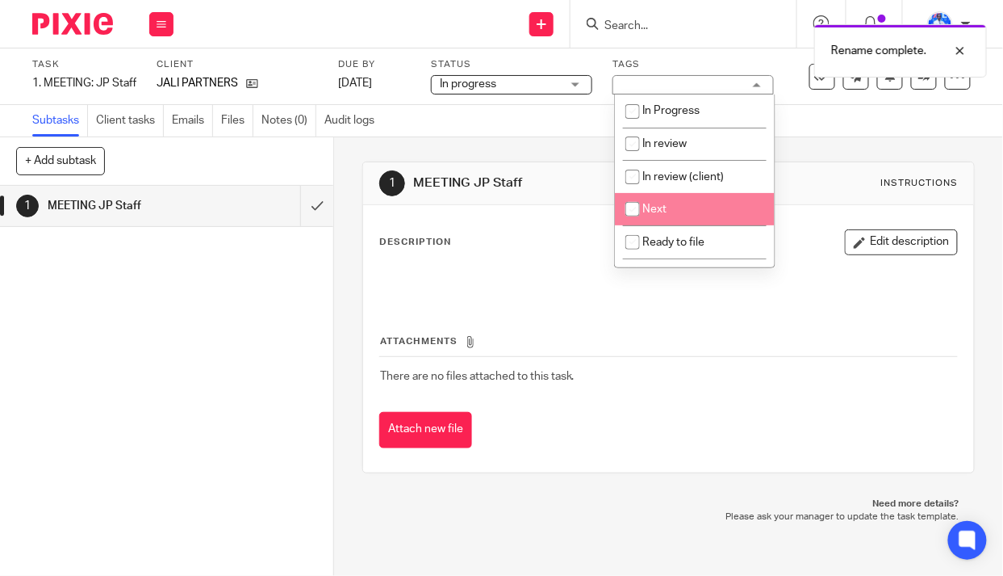
click at [692, 205] on li "Next" at bounding box center [695, 209] width 160 height 33
checkbox input "true"
click at [460, 176] on h1 "MEETING JP Staff" at bounding box center [559, 182] width 290 height 17
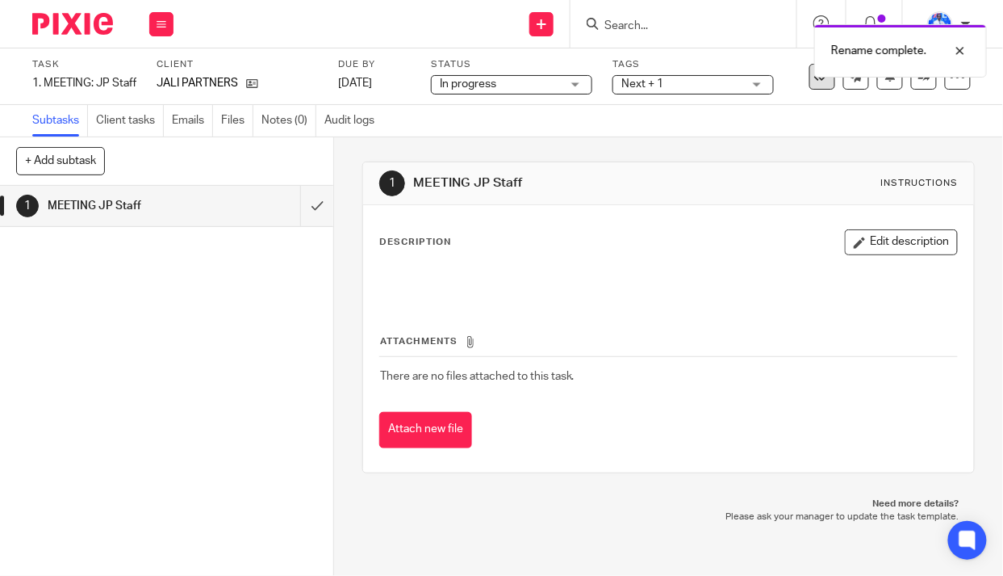
click at [814, 81] on icon at bounding box center [822, 77] width 16 height 16
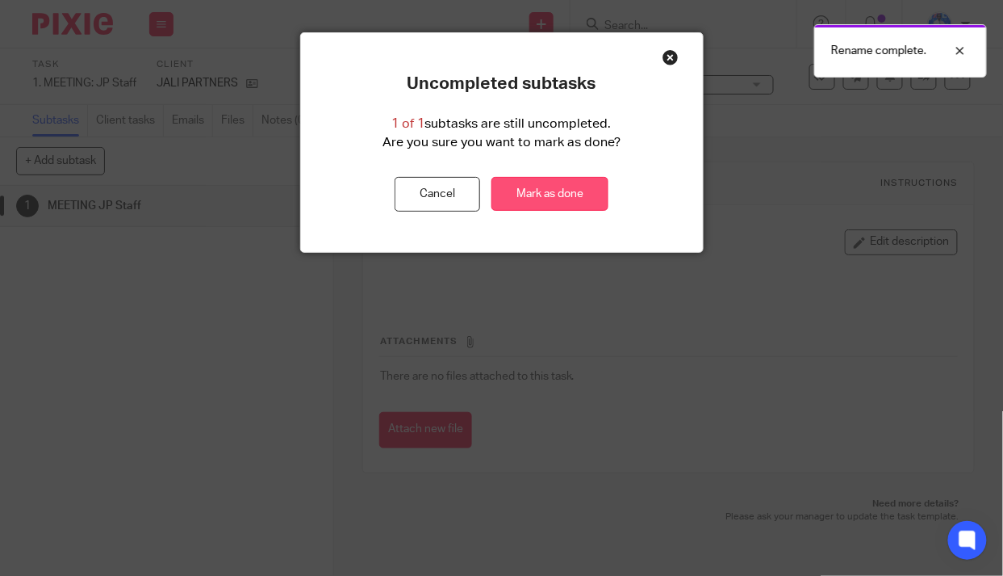
click at [566, 197] on link "Mark as done" at bounding box center [550, 194] width 117 height 35
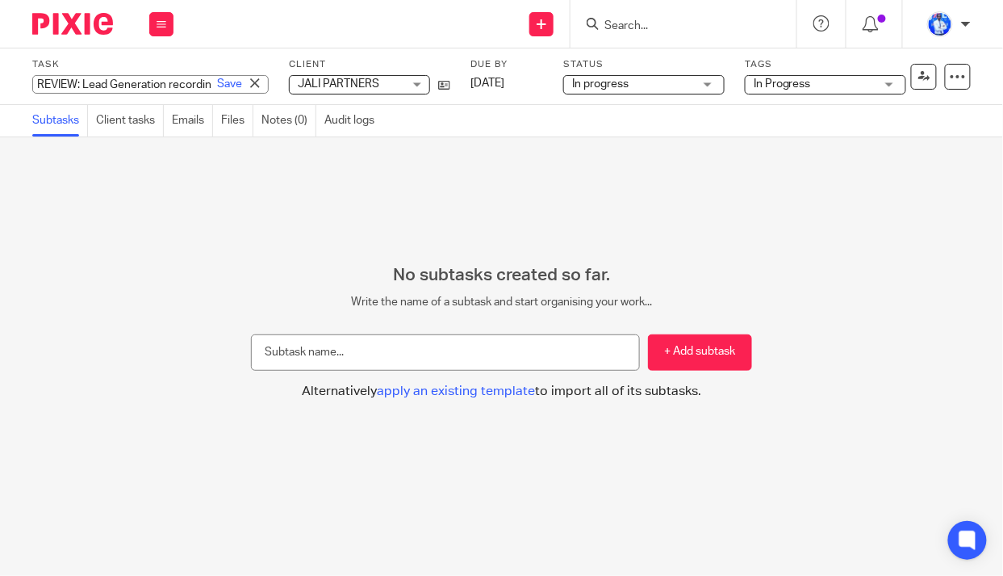
click at [33, 82] on div "REVIEW: Lead Generation recording Save REVIEW: Lead Generation recording" at bounding box center [150, 84] width 236 height 19
click at [33, 82] on input "REVIEW: Lead Generation recording" at bounding box center [150, 84] width 236 height 19
type input "2. REVIEW: Lead Generation recording"
click at [217, 86] on link "Save" at bounding box center [229, 84] width 25 height 16
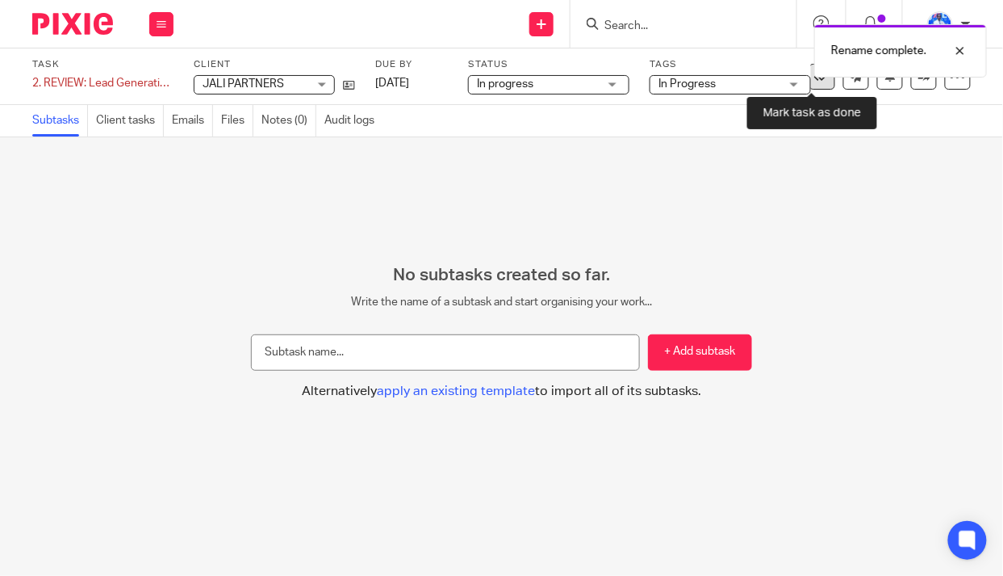
click at [814, 77] on icon at bounding box center [822, 77] width 16 height 16
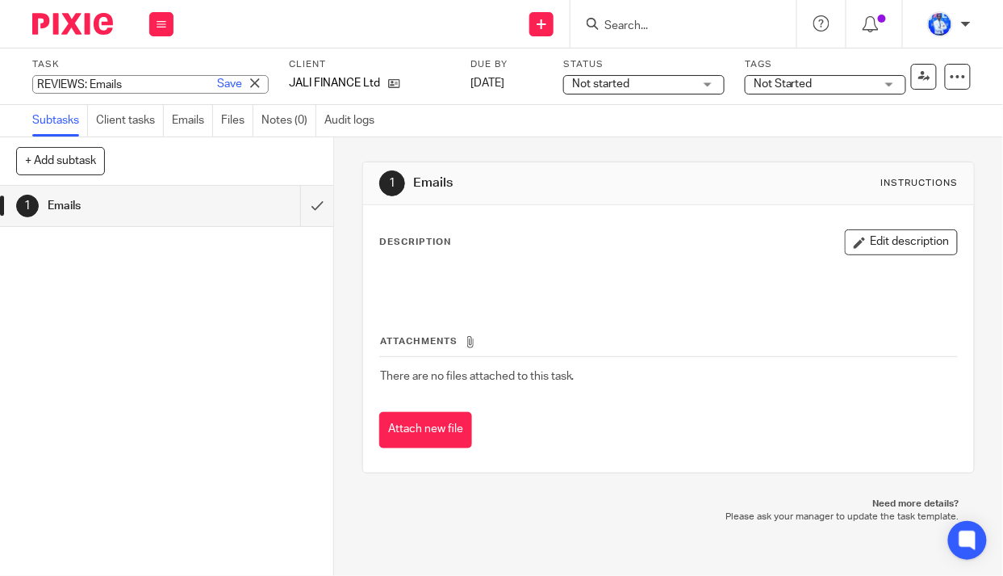
click at [35, 82] on div "REVIEWS: Emails Save REVIEWS: Emails" at bounding box center [150, 84] width 236 height 19
click at [35, 82] on input "REVIEWS: Emails" at bounding box center [150, 84] width 236 height 19
type input "10. REVIEWS: Emails"
click at [217, 88] on link "Save" at bounding box center [229, 84] width 25 height 16
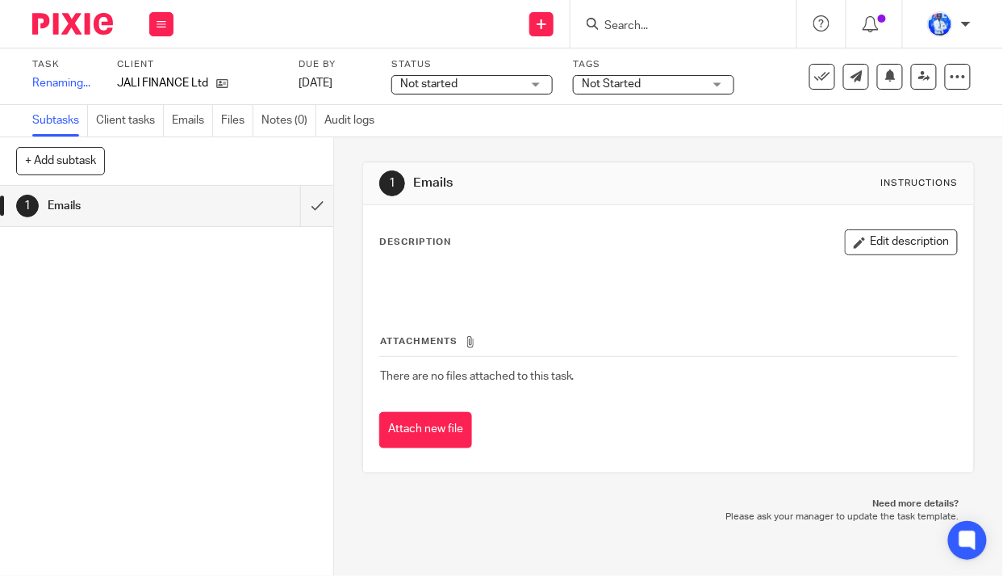
click at [492, 80] on span "Not started" at bounding box center [460, 84] width 121 height 17
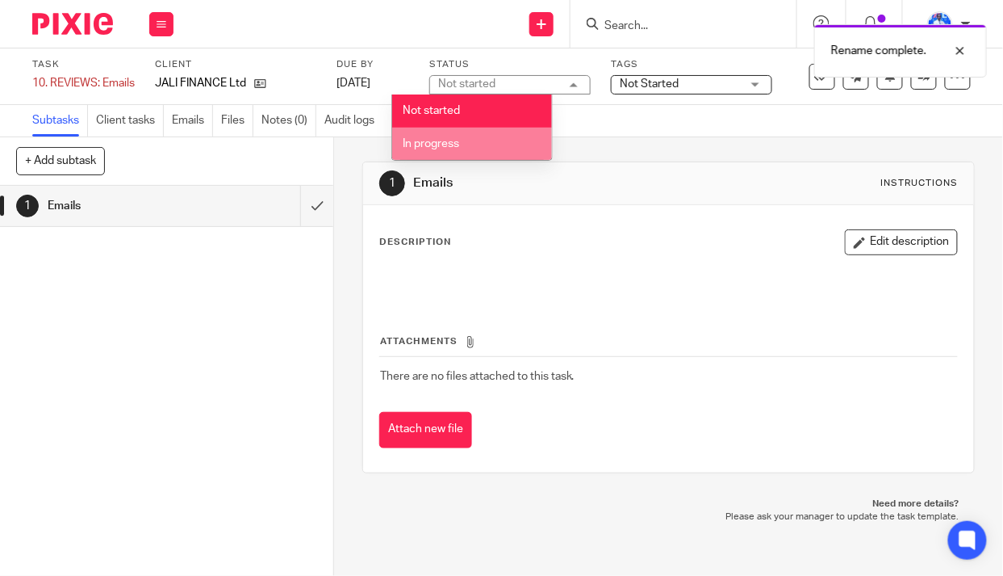
click at [483, 140] on li "In progress" at bounding box center [472, 144] width 160 height 33
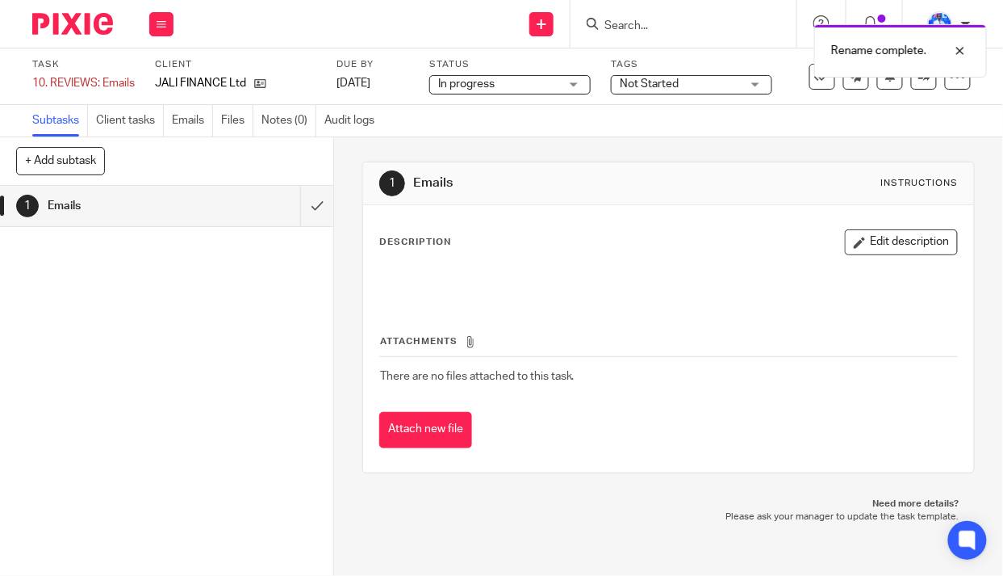
click at [715, 80] on span "Not Started" at bounding box center [680, 84] width 121 height 17
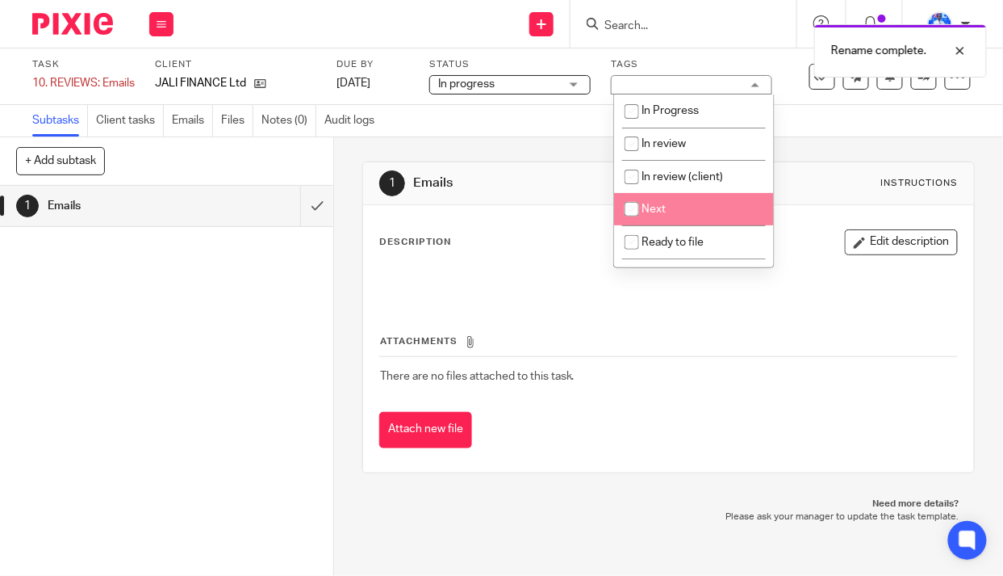
click at [684, 210] on li "Next" at bounding box center [694, 209] width 160 height 33
checkbox input "true"
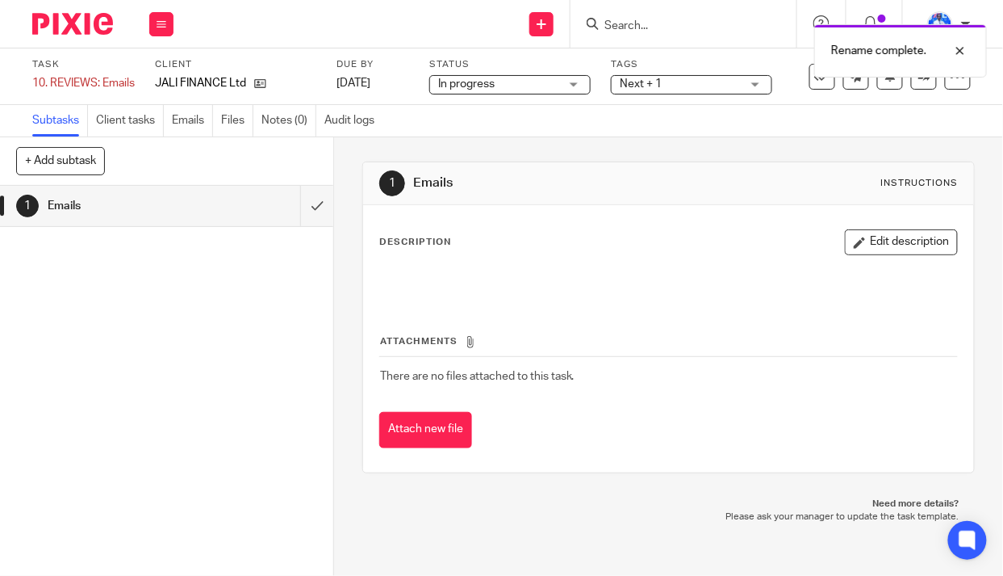
click at [531, 143] on div "1 Emails Instructions Description Edit description Attachments There are no fil…" at bounding box center [668, 317] width 613 height 360
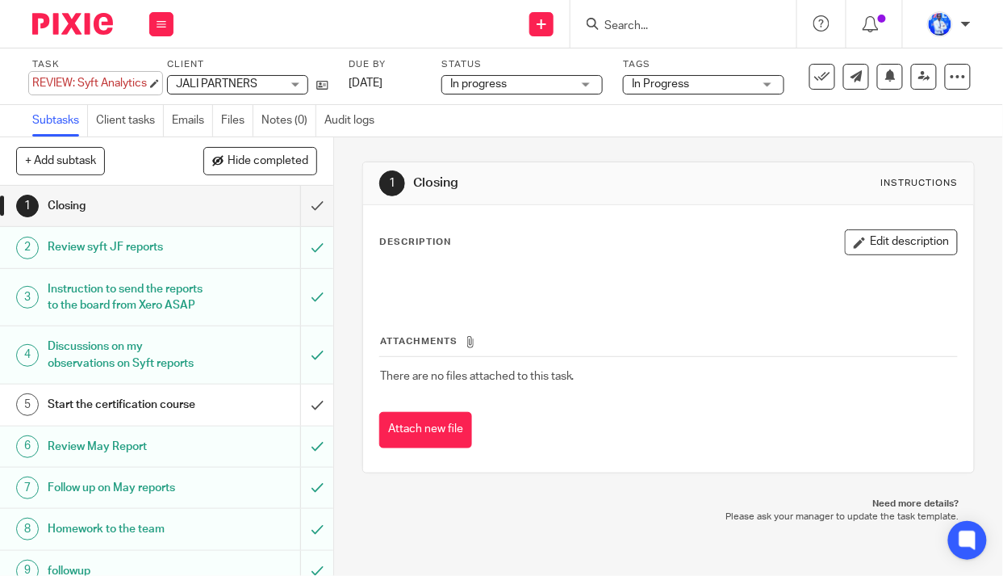
click at [34, 82] on div "REVIEW: Syft Analytics Save REVIEW: Syft Analytics" at bounding box center [89, 83] width 115 height 16
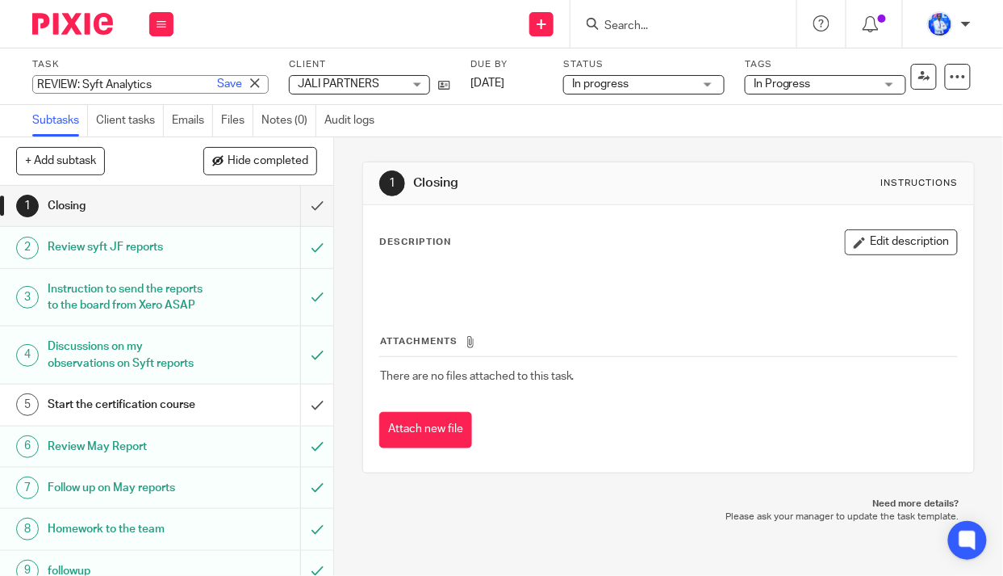
click at [36, 84] on input "REVIEW: Syft Analytics" at bounding box center [150, 84] width 236 height 19
type input "9. REVIEW: Syft Analytics"
click at [217, 82] on link "Save" at bounding box center [229, 84] width 25 height 16
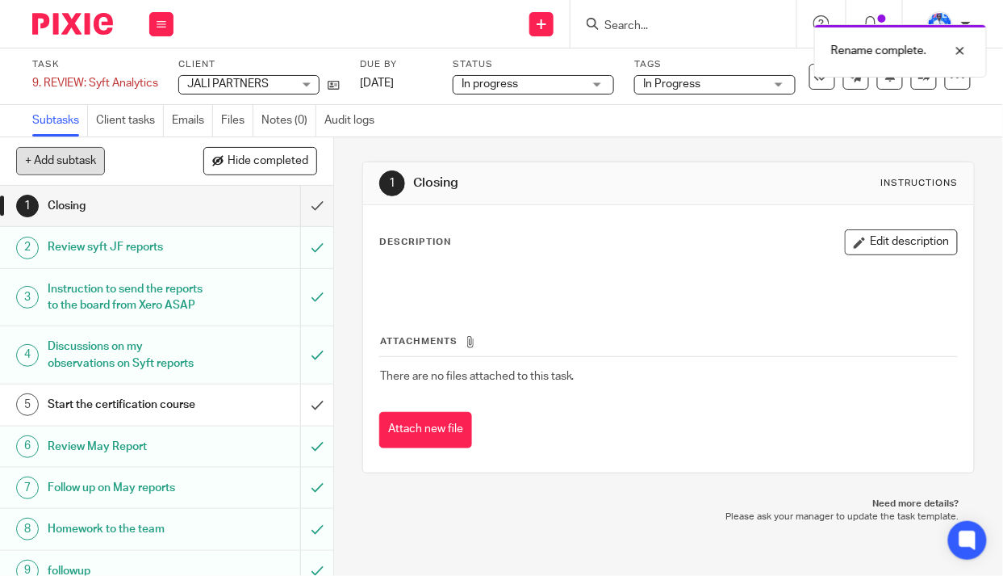
click at [82, 166] on button "+ Add subtask" at bounding box center [60, 160] width 89 height 27
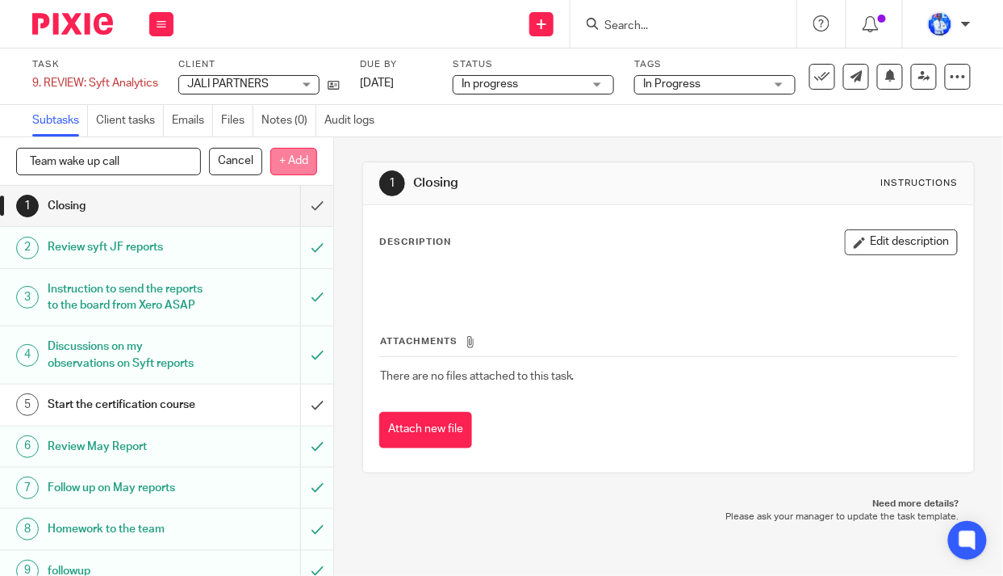
type input "Team wake up call"
click at [303, 160] on p "+ Add" at bounding box center [293, 161] width 47 height 27
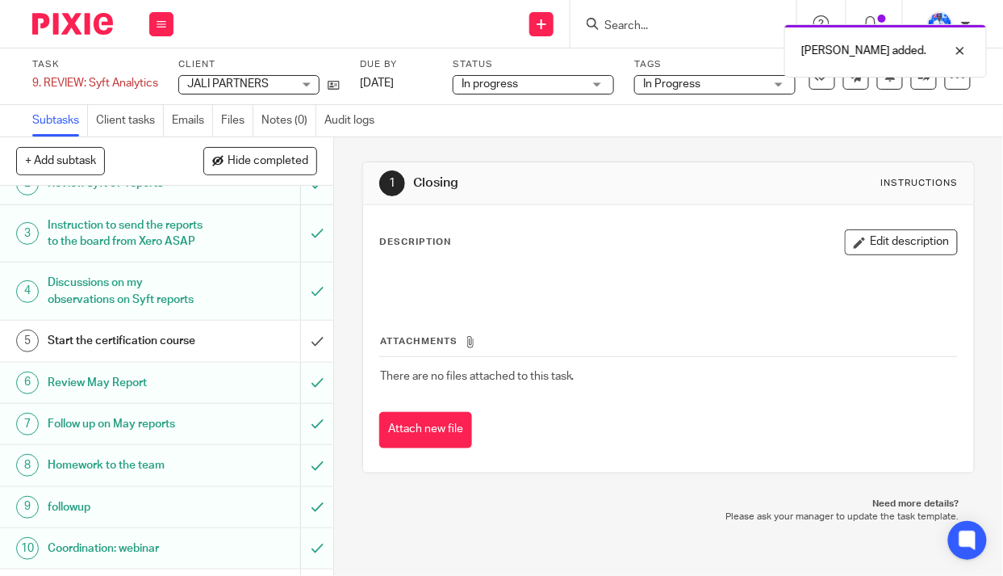
scroll to position [147, 0]
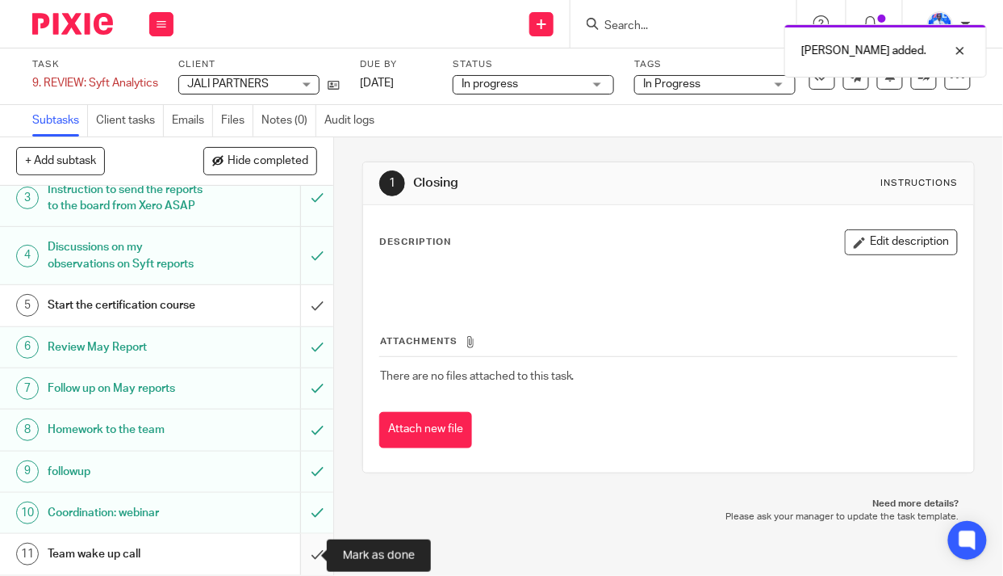
click at [303, 555] on input "submit" at bounding box center [166, 554] width 333 height 40
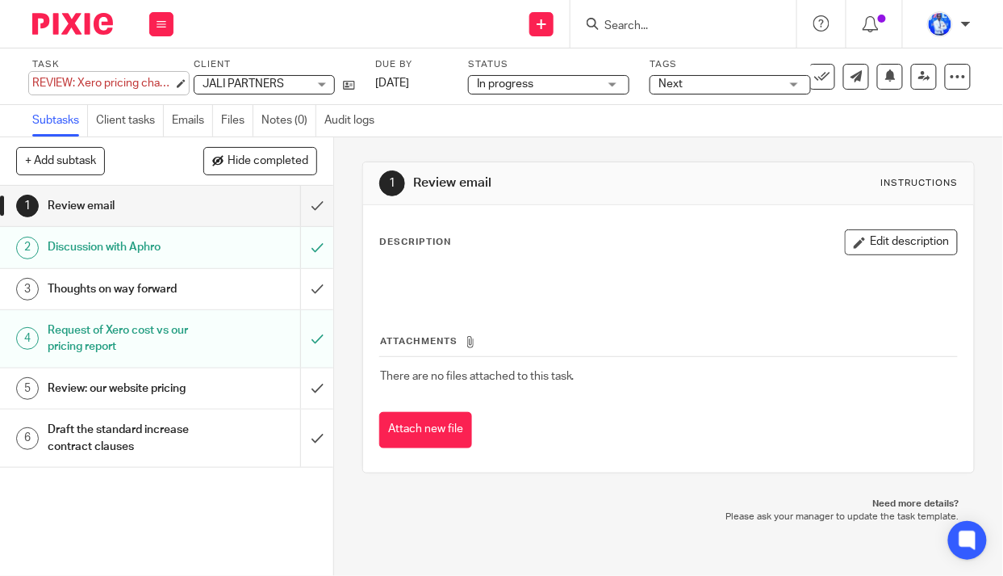
click at [33, 83] on div "REVIEW: Xero pricing changes for global USD plans Save REVIEW: Xero pricing cha…" at bounding box center [102, 83] width 141 height 16
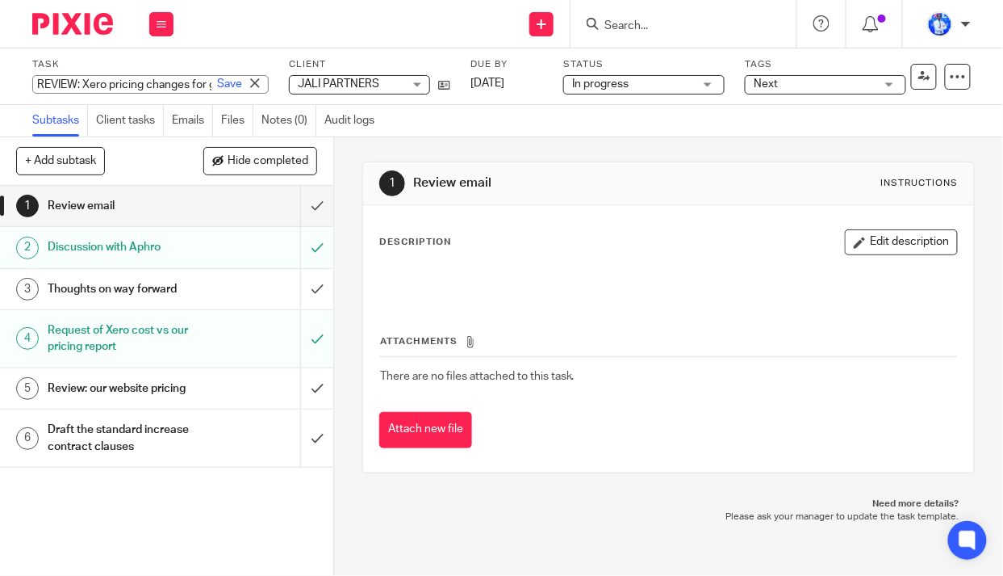
click at [35, 83] on input "REVIEW: Xero pricing changes for global USD plans" at bounding box center [150, 84] width 236 height 19
type input "11. REVIEW: Xero pricing changes for global USD plans"
click at [217, 86] on link "Save" at bounding box center [229, 84] width 25 height 16
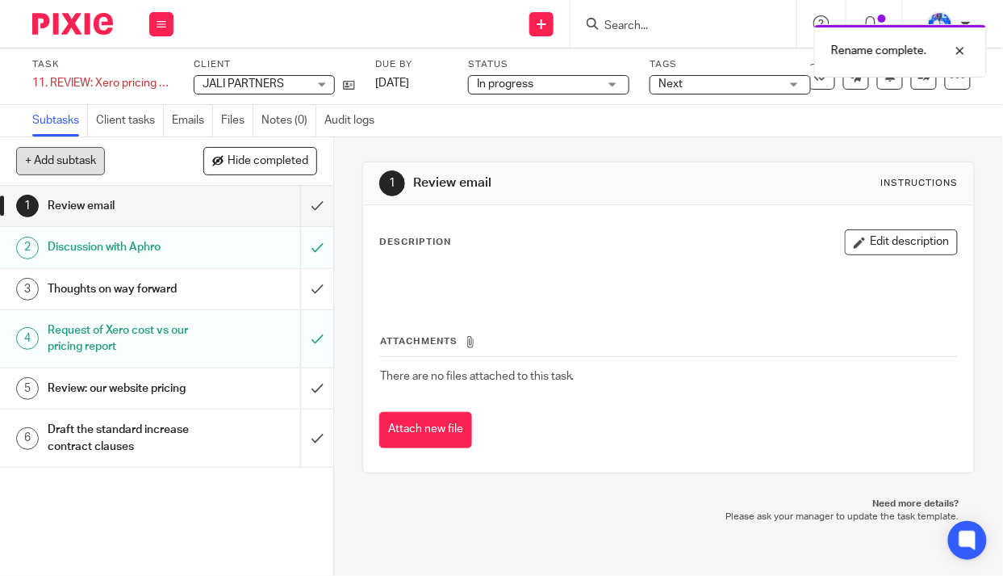
click at [65, 161] on button "+ Add subtask" at bounding box center [60, 160] width 89 height 27
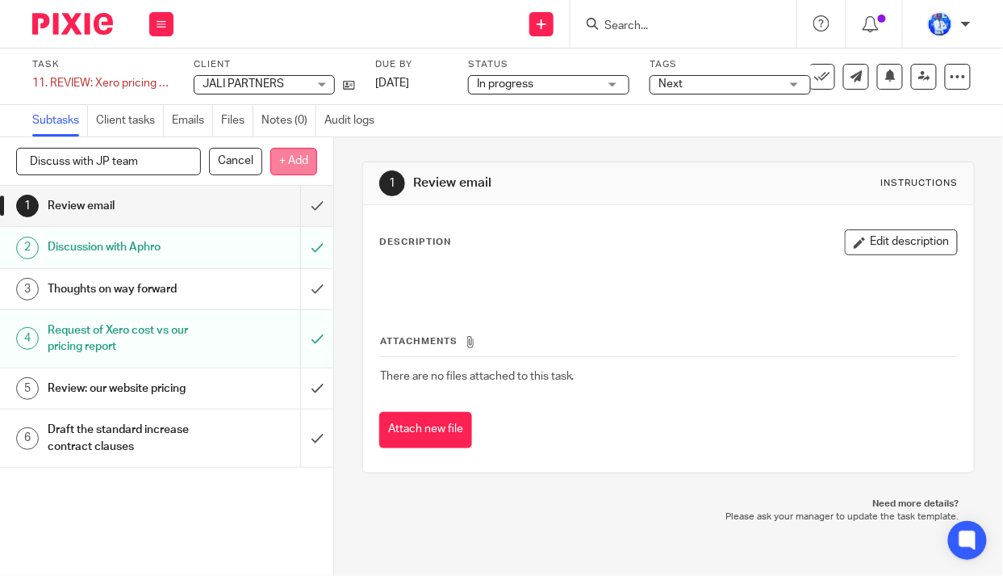
type input "Discuss with JP team"
click at [270, 161] on p "+ Add" at bounding box center [293, 161] width 47 height 27
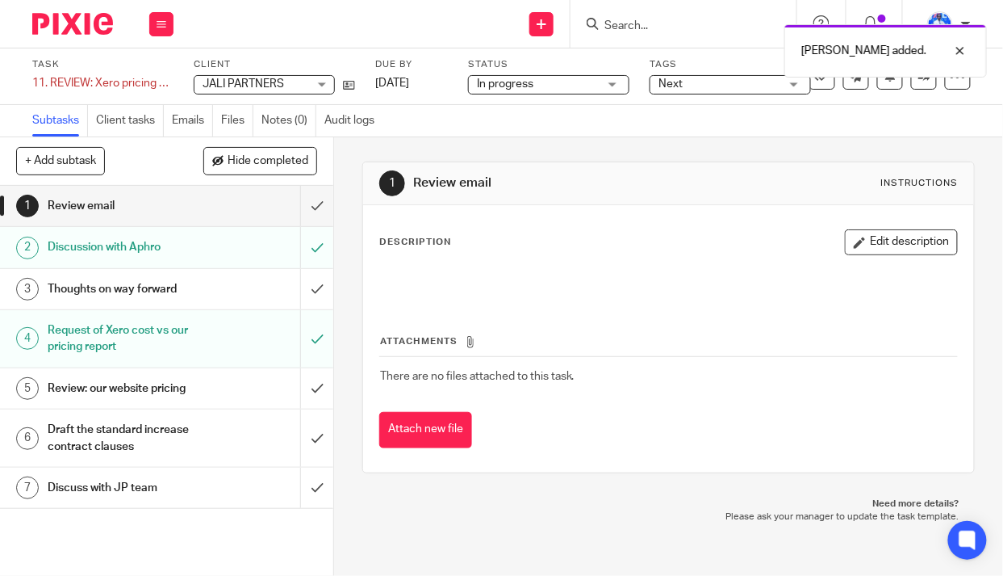
click at [729, 82] on span "Next" at bounding box center [719, 84] width 121 height 17
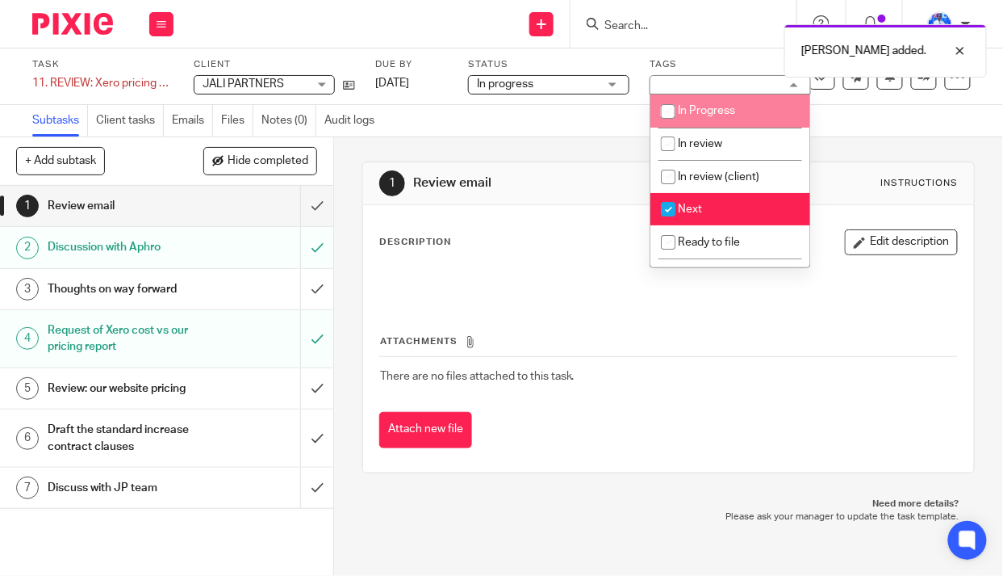
click at [723, 105] on span "In Progress" at bounding box center [706, 110] width 57 height 11
checkbox input "true"
click at [716, 213] on li "Next" at bounding box center [731, 209] width 160 height 33
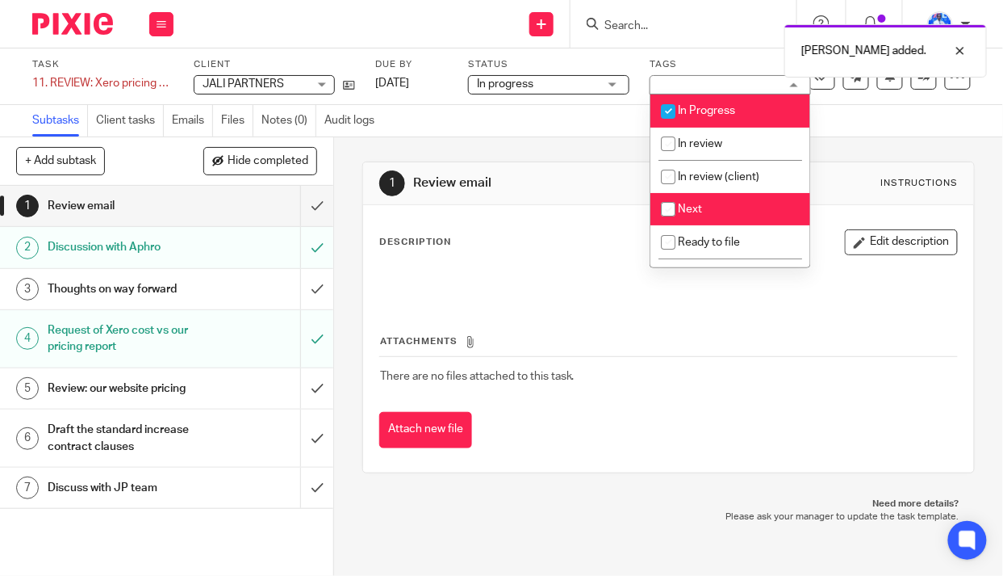
checkbox input "false"
click at [500, 146] on div "1 Review email Instructions Description Edit description Attachments There are …" at bounding box center [668, 317] width 613 height 360
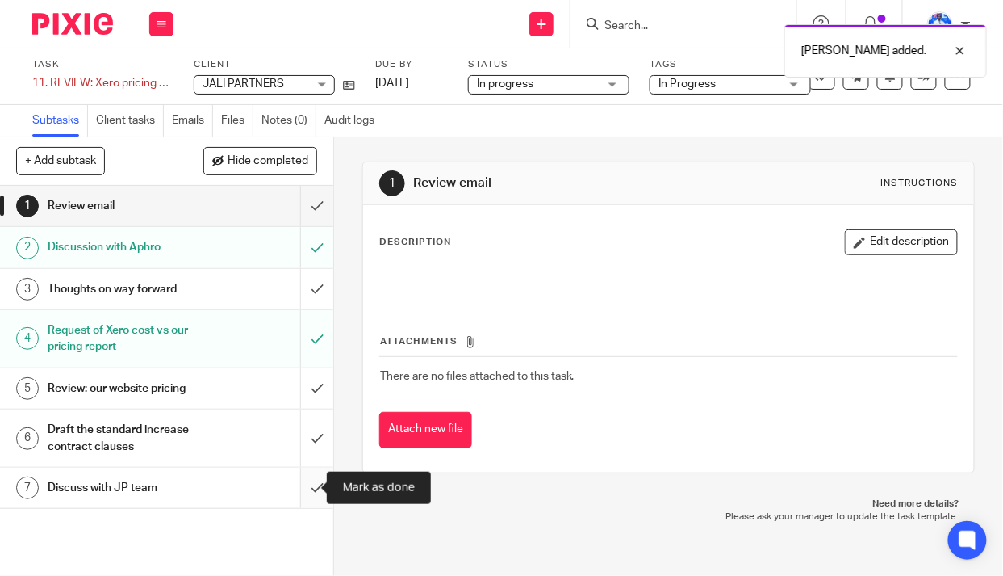
click at [305, 484] on input "submit" at bounding box center [166, 487] width 333 height 40
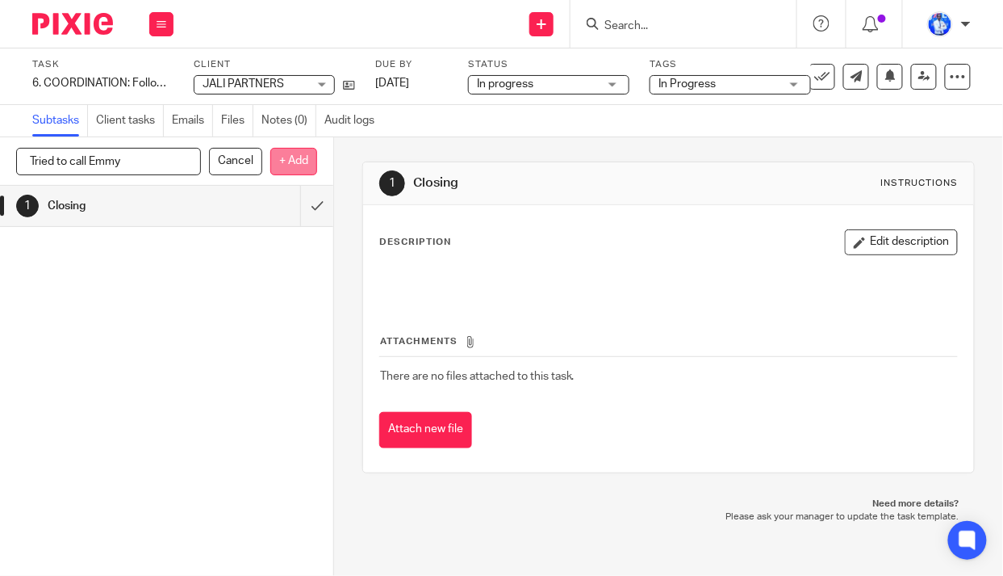
type input "Tried to call Emmy"
click at [295, 165] on p "+ Add" at bounding box center [293, 161] width 47 height 27
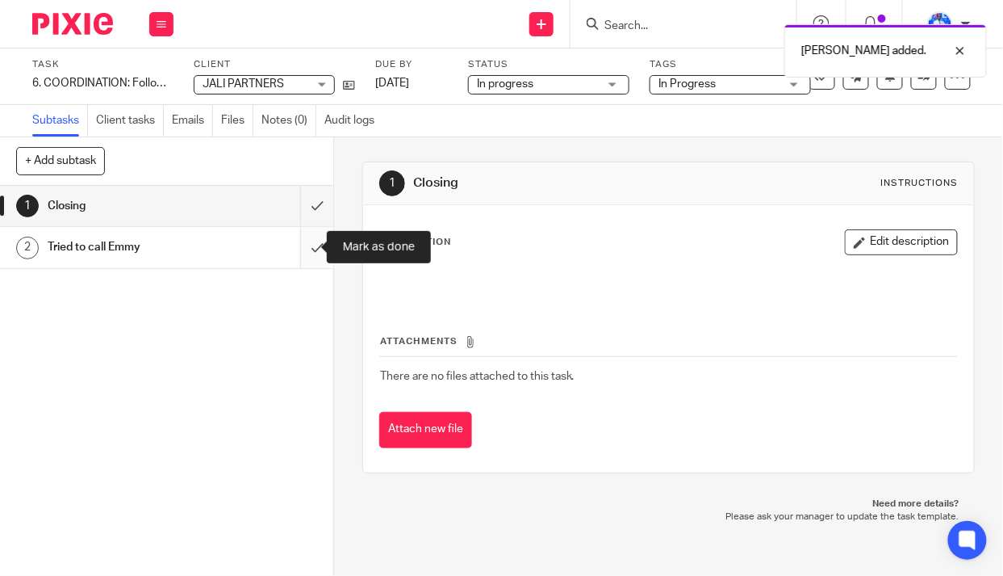
click at [303, 247] on input "submit" at bounding box center [166, 247] width 333 height 40
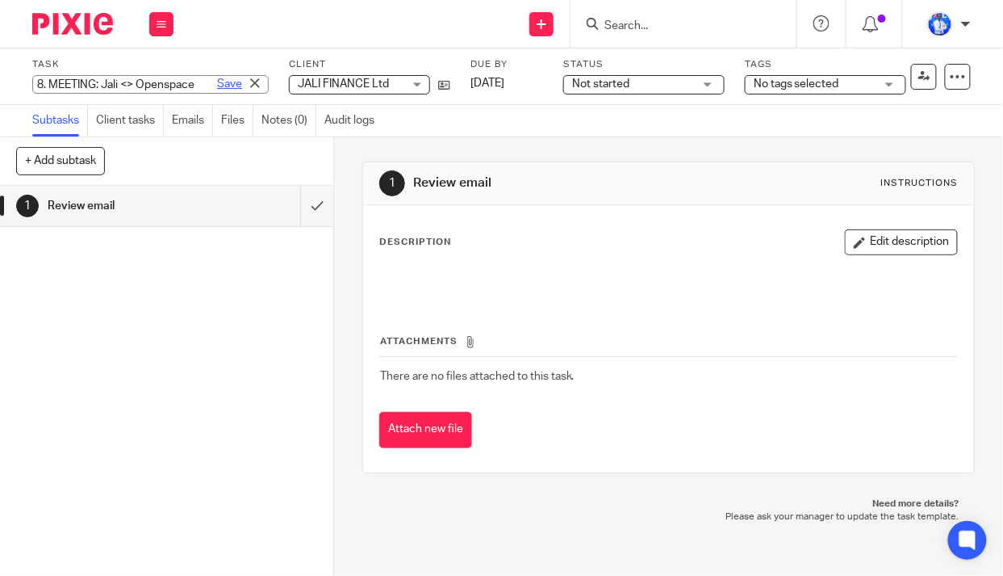
type input "8. MEETING: Jali <> Openspace"
click at [217, 88] on link "Save" at bounding box center [229, 84] width 25 height 16
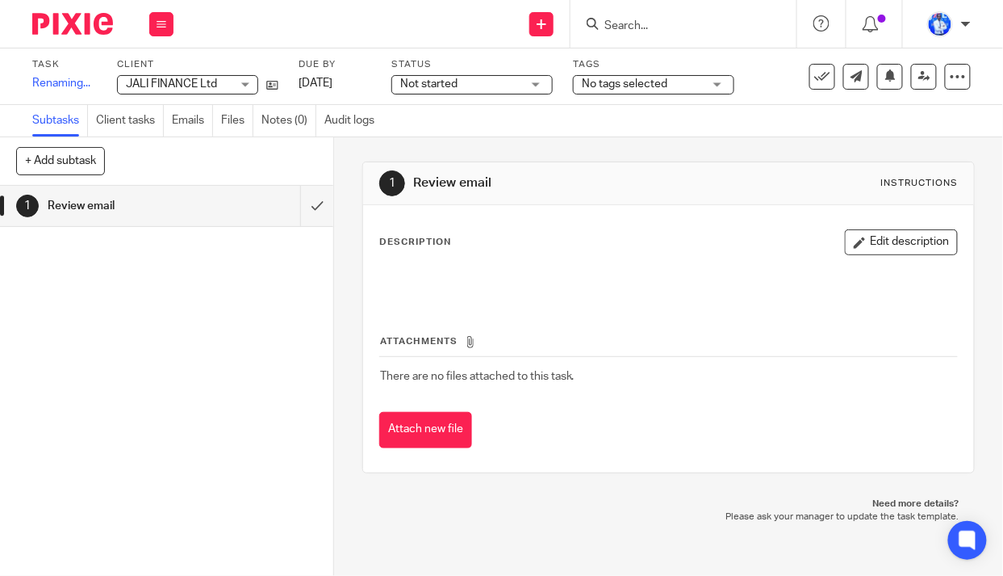
click at [486, 82] on span "Not started" at bounding box center [460, 84] width 121 height 17
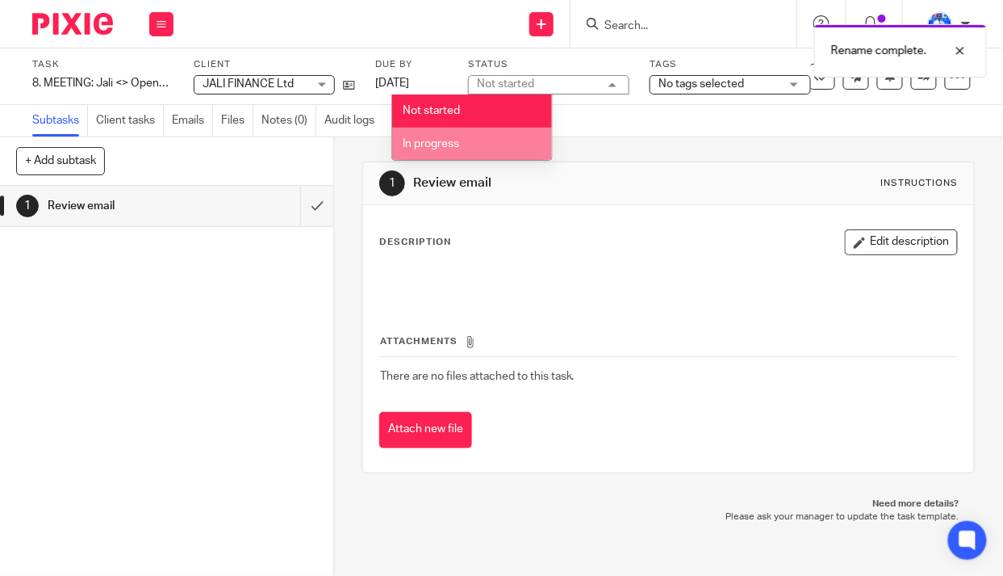
click at [495, 139] on li "In progress" at bounding box center [472, 144] width 160 height 33
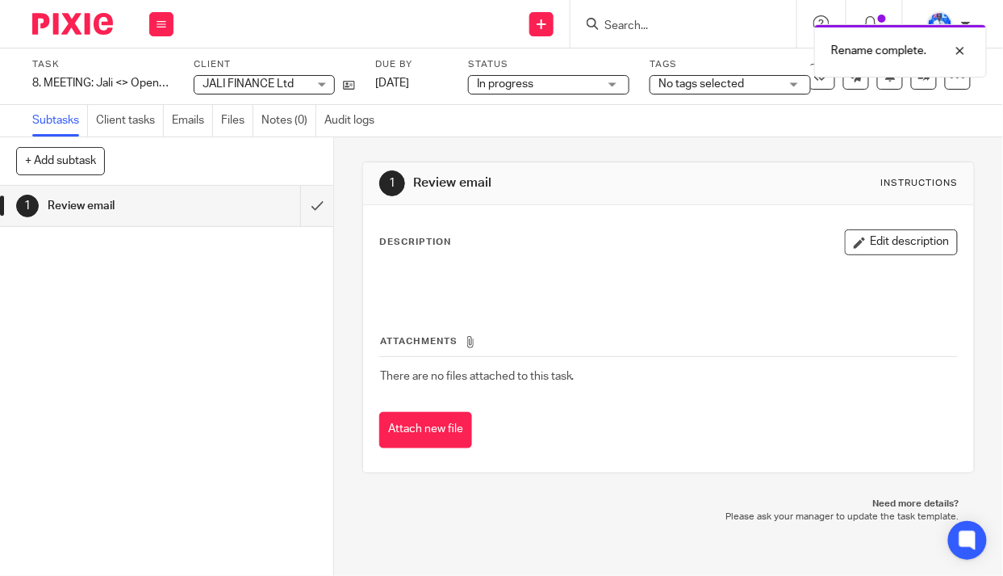
click at [743, 82] on span "No tags selected" at bounding box center [702, 83] width 86 height 11
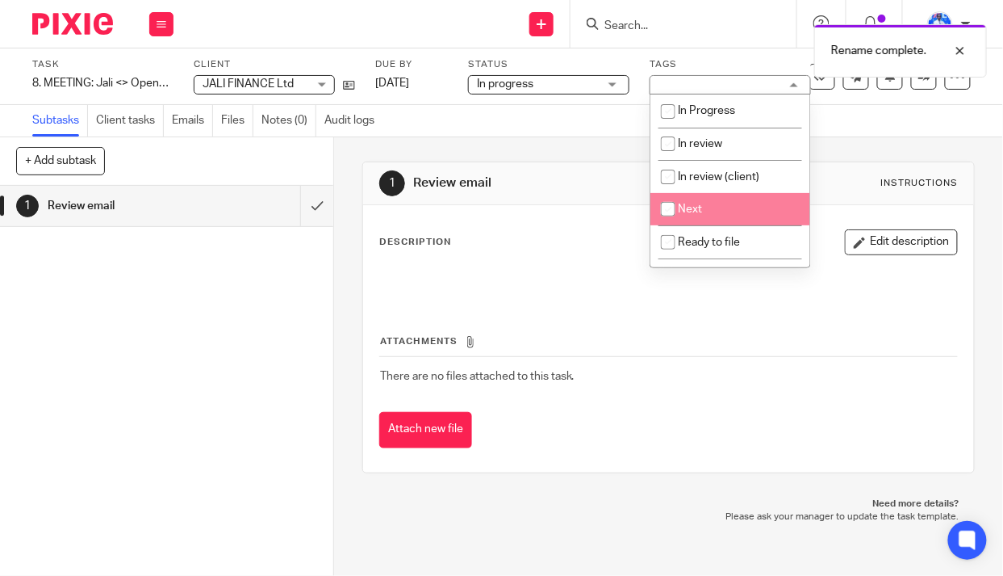
click at [716, 205] on li "Next" at bounding box center [731, 209] width 160 height 33
checkbox input "true"
click at [500, 127] on div "Subtasks Client tasks Emails Files Notes (0) Audit logs" at bounding box center [501, 121] width 1003 height 32
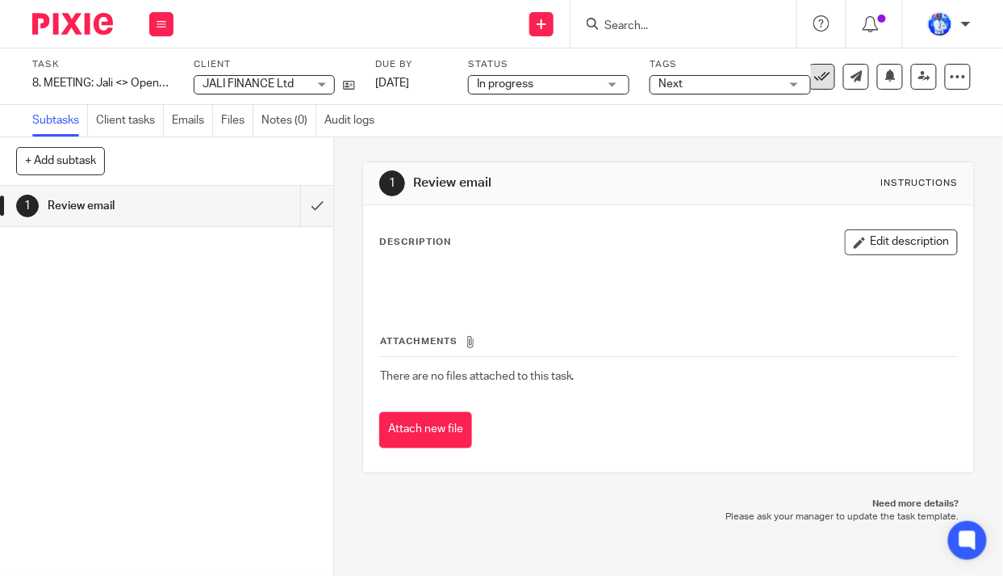
click at [818, 81] on icon at bounding box center [822, 77] width 16 height 16
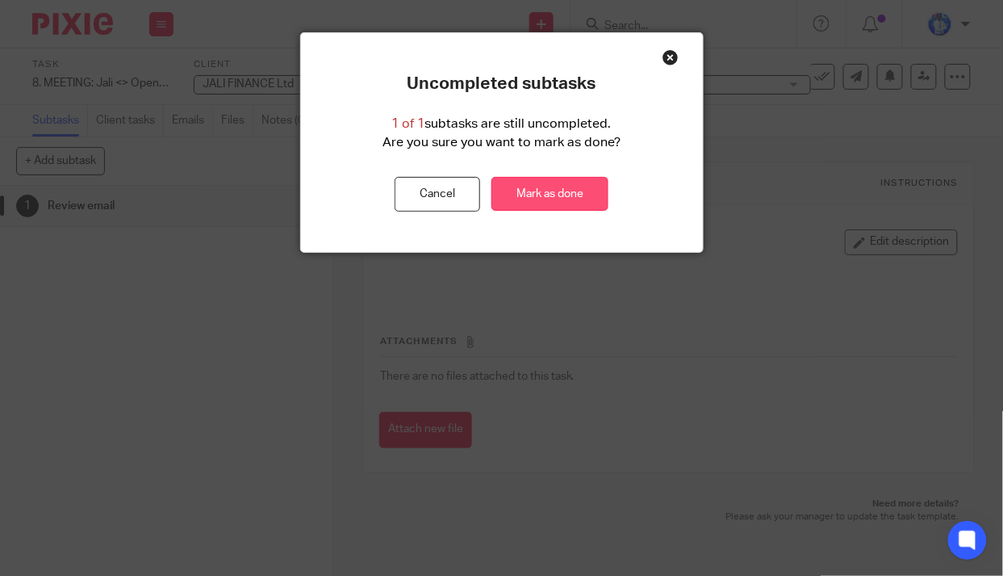
click at [567, 194] on link "Mark as done" at bounding box center [550, 194] width 117 height 35
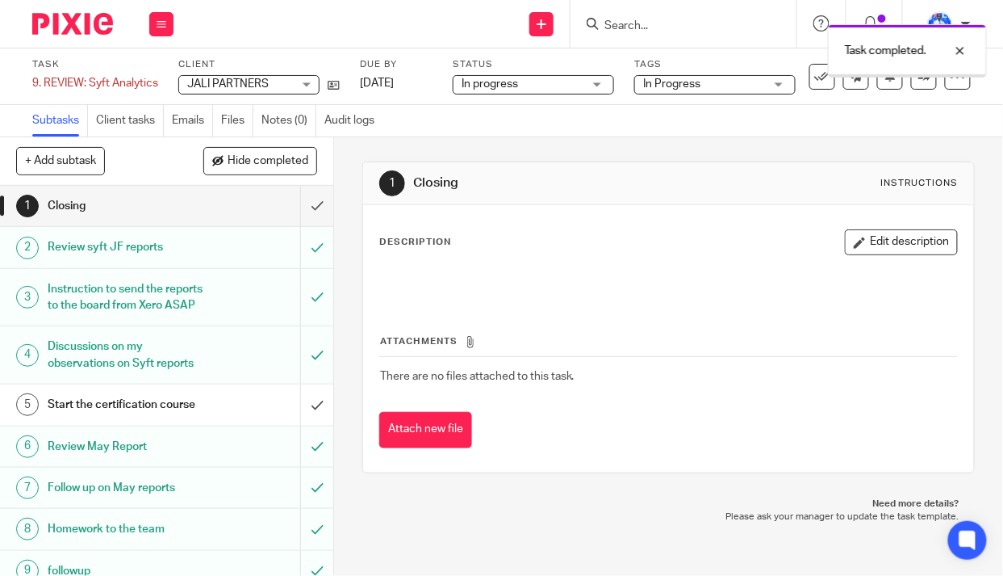
scroll to position [147, 0]
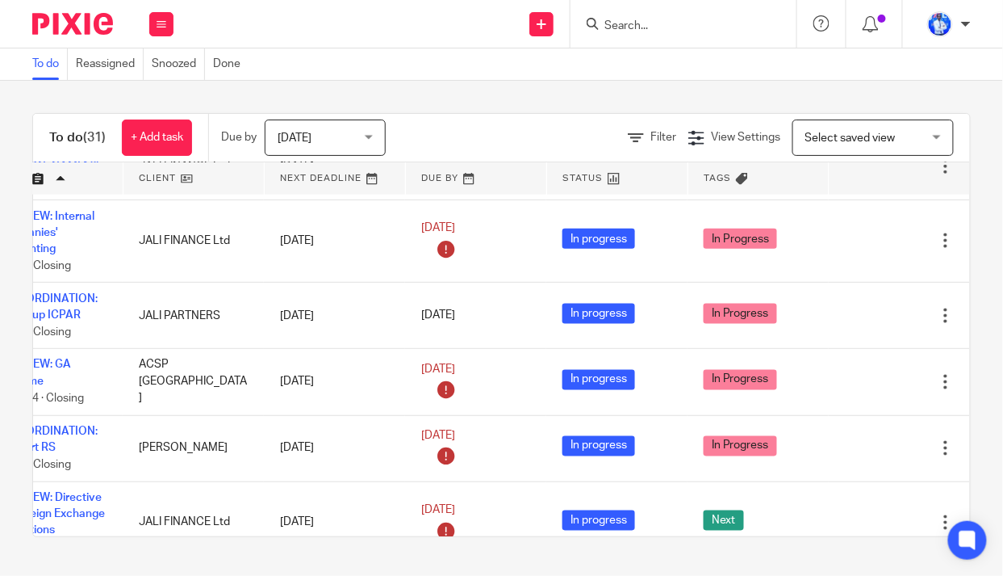
scroll to position [587, 128]
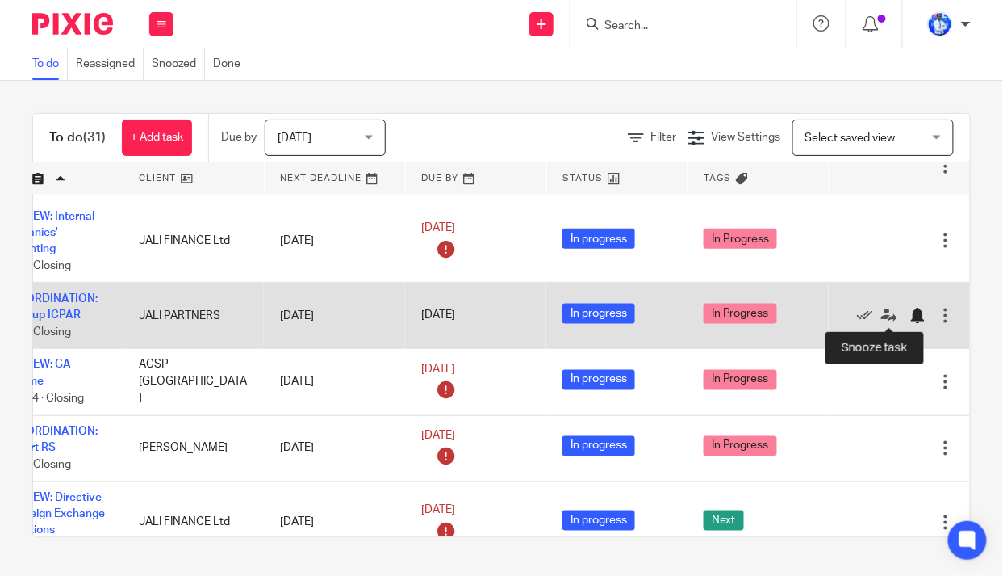
click at [910, 316] on div at bounding box center [918, 316] width 16 height 16
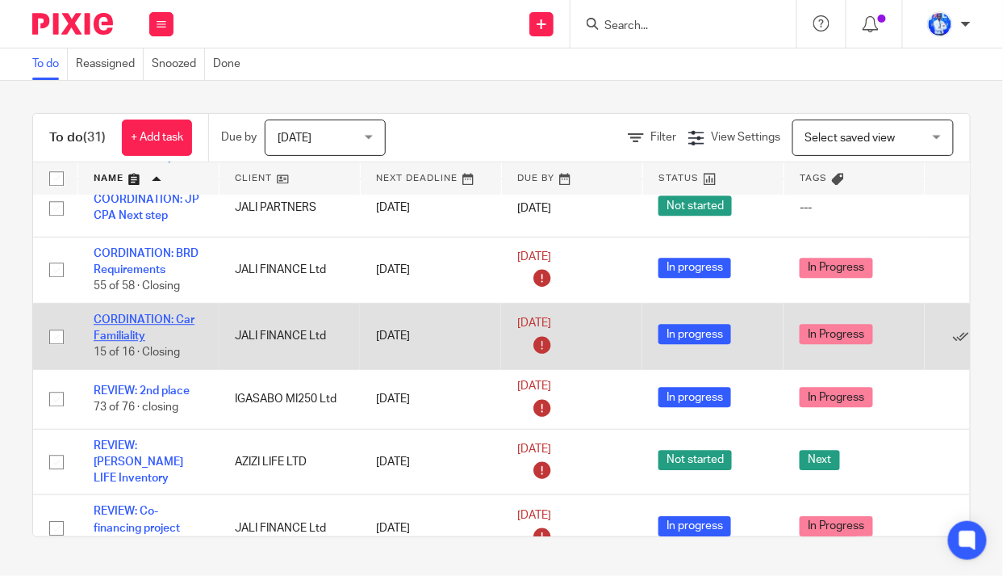
scroll to position [1100, 0]
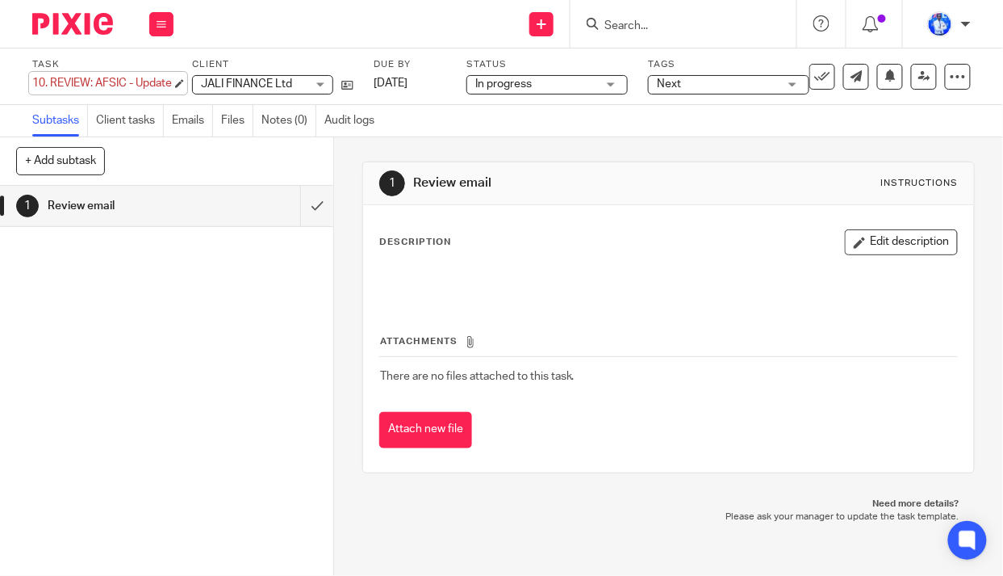
click at [45, 82] on div "10. REVIEW: AFSIC - Update Save 10. REVIEW: AFSIC - Update" at bounding box center [102, 83] width 140 height 16
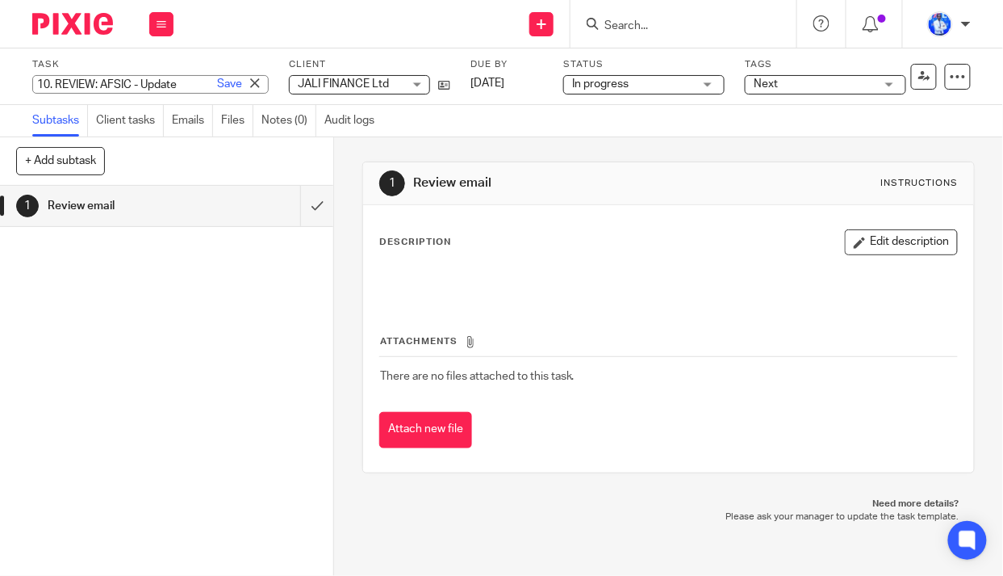
click at [48, 84] on input "10. REVIEW: AFSIC - Update" at bounding box center [150, 84] width 236 height 19
type input "13. REVIEW: AFSIC - Update"
click at [217, 84] on link "Save" at bounding box center [229, 84] width 25 height 16
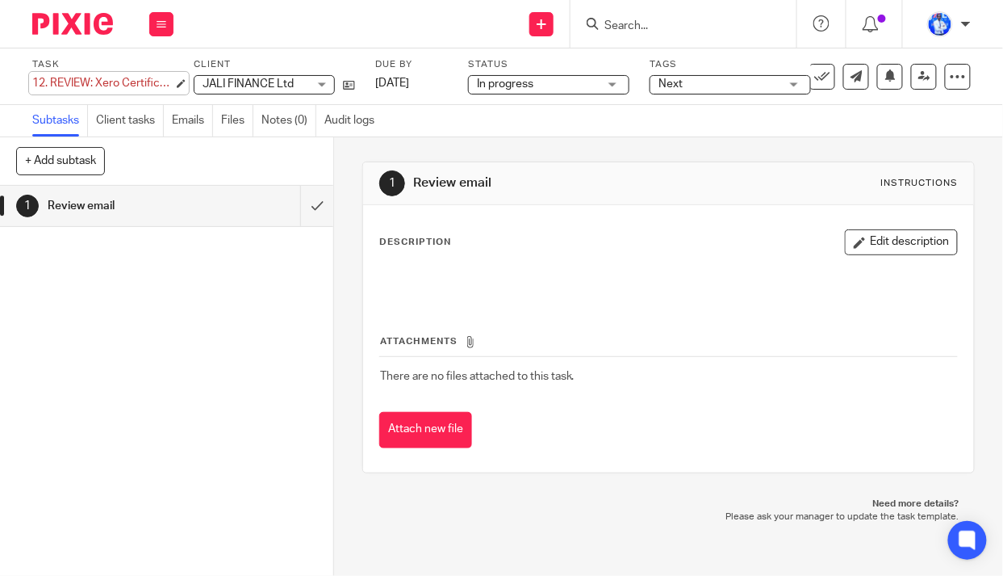
click at [52, 82] on div "12. REVIEW: Xero Certification Save 12. REVIEW: Xero Certification" at bounding box center [102, 83] width 141 height 16
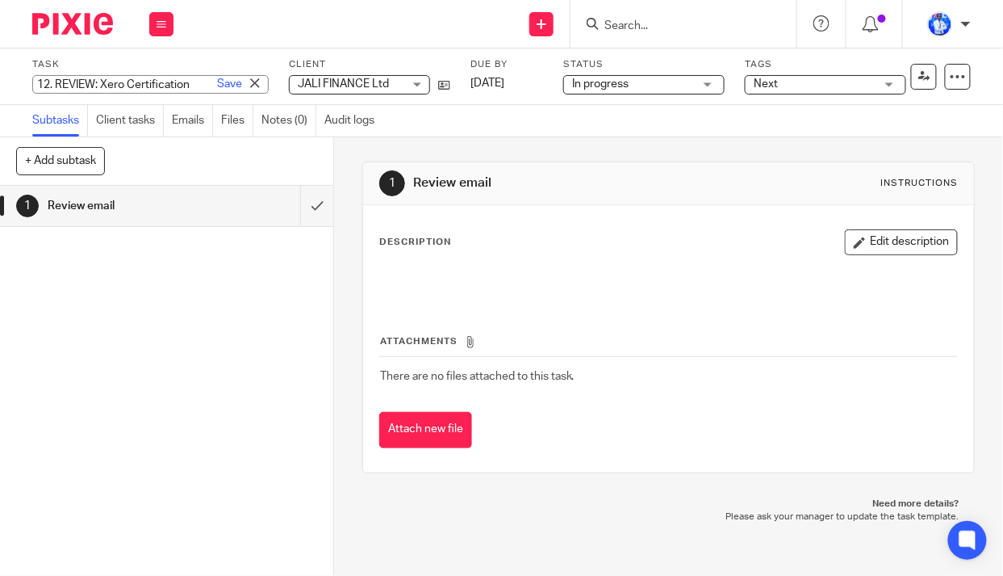
click at [57, 82] on input "12. REVIEW: Xero Certification" at bounding box center [150, 84] width 236 height 19
type input "REVIEW: Xero Certification"
click at [217, 84] on link "Save" at bounding box center [229, 84] width 25 height 16
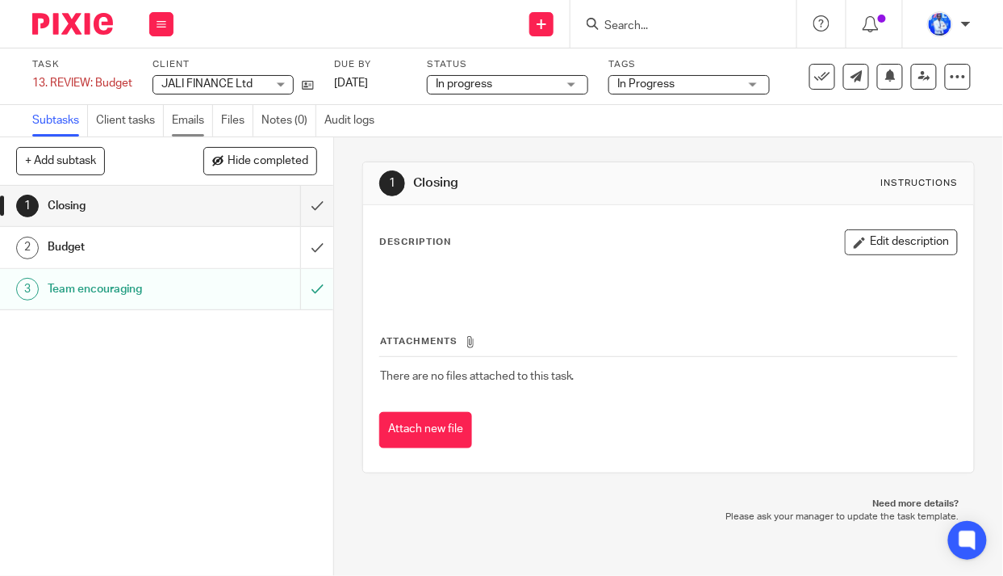
click at [184, 121] on link "Emails" at bounding box center [192, 120] width 41 height 31
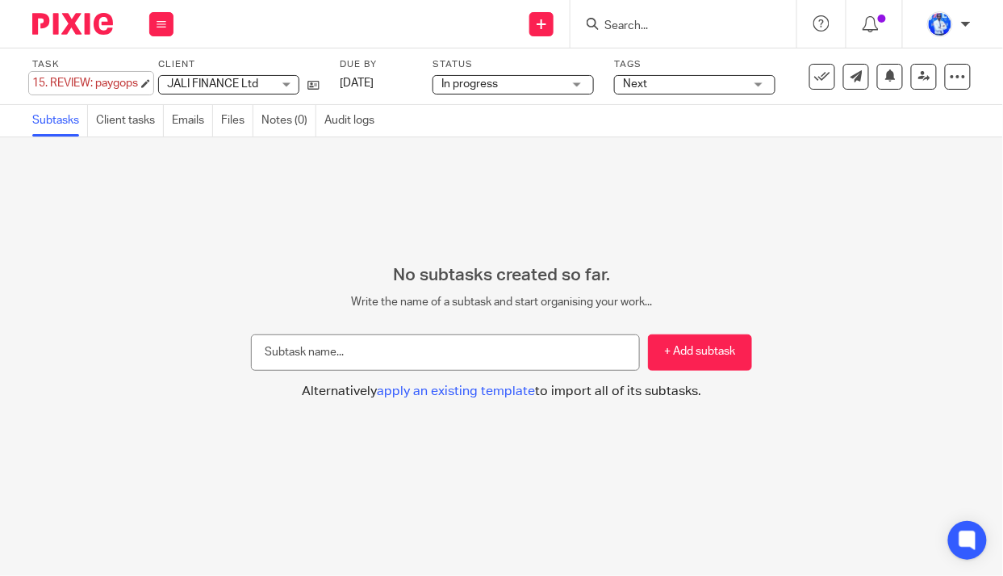
click at [53, 81] on div "15. REVIEW: paygops Save 15. REVIEW: paygops" at bounding box center [85, 83] width 106 height 16
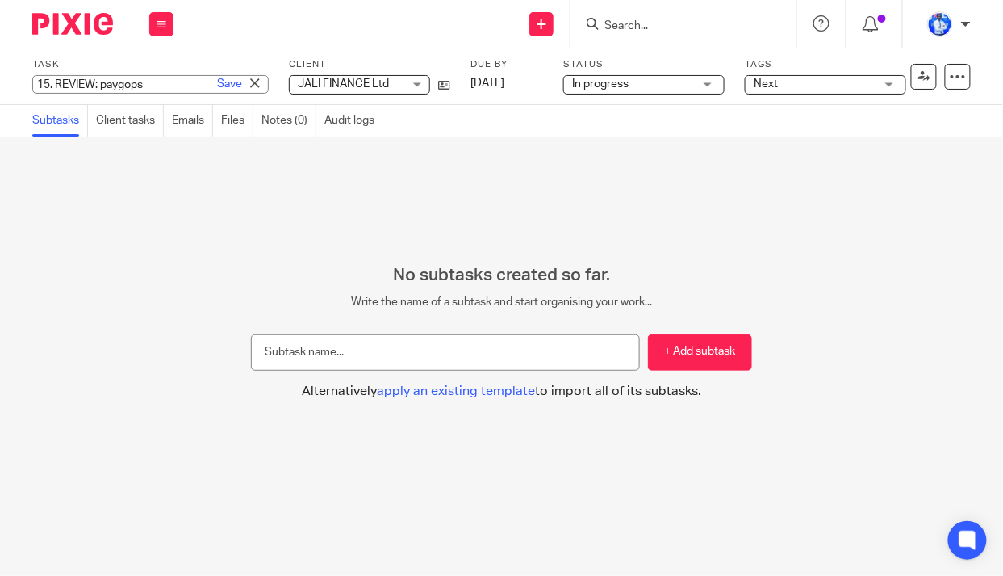
click at [58, 81] on input "15. REVIEW: paygops" at bounding box center [150, 84] width 236 height 19
type input "REVIEW: paygops"
click at [217, 82] on link "Save" at bounding box center [229, 84] width 25 height 16
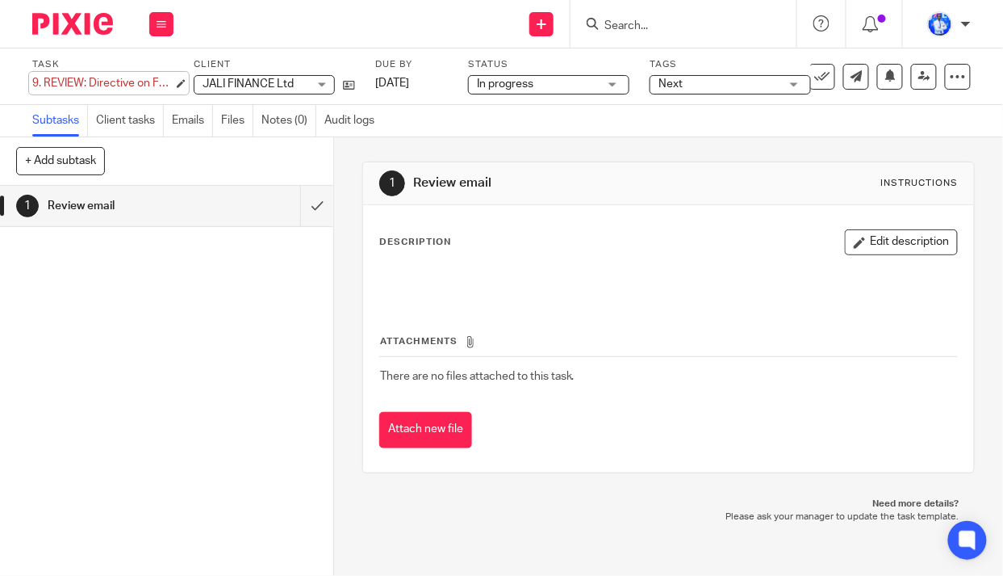
click at [46, 85] on div "9. REVIEW: Directive on Foreign Exchange Operations Save 9. REVIEW: Directive o…" at bounding box center [102, 83] width 141 height 16
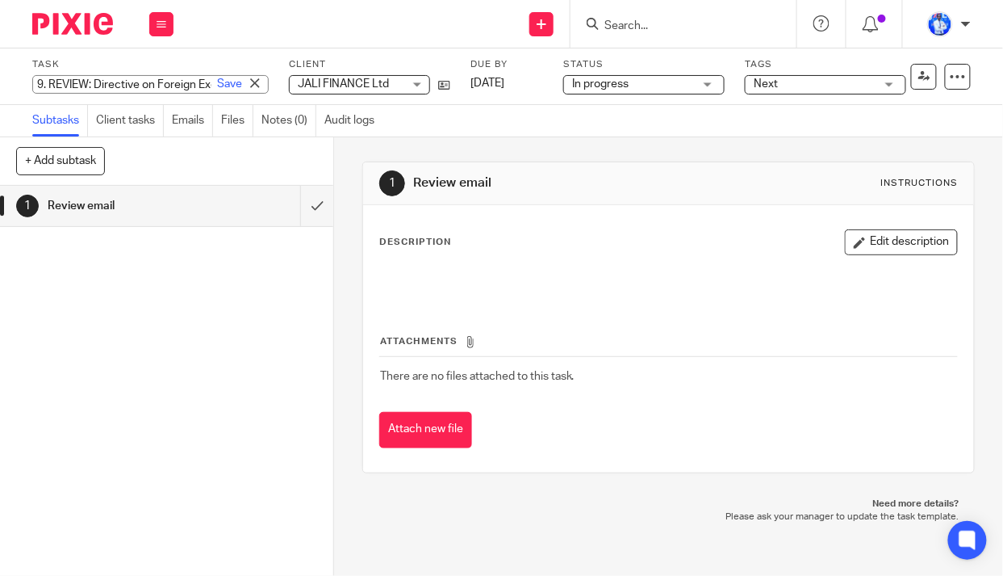
click at [49, 84] on input "9. REVIEW: Directive on Foreign Exchange Operations" at bounding box center [150, 84] width 236 height 19
type input "REVIEW: Directive on Foreign Exchange Operations"
click at [217, 81] on link "Save" at bounding box center [229, 84] width 25 height 16
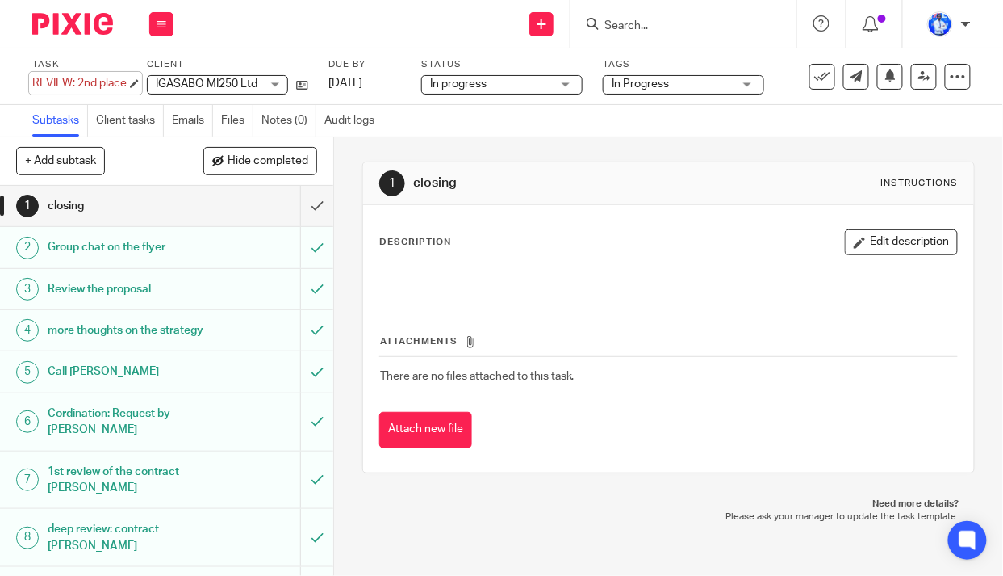
click at [31, 83] on div "Task REVIEW: 2nd place Save REVIEW: 2nd place 73 /76 Client IGASABO MI250 Ltd I…" at bounding box center [501, 76] width 1003 height 57
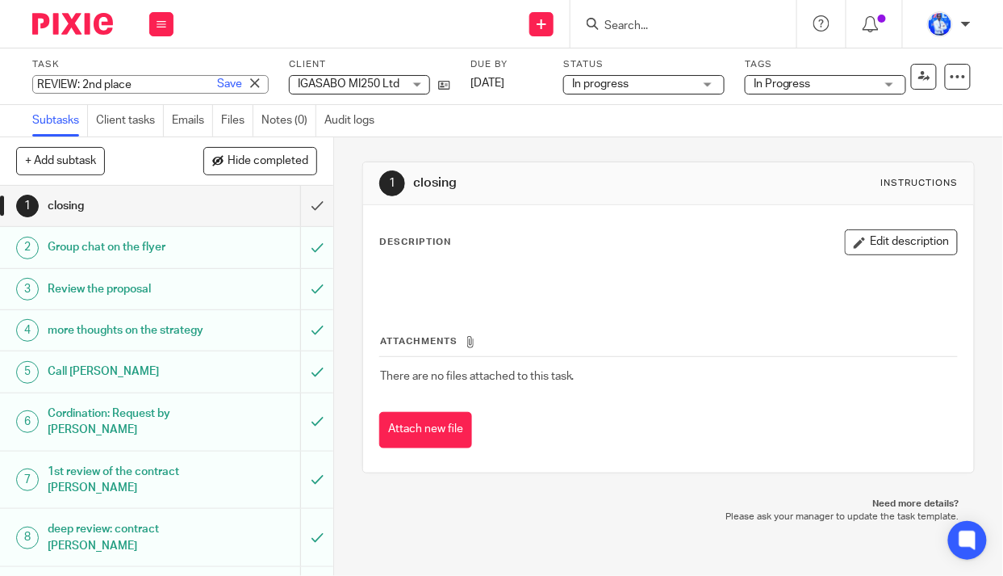
click at [32, 82] on input "REVIEW: 2nd place" at bounding box center [150, 84] width 236 height 19
type input "12. REVIEW: 2nd place"
click at [217, 84] on link "Save" at bounding box center [229, 84] width 25 height 16
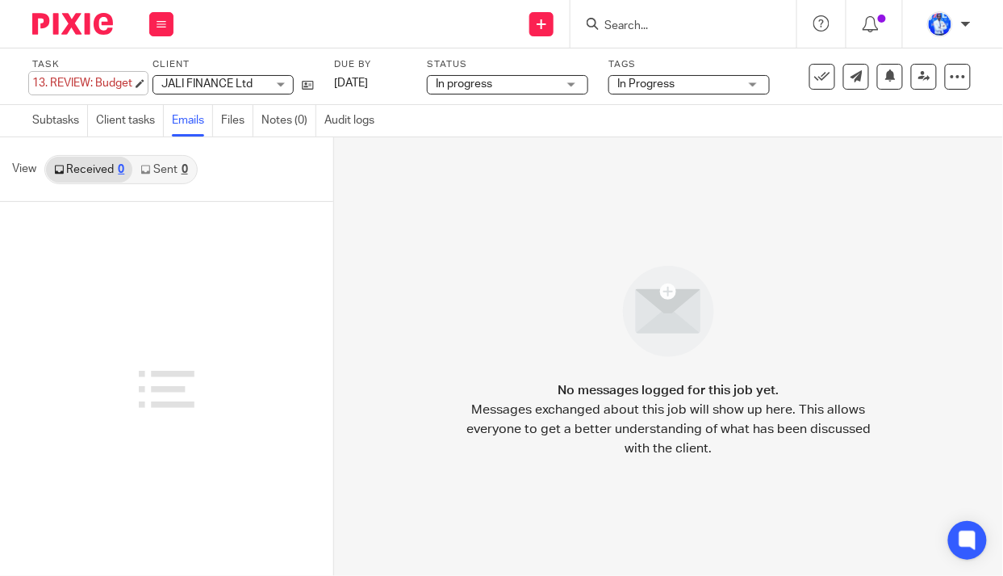
click at [45, 81] on div "13. REVIEW: Budget Save 13. REVIEW: Budget" at bounding box center [82, 83] width 100 height 16
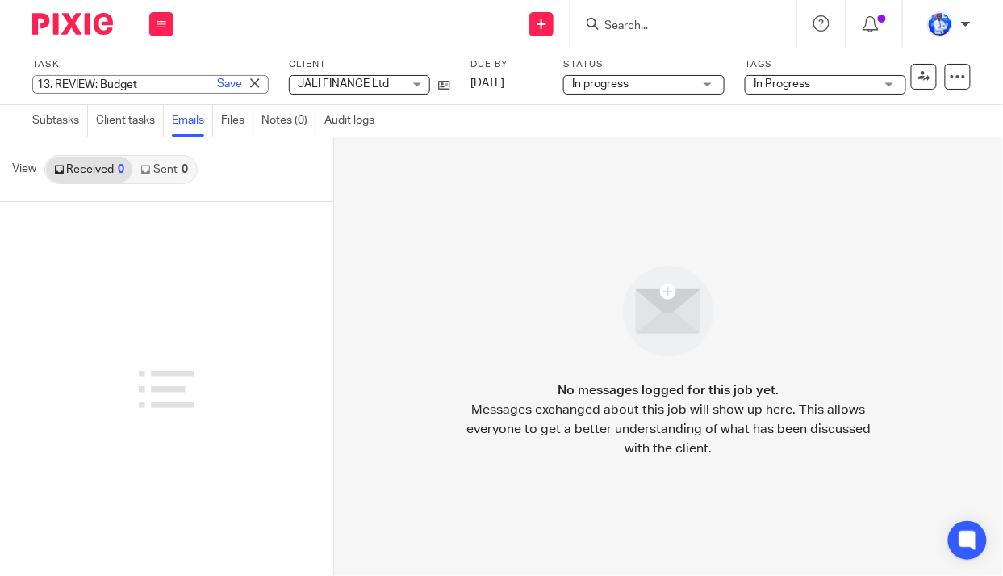
click at [48, 85] on input "13. REVIEW: Budget" at bounding box center [150, 84] width 236 height 19
type input "15. REVIEW: Budget"
click at [217, 82] on link "Save" at bounding box center [229, 84] width 25 height 16
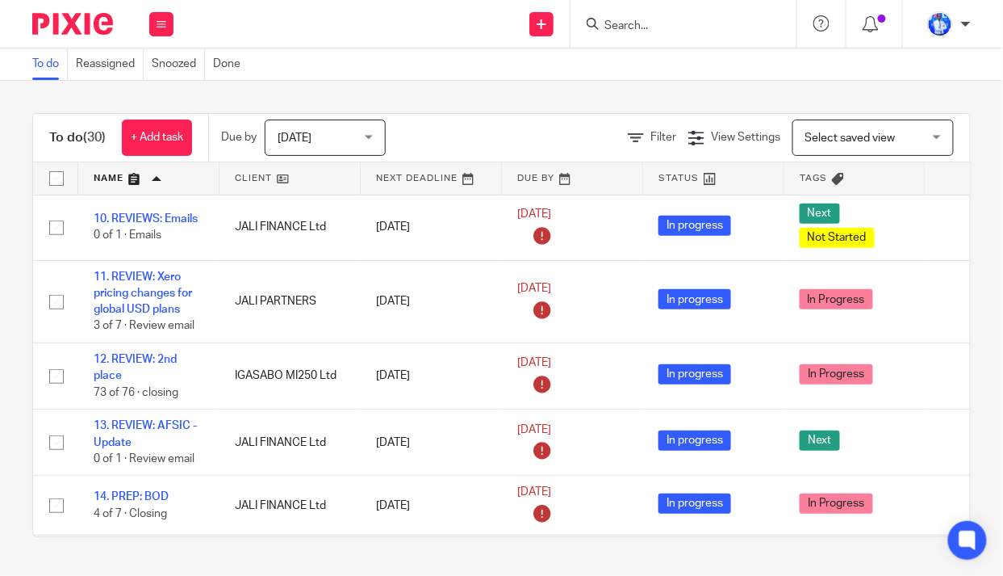
scroll to position [0, 128]
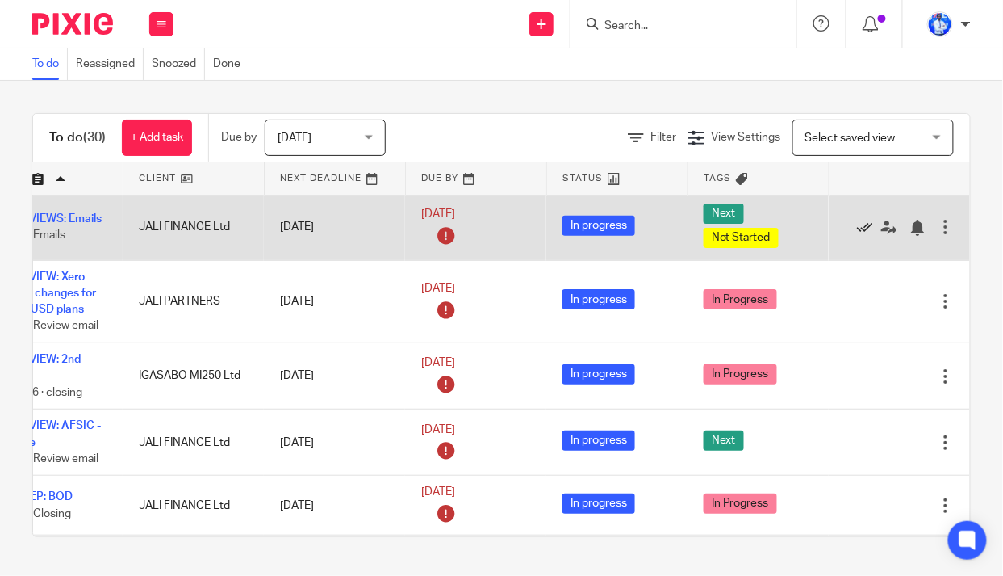
click at [857, 225] on icon at bounding box center [865, 228] width 16 height 16
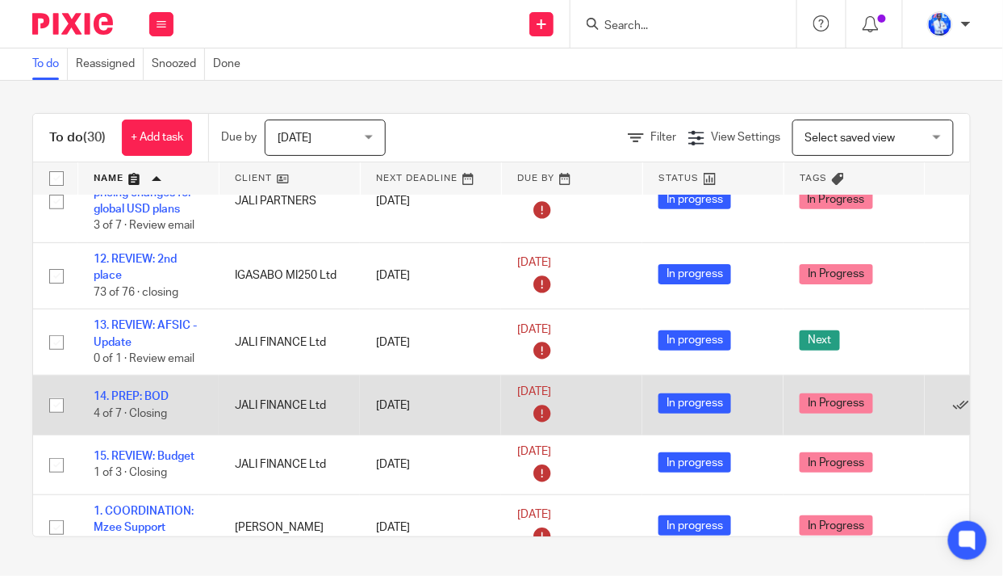
scroll to position [73, 0]
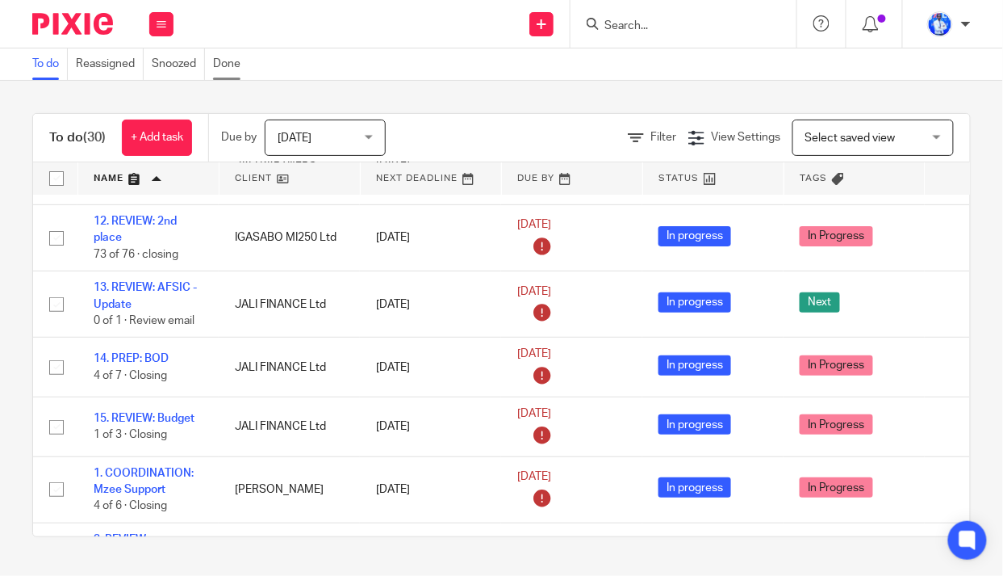
click at [230, 59] on link "Done" at bounding box center [231, 63] width 36 height 31
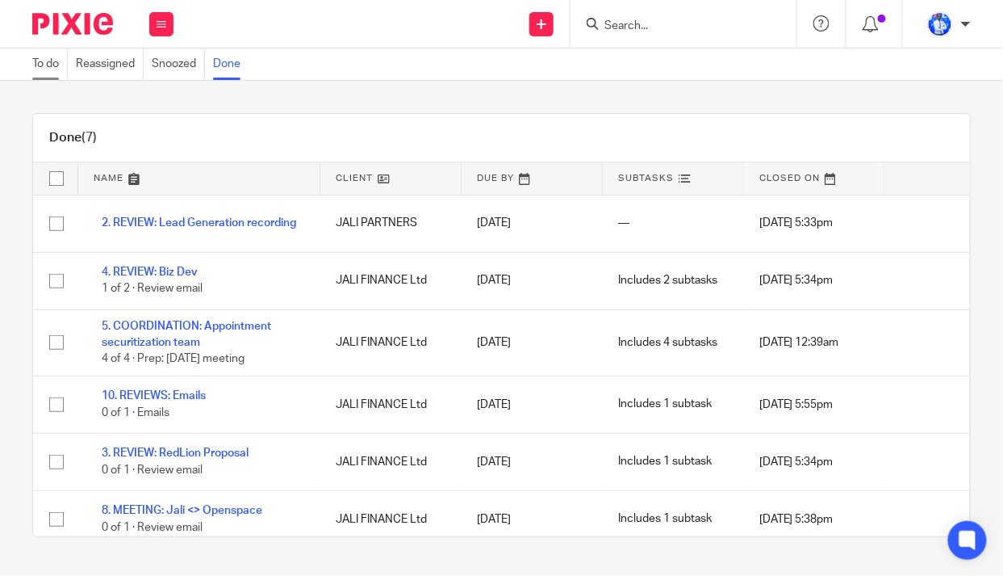
click at [46, 68] on link "To do" at bounding box center [50, 63] width 36 height 31
